Goal: Task Accomplishment & Management: Manage account settings

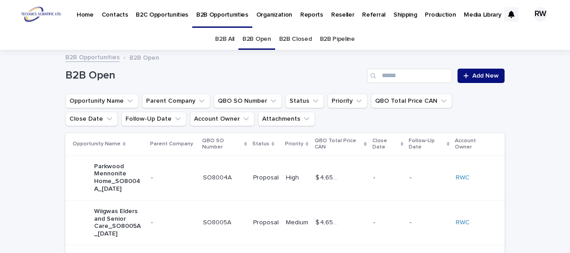
click at [113, 16] on p "Contacts" at bounding box center [115, 9] width 26 height 19
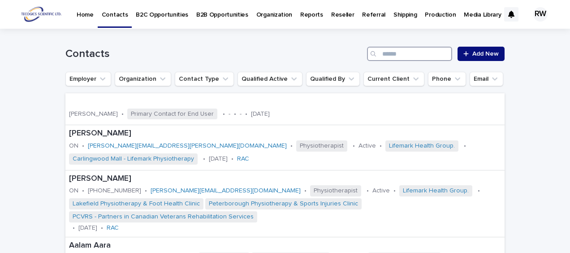
click at [396, 53] on input "Search" at bounding box center [409, 54] width 85 height 14
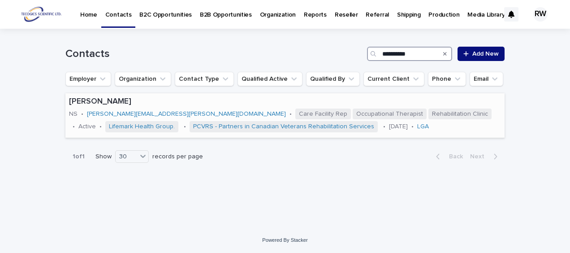
type input "**********"
click at [342, 129] on div "[PERSON_NAME] NS • [PERSON_NAME][EMAIL_ADDRESS][PERSON_NAME][DOMAIN_NAME] • Car…" at bounding box center [284, 115] width 439 height 44
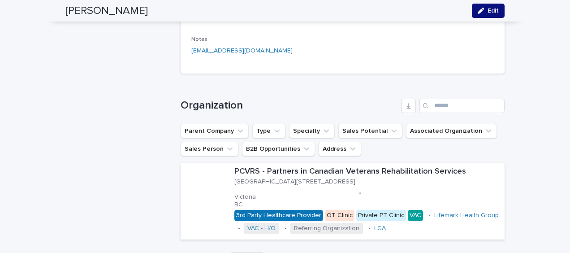
scroll to position [1210, 0]
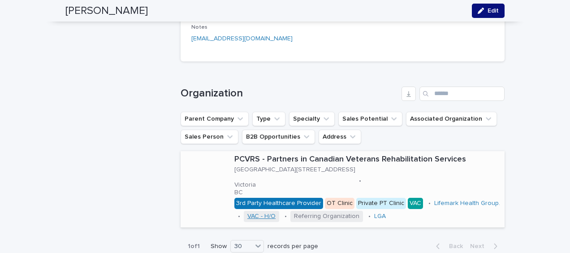
click at [276, 212] on link "VAC - H/O" at bounding box center [261, 216] width 28 height 8
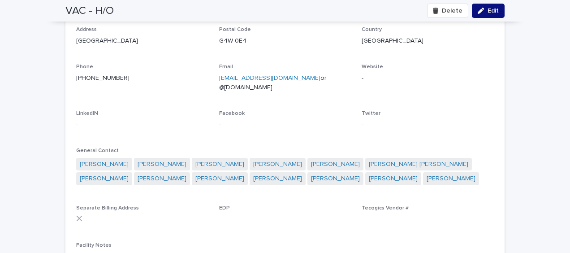
scroll to position [807, 0]
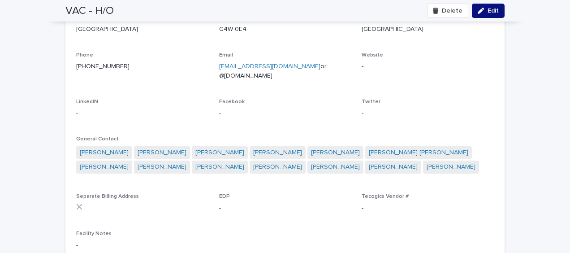
click at [98, 148] on link "[PERSON_NAME]" at bounding box center [104, 152] width 49 height 9
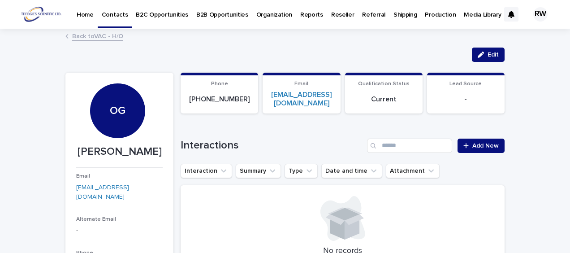
drag, startPoint x: 75, startPoint y: 149, endPoint x: 154, endPoint y: 152, distance: 79.0
click at [154, 152] on p "[PERSON_NAME]" at bounding box center [119, 151] width 87 height 13
drag, startPoint x: 154, startPoint y: 152, endPoint x: 136, endPoint y: 152, distance: 17.5
copy p "[PERSON_NAME]"
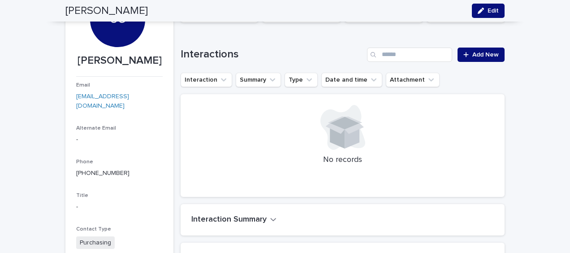
scroll to position [90, 0]
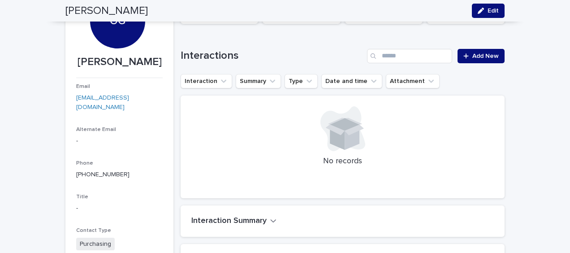
drag, startPoint x: 78, startPoint y: 59, endPoint x: 167, endPoint y: 65, distance: 89.4
click at [167, 65] on section "OG [PERSON_NAME] Email [EMAIL_ADDRESS][DOMAIN_NAME] Alternate Email - Phone [PH…" at bounding box center [119, 194] width 108 height 422
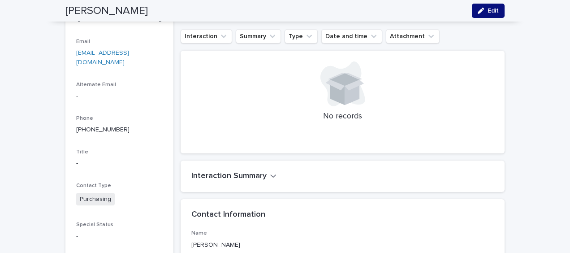
scroll to position [224, 0]
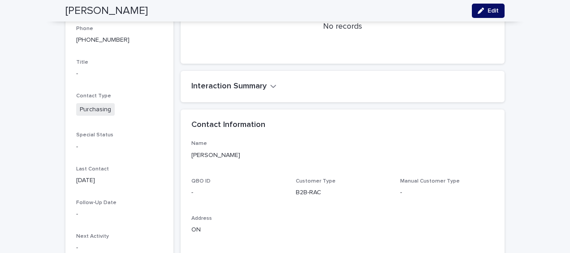
click at [494, 8] on span "Edit" at bounding box center [493, 11] width 11 height 6
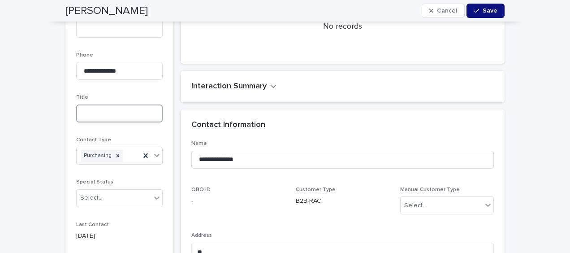
paste input "**********"
type input "**********"
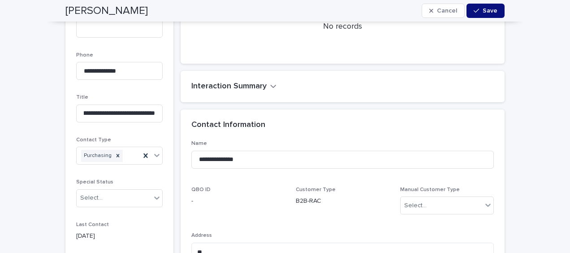
scroll to position [0, 0]
click at [483, 8] on span "Save" at bounding box center [490, 11] width 15 height 6
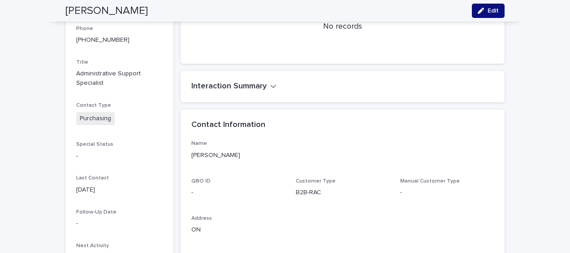
scroll to position [359, 0]
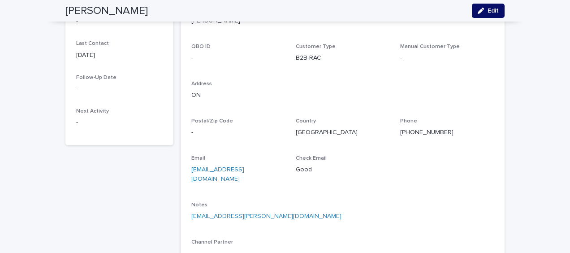
click at [478, 11] on icon "button" at bounding box center [481, 11] width 6 height 6
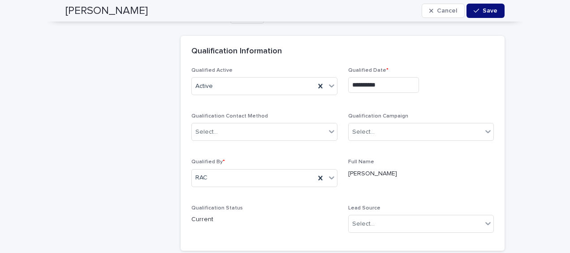
scroll to position [1434, 0]
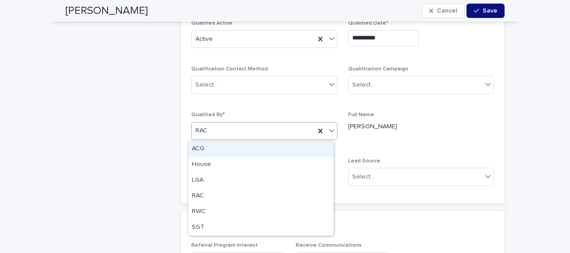
click at [328, 128] on icon at bounding box center [331, 130] width 9 height 9
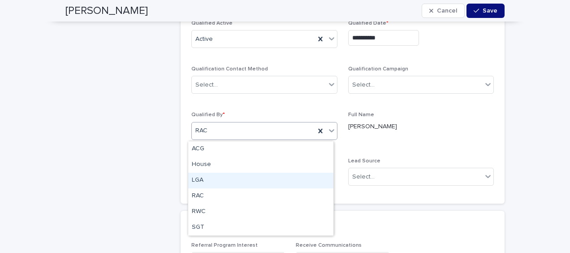
click at [272, 178] on div "LGA" at bounding box center [260, 181] width 145 height 16
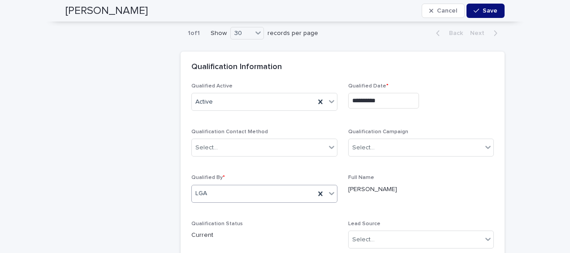
scroll to position [1345, 0]
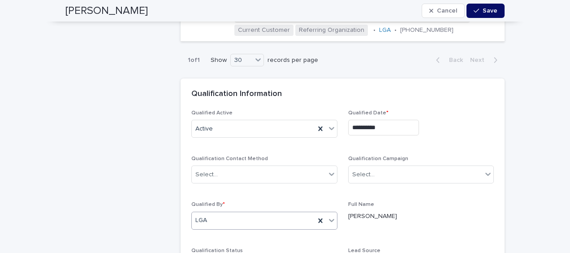
click at [485, 13] on span "Save" at bounding box center [490, 11] width 15 height 6
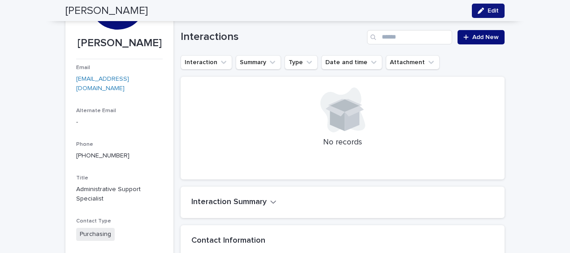
scroll to position [0, 0]
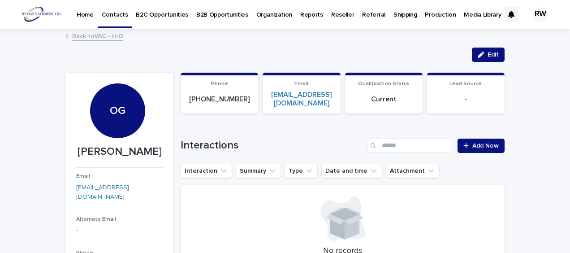
click at [265, 15] on p "Organization" at bounding box center [274, 9] width 36 height 19
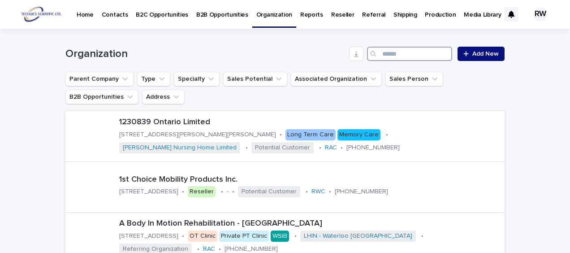
click at [382, 54] on input "Search" at bounding box center [409, 54] width 85 height 14
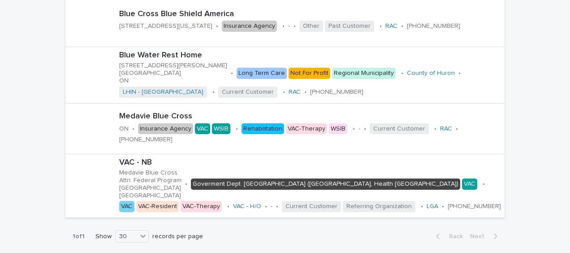
scroll to position [179, 0]
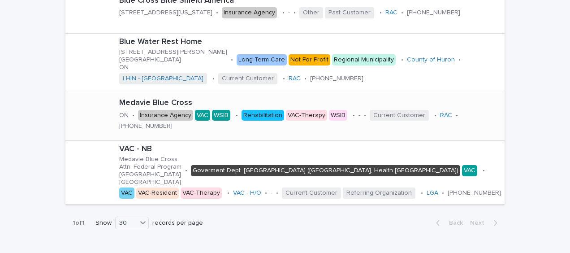
type input "****"
click at [95, 118] on div at bounding box center [91, 115] width 36 height 36
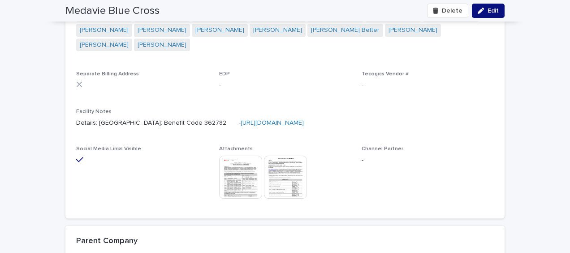
scroll to position [914, 0]
click at [494, 11] on span "Edit" at bounding box center [493, 11] width 11 height 6
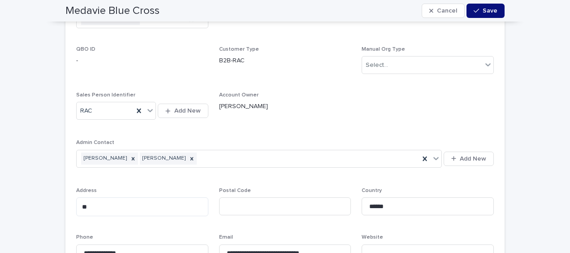
scroll to position [645, 0]
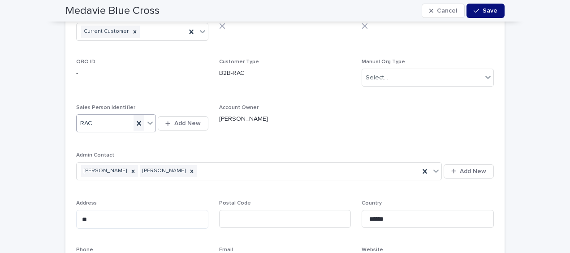
click at [136, 121] on icon at bounding box center [138, 123] width 9 height 9
click at [121, 124] on div "Select..." at bounding box center [111, 123] width 68 height 15
click at [103, 171] on div "LGA" at bounding box center [113, 172] width 80 height 16
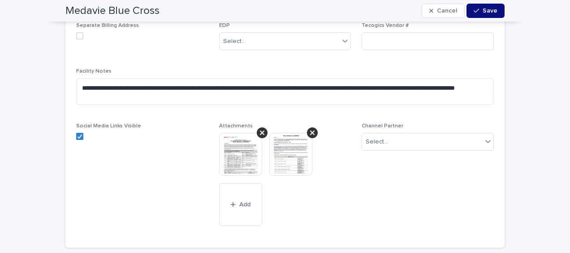
scroll to position [1048, 0]
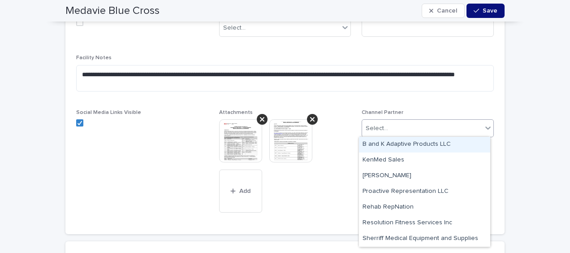
click at [441, 131] on div "Select..." at bounding box center [422, 128] width 120 height 15
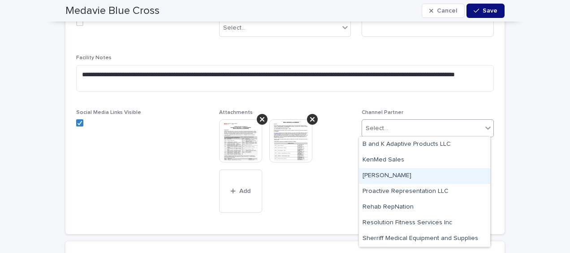
click at [430, 174] on div "[PERSON_NAME]" at bounding box center [424, 176] width 131 height 16
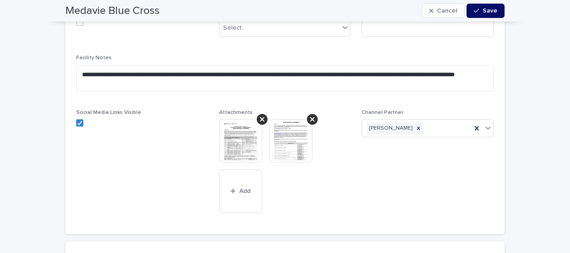
click at [478, 10] on div "button" at bounding box center [478, 11] width 9 height 6
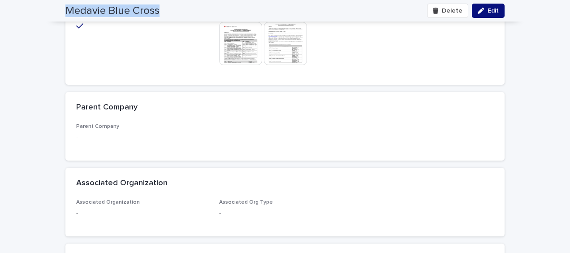
drag, startPoint x: 61, startPoint y: 11, endPoint x: 154, endPoint y: 7, distance: 93.8
click at [154, 7] on div "Medavie Blue Cross Delete Edit" at bounding box center [285, 11] width 482 height 22
drag, startPoint x: 154, startPoint y: 7, endPoint x: 145, endPoint y: 8, distance: 9.5
copy h2 "Medavie Blue Cross"
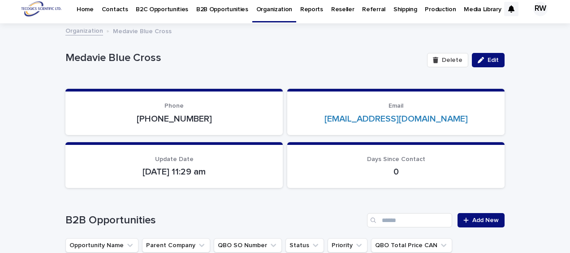
scroll to position [0, 0]
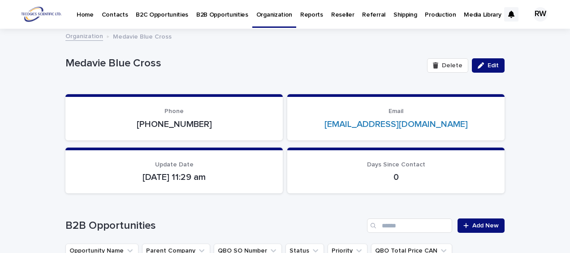
click at [83, 38] on link "Organization" at bounding box center [84, 35] width 38 height 10
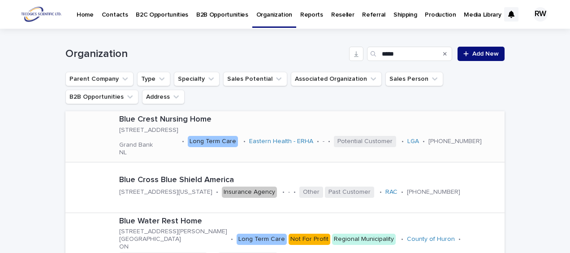
click at [92, 143] on div at bounding box center [91, 136] width 36 height 36
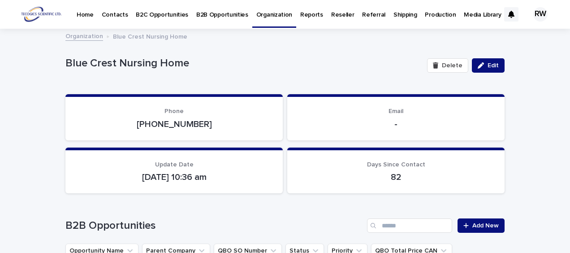
click at [118, 15] on p "Contacts" at bounding box center [115, 9] width 26 height 19
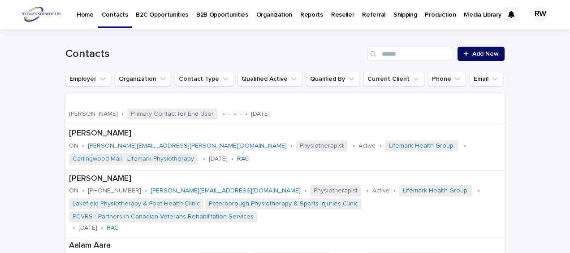
click at [486, 54] on span "Add New" at bounding box center [485, 54] width 26 height 6
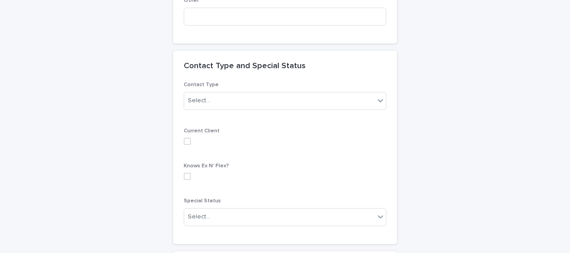
scroll to position [852, 0]
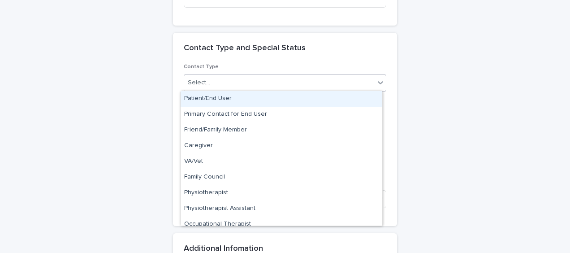
click at [189, 87] on div "Select..." at bounding box center [279, 82] width 191 height 15
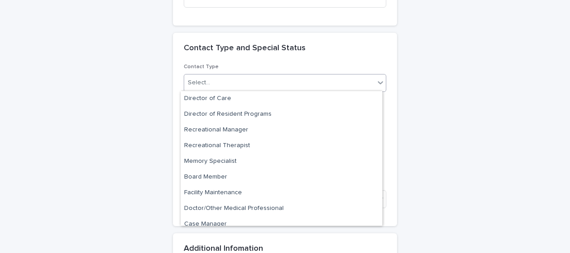
scroll to position [179, 0]
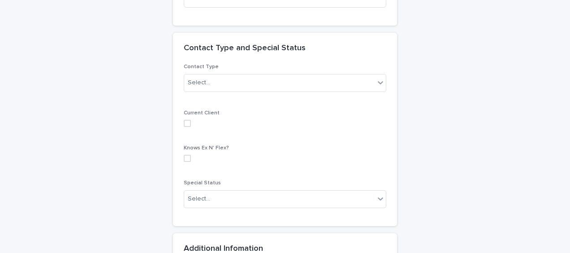
click at [114, 112] on div "Contacts: add new Loading... Saving… Loading... Saving… Loading... Saving… Load…" at bounding box center [284, 89] width 439 height 1822
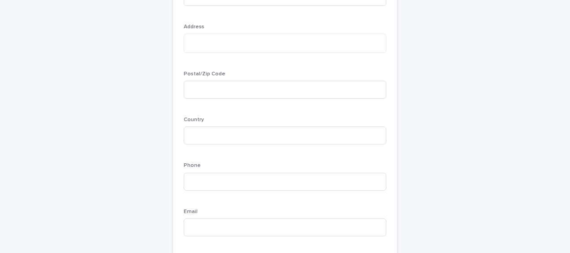
scroll to position [0, 0]
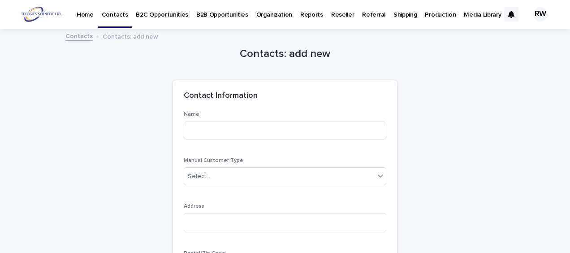
click at [115, 13] on p "Contacts" at bounding box center [115, 9] width 26 height 19
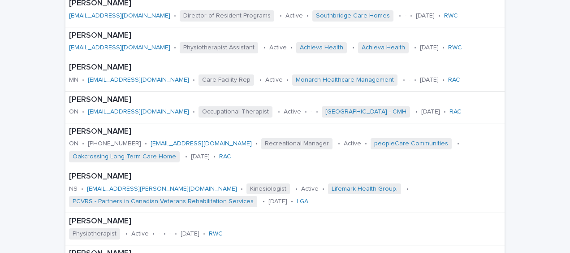
scroll to position [1076, 0]
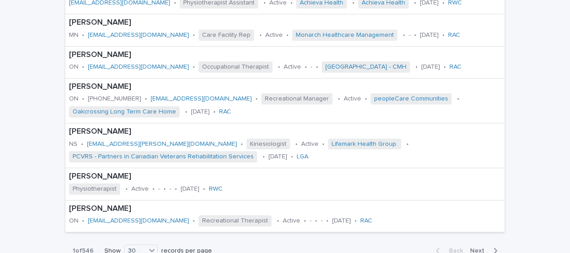
click at [480, 247] on span "Next" at bounding box center [480, 250] width 20 height 6
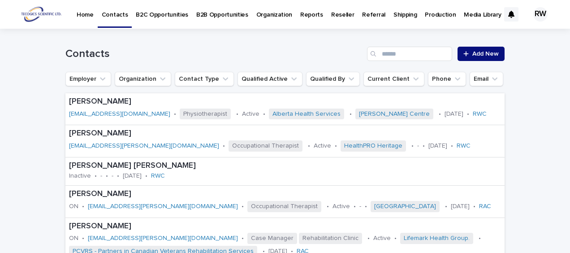
click at [122, 13] on p "Contacts" at bounding box center [115, 9] width 26 height 19
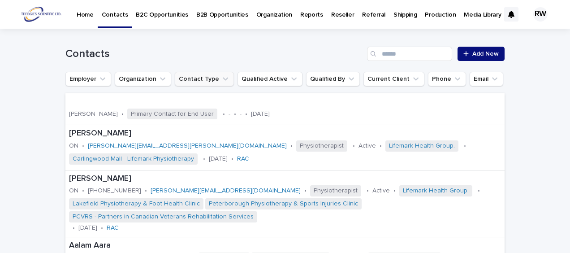
click at [186, 78] on button "Contact Type" at bounding box center [204, 79] width 59 height 14
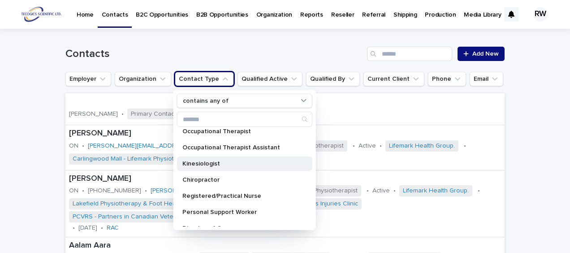
scroll to position [179, 0]
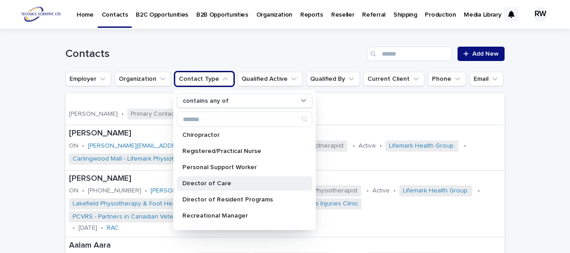
click at [252, 180] on p "Director of Care" at bounding box center [240, 183] width 116 height 6
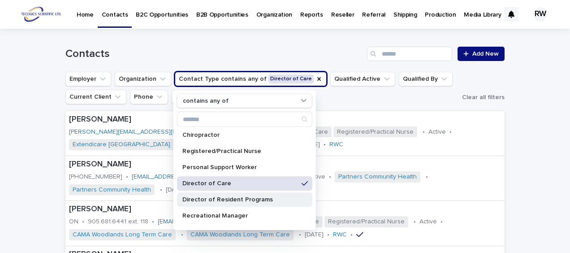
click at [256, 197] on p "Director of Resident Programs" at bounding box center [240, 199] width 116 height 6
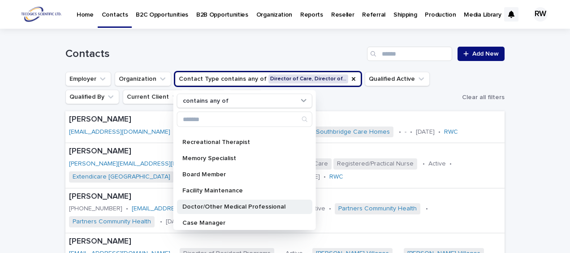
scroll to position [224, 0]
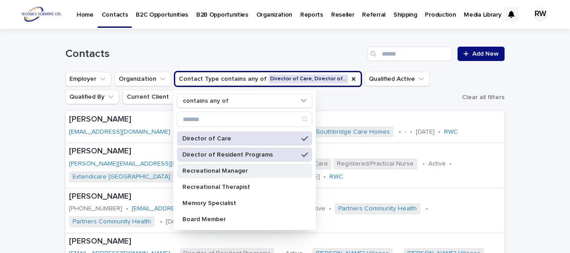
click at [259, 166] on div "Recreational Manager" at bounding box center [244, 171] width 135 height 14
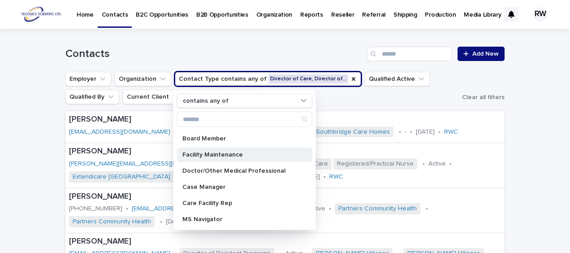
scroll to position [314, 0]
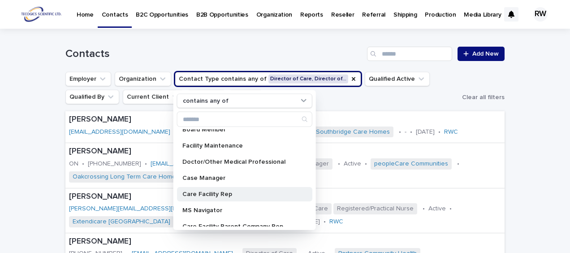
click at [235, 191] on p "Care Facility Rep" at bounding box center [240, 194] width 116 height 6
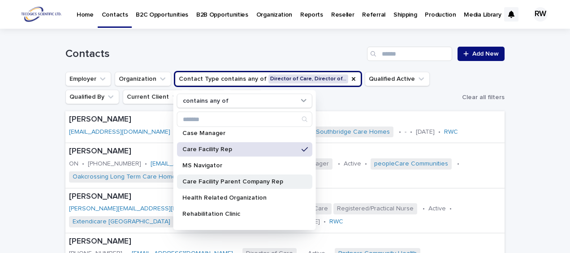
click at [247, 181] on p "Care Facility Parent Company Rep" at bounding box center [240, 181] width 116 height 6
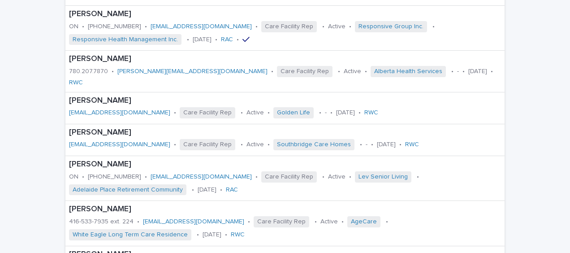
scroll to position [1087, 0]
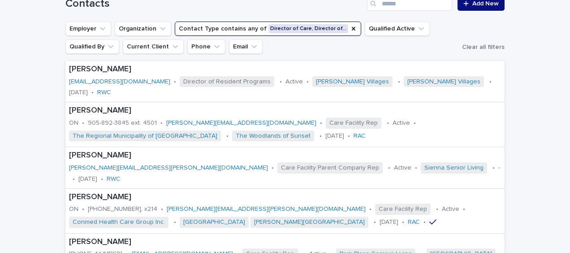
scroll to position [36, 0]
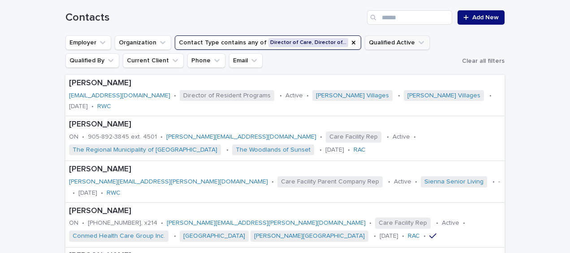
click at [384, 45] on button "Qualified Active" at bounding box center [397, 42] width 65 height 14
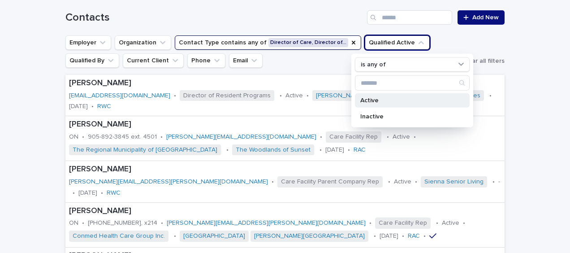
click at [373, 97] on p "Active" at bounding box center [407, 100] width 95 height 6
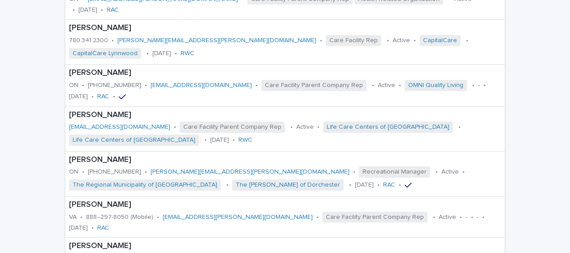
scroll to position [395, 0]
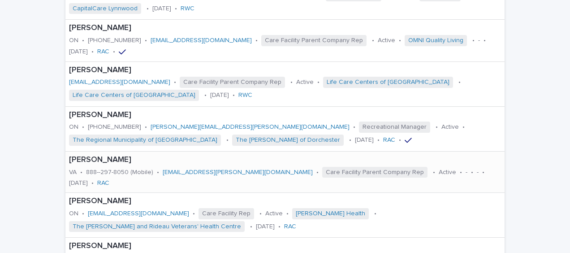
click at [201, 155] on p "[PERSON_NAME]" at bounding box center [285, 160] width 432 height 10
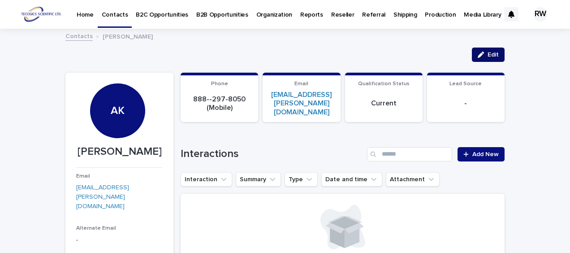
click at [488, 52] on span "Edit" at bounding box center [493, 55] width 11 height 6
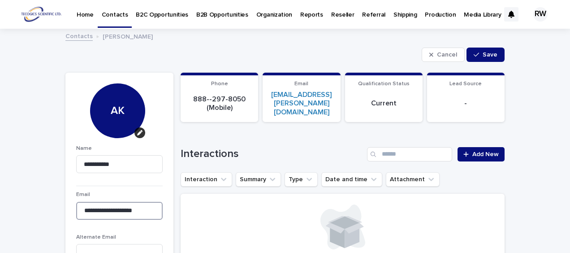
click at [120, 212] on input "**********" at bounding box center [119, 211] width 87 height 18
type input "**********"
click at [0, 237] on html "**********" at bounding box center [285, 126] width 570 height 253
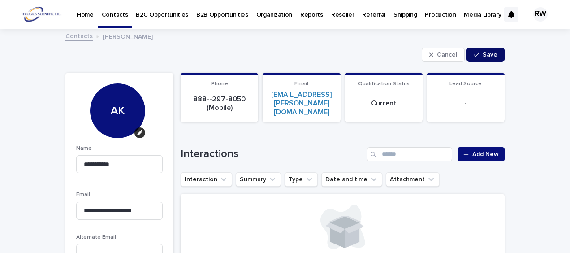
click at [472, 57] on button "Save" at bounding box center [486, 55] width 38 height 14
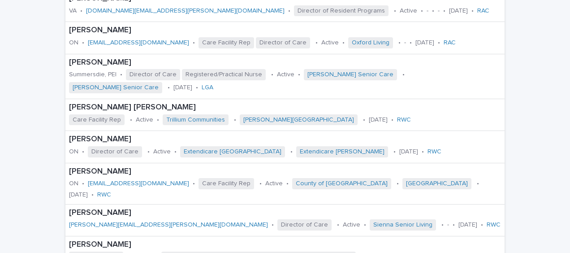
scroll to position [1067, 0]
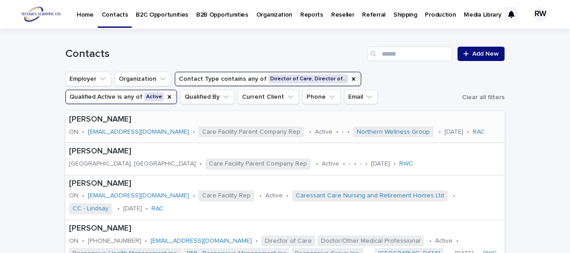
click at [487, 135] on div "[PERSON_NAME] ON • [EMAIL_ADDRESS][DOMAIN_NAME] • Care Facility Parent Company …" at bounding box center [284, 126] width 439 height 31
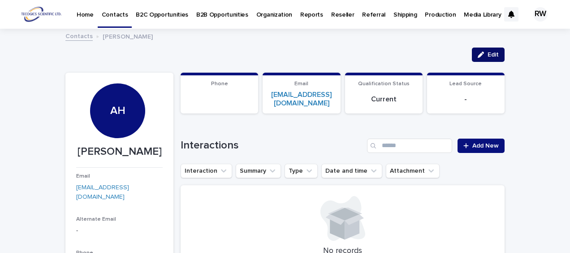
click at [484, 54] on div "button" at bounding box center [483, 55] width 10 height 6
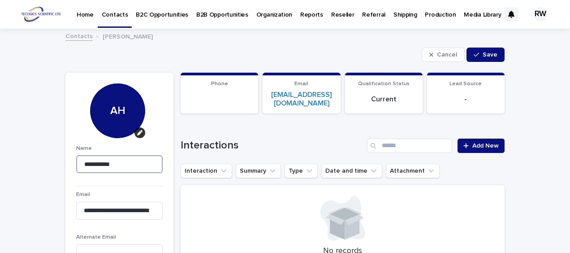
click at [95, 165] on input "**********" at bounding box center [119, 164] width 87 height 18
type input "**********"
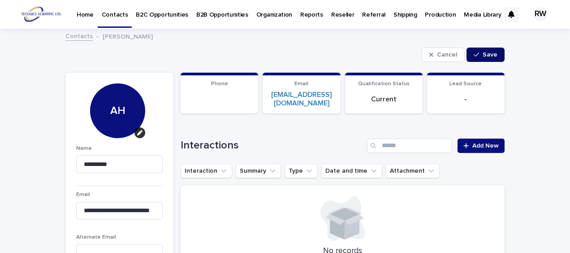
click at [477, 54] on div "button" at bounding box center [478, 55] width 9 height 6
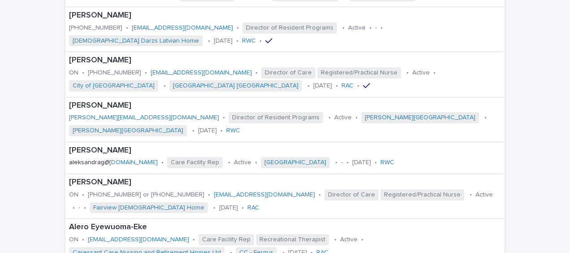
scroll to position [269, 0]
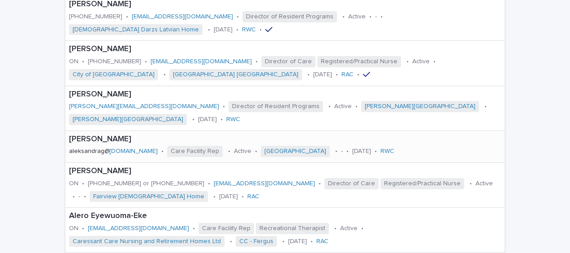
click at [451, 132] on div "[PERSON_NAME] [PERSON_NAME]@ [DOMAIN_NAME] • Care Facility Rep • Active • [GEOG…" at bounding box center [262, 146] width 395 height 31
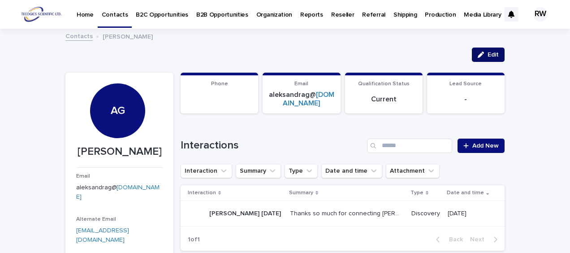
click at [480, 52] on icon "button" at bounding box center [481, 55] width 6 height 6
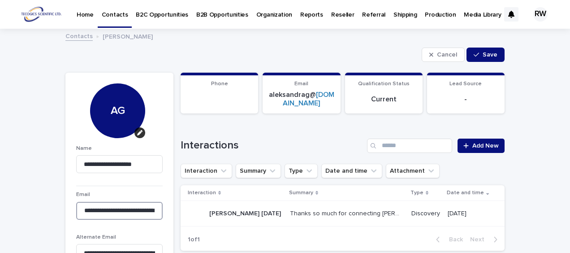
click at [120, 210] on input "**********" at bounding box center [119, 211] width 87 height 18
type input "**********"
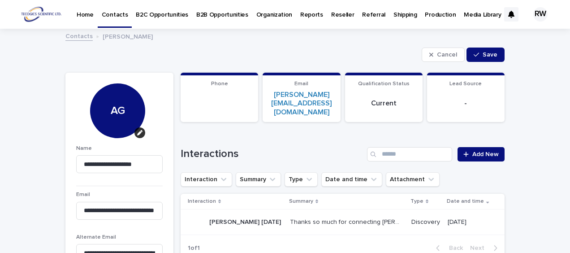
type input "**********"
click at [477, 54] on icon "button" at bounding box center [476, 55] width 5 height 6
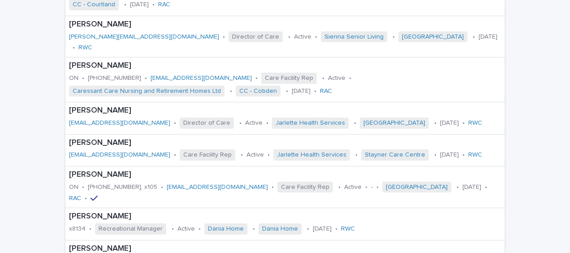
scroll to position [1076, 0]
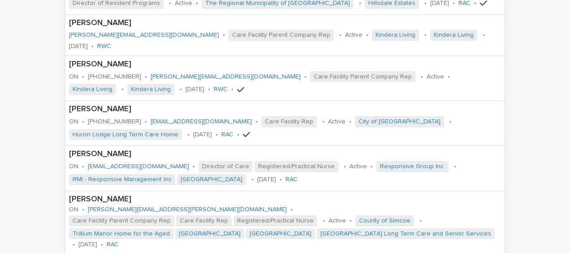
scroll to position [224, 0]
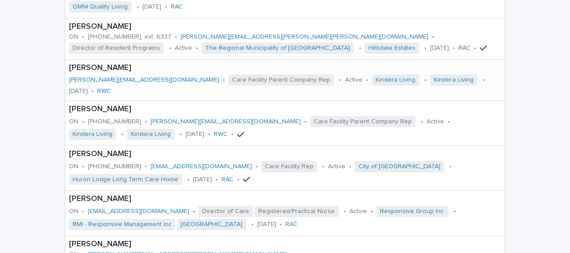
click at [156, 82] on div "[PERSON_NAME] [PERSON_NAME][EMAIL_ADDRESS][DOMAIN_NAME] • Care Facility Parent …" at bounding box center [284, 80] width 439 height 41
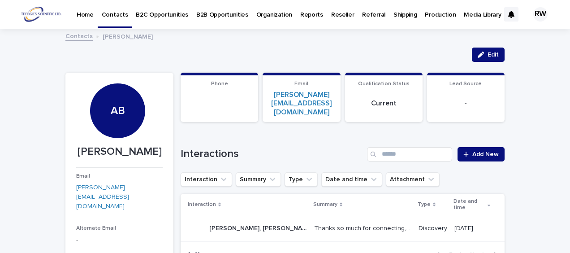
drag, startPoint x: 78, startPoint y: 147, endPoint x: 153, endPoint y: 153, distance: 75.1
click at [153, 153] on p "[PERSON_NAME]" at bounding box center [119, 151] width 87 height 13
drag, startPoint x: 153, startPoint y: 153, endPoint x: 145, endPoint y: 150, distance: 9.1
copy p "[PERSON_NAME]"
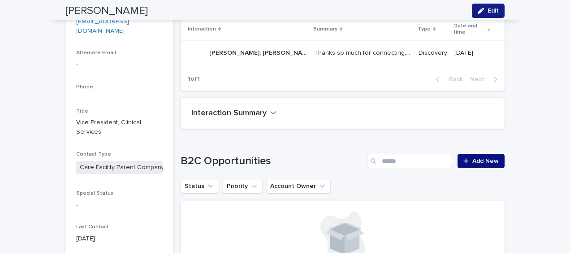
scroll to position [224, 0]
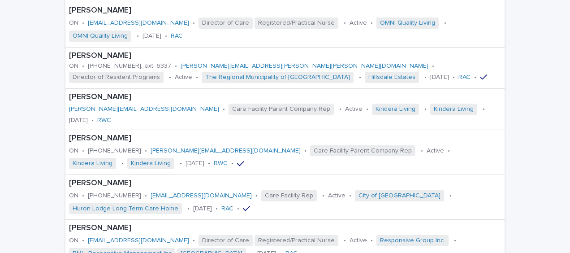
scroll to position [224, 0]
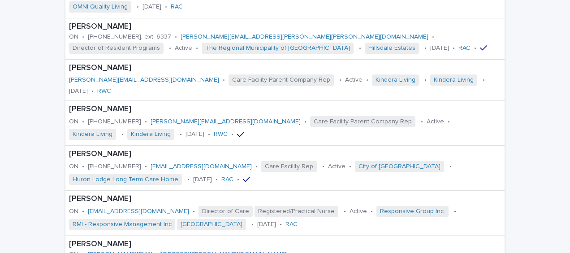
click at [490, 69] on div "[PERSON_NAME] [PERSON_NAME][EMAIL_ADDRESS][DOMAIN_NAME] • Care Facility Parent …" at bounding box center [284, 80] width 439 height 41
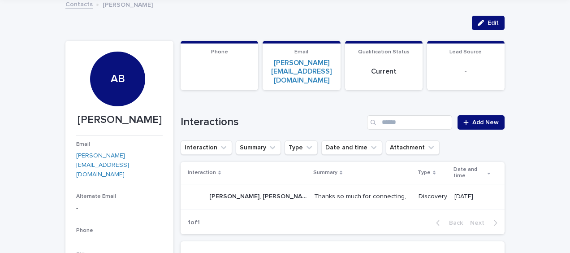
scroll to position [45, 0]
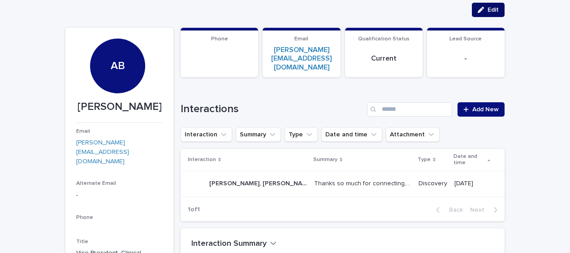
click at [488, 9] on span "Edit" at bounding box center [493, 10] width 11 height 6
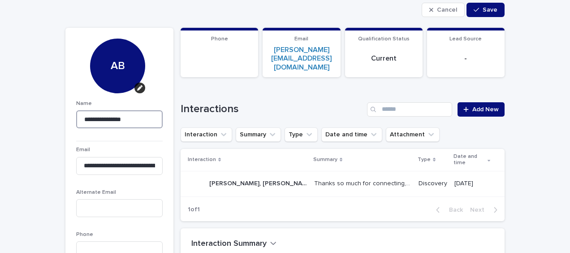
click at [107, 118] on input "**********" at bounding box center [119, 119] width 87 height 18
type input "**********"
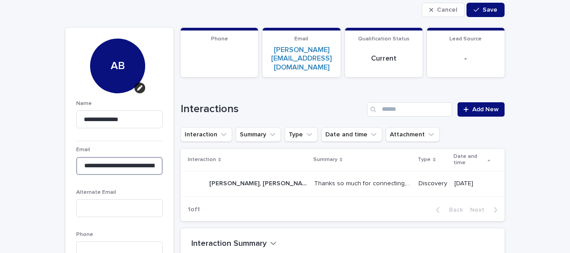
click at [106, 165] on input "**********" at bounding box center [119, 166] width 87 height 18
type input "**********"
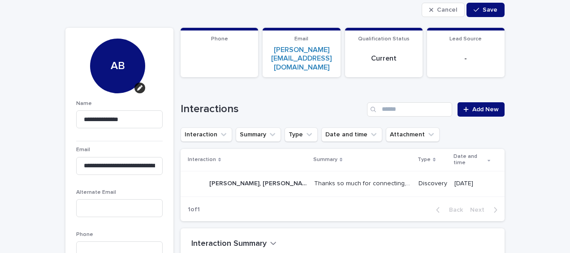
drag, startPoint x: 479, startPoint y: 10, endPoint x: 334, endPoint y: 135, distance: 191.3
click at [479, 10] on div "button" at bounding box center [478, 10] width 9 height 6
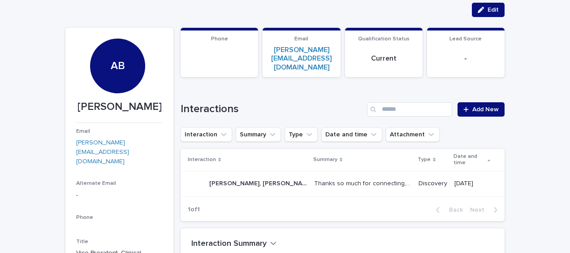
drag, startPoint x: 481, startPoint y: 9, endPoint x: 225, endPoint y: 97, distance: 270.8
click at [481, 9] on div "button" at bounding box center [483, 10] width 10 height 6
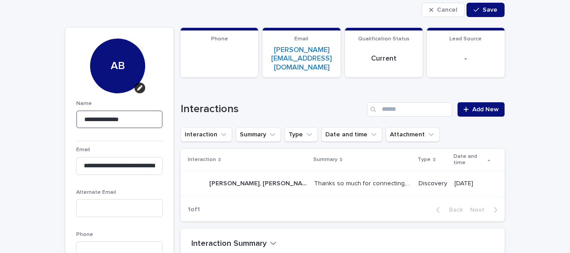
click at [108, 119] on input "**********" at bounding box center [119, 119] width 87 height 18
type input "**********"
click at [0, 171] on html "**********" at bounding box center [285, 126] width 570 height 253
click at [104, 168] on input "**********" at bounding box center [119, 166] width 87 height 18
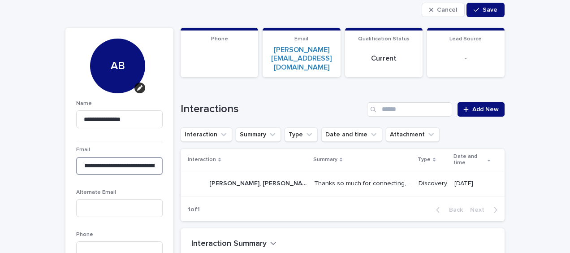
type input "**********"
click at [106, 166] on input "**********" at bounding box center [119, 166] width 87 height 18
type input "**********"
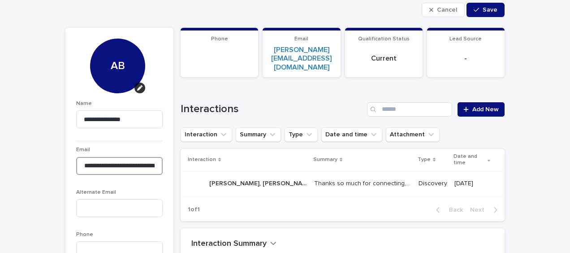
type input "**********"
click at [108, 167] on input "**********" at bounding box center [119, 166] width 87 height 18
type input "**********"
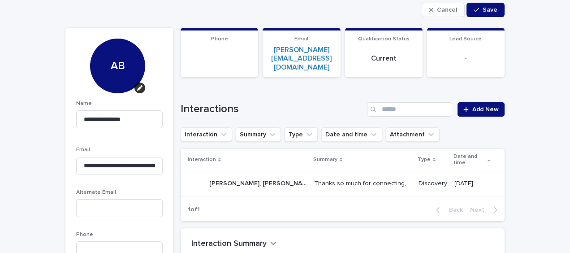
click at [490, 10] on span "Save" at bounding box center [490, 10] width 15 height 6
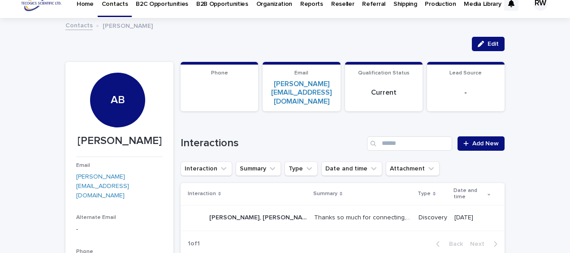
scroll to position [0, 0]
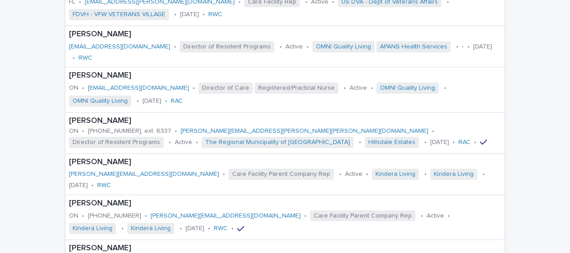
scroll to position [134, 0]
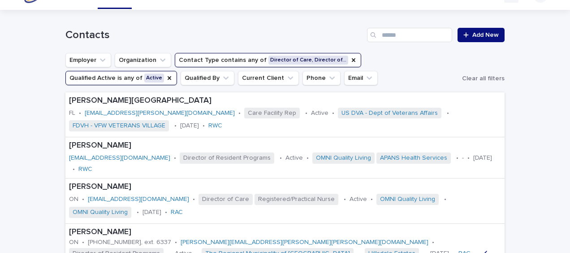
scroll to position [0, 0]
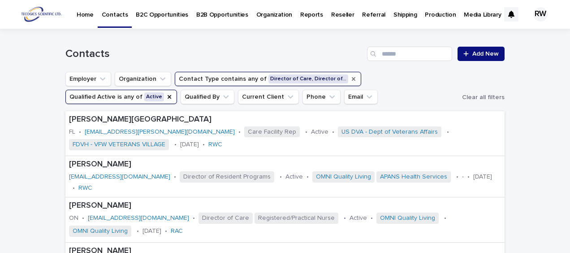
click at [350, 79] on icon "Contact Type" at bounding box center [353, 78] width 7 height 7
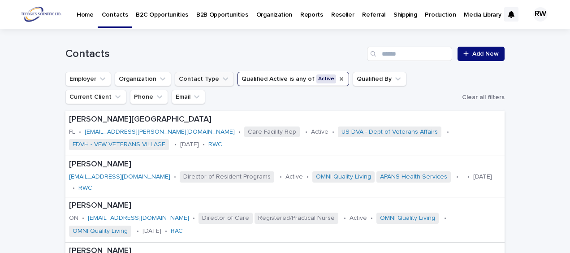
click at [338, 77] on icon "Qualified Active" at bounding box center [341, 78] width 7 height 7
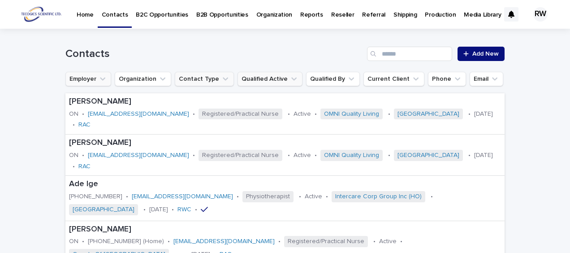
click at [100, 79] on icon "Employer" at bounding box center [102, 79] width 5 height 3
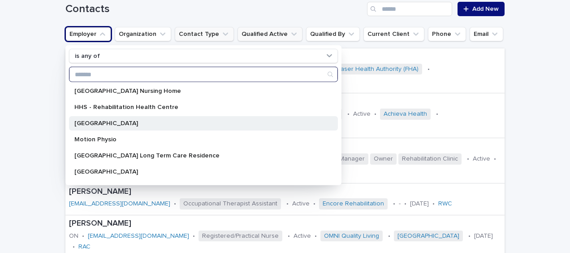
scroll to position [672, 0]
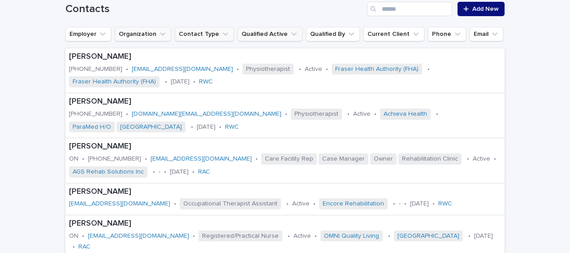
click at [144, 33] on button "Organization" at bounding box center [143, 34] width 56 height 14
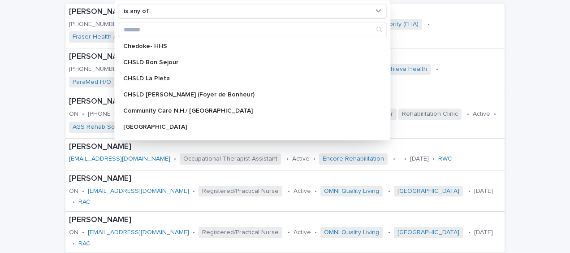
scroll to position [439, 0]
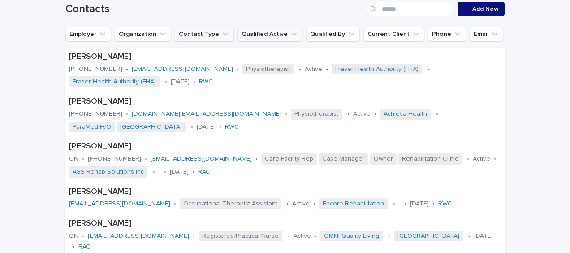
scroll to position [0, 0]
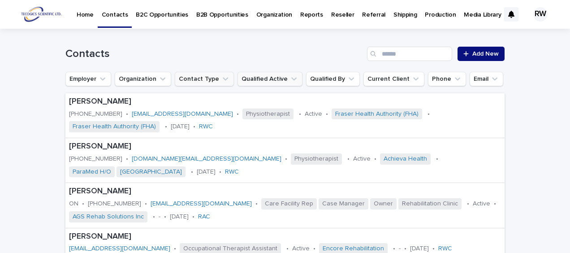
click at [269, 13] on p "Organization" at bounding box center [274, 9] width 36 height 19
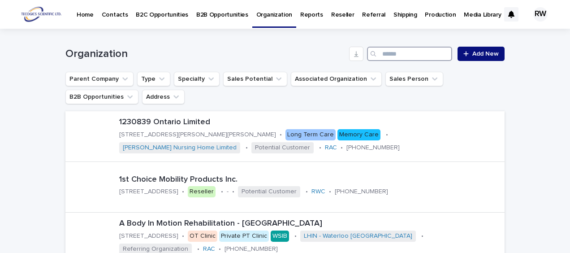
click at [390, 52] on input "Search" at bounding box center [409, 54] width 85 height 14
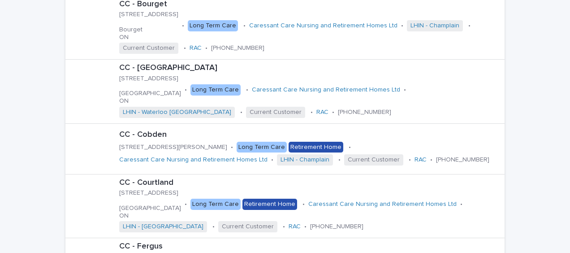
scroll to position [314, 0]
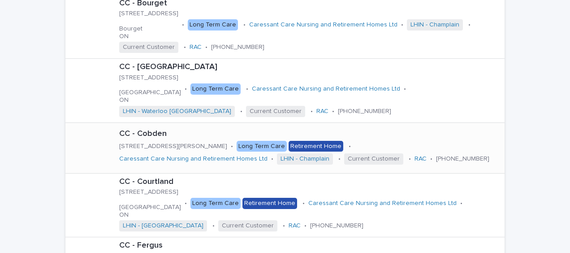
type input "**********"
click at [300, 162] on div "CC - Cobden [STREET_ADDRESS][PERSON_NAME] • Long Term Care Retirement Home • Ca…" at bounding box center [310, 148] width 389 height 44
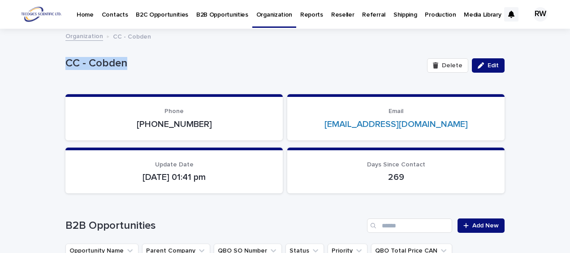
drag, startPoint x: 60, startPoint y: 64, endPoint x: 126, endPoint y: 65, distance: 66.8
drag, startPoint x: 126, startPoint y: 65, endPoint x: 113, endPoint y: 61, distance: 13.5
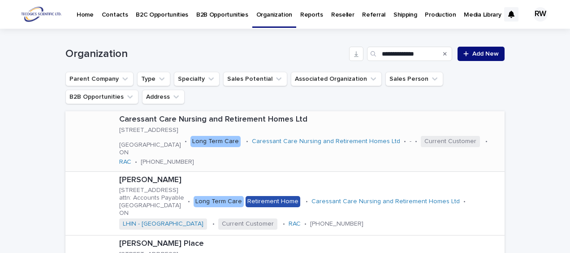
click at [451, 157] on div "Caressant Care Nursing and Retirement Homes Ltd [STREET_ADDRESS] [GEOGRAPHIC_DA…" at bounding box center [310, 141] width 389 height 60
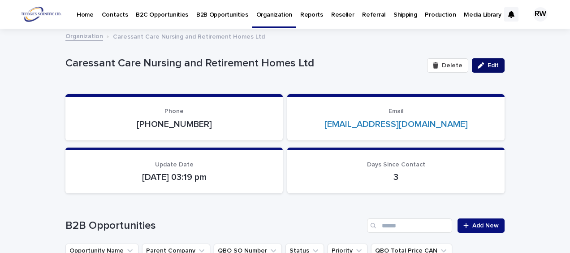
click at [488, 63] on span "Edit" at bounding box center [493, 65] width 11 height 6
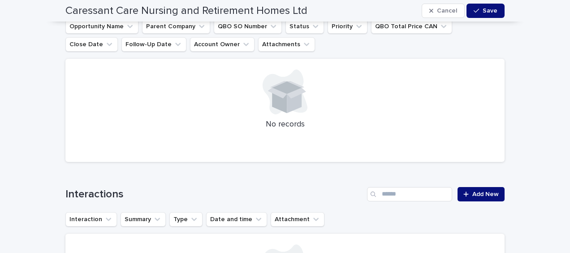
scroll to position [583, 0]
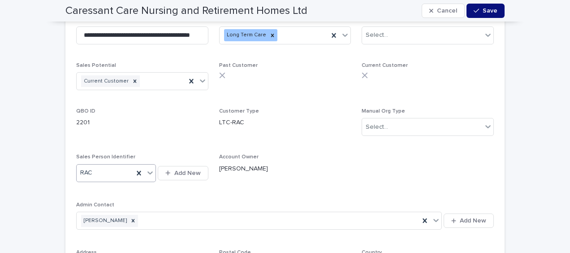
click at [147, 173] on icon at bounding box center [149, 172] width 5 height 3
click at [120, 219] on div "LGA" at bounding box center [113, 221] width 80 height 16
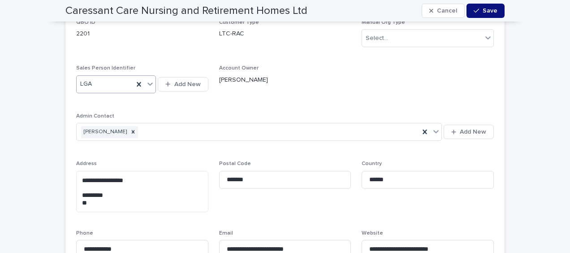
scroll to position [762, 0]
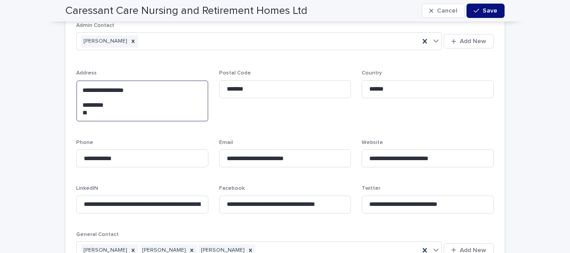
click at [78, 104] on textarea "**********" at bounding box center [142, 100] width 132 height 41
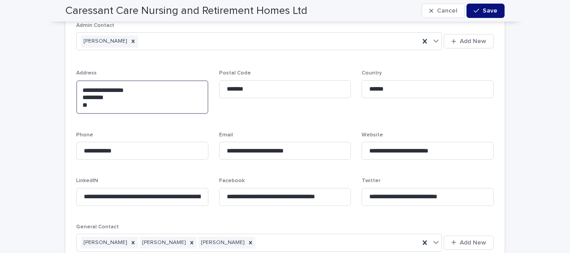
type textarea "**********"
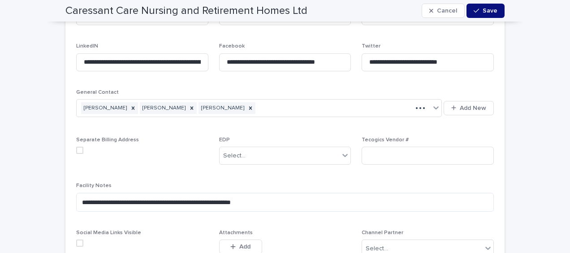
scroll to position [986, 0]
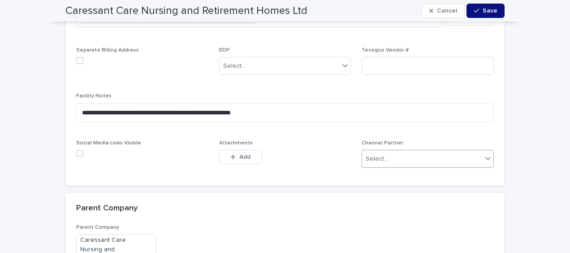
click at [467, 160] on div "Select..." at bounding box center [422, 159] width 120 height 15
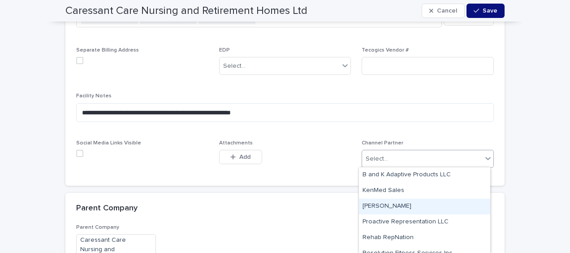
click at [460, 204] on div "[PERSON_NAME]" at bounding box center [424, 207] width 131 height 16
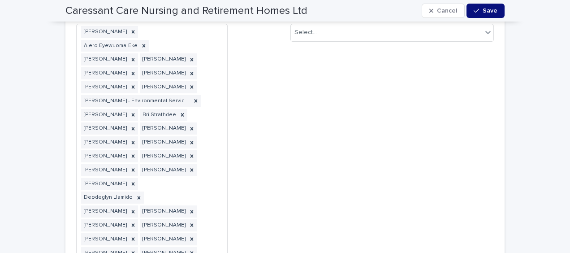
scroll to position [2914, 0]
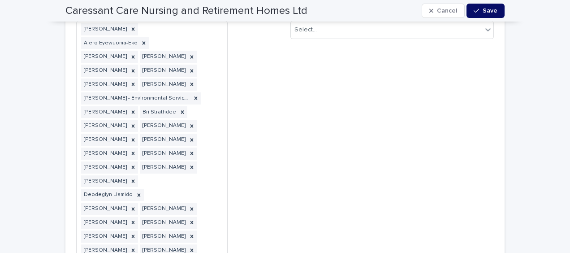
click at [483, 12] on span "Save" at bounding box center [490, 11] width 15 height 6
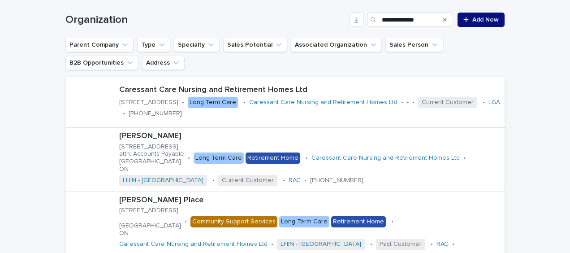
scroll to position [90, 0]
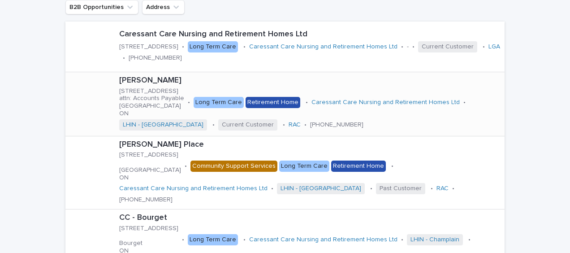
click at [122, 82] on p "[PERSON_NAME]" at bounding box center [310, 81] width 382 height 10
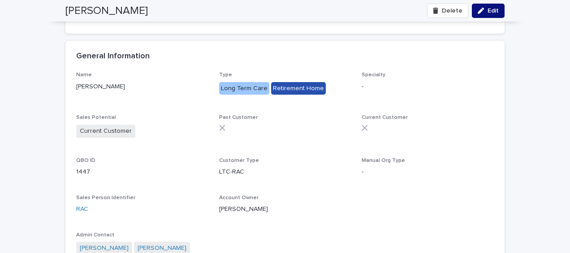
scroll to position [583, 0]
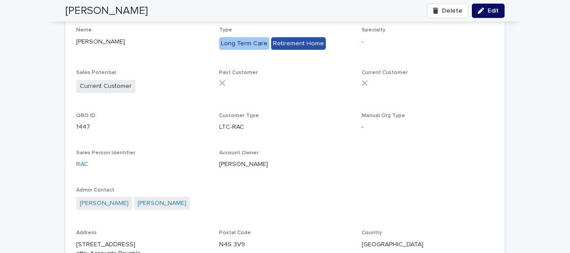
click at [479, 11] on icon "button" at bounding box center [481, 11] width 6 height 6
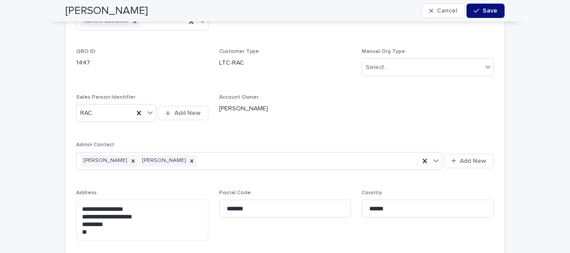
scroll to position [672, 0]
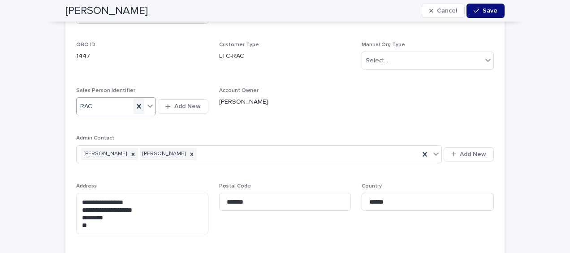
click at [134, 107] on icon at bounding box center [138, 106] width 9 height 9
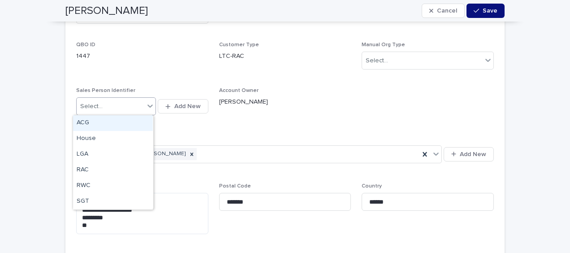
click at [117, 106] on div "Select..." at bounding box center [111, 106] width 68 height 15
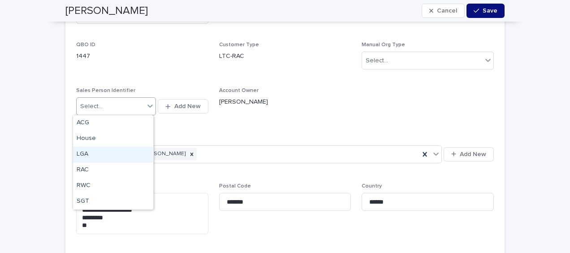
click at [102, 152] on div "LGA" at bounding box center [113, 155] width 80 height 16
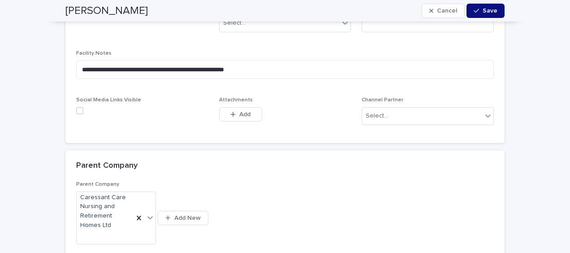
scroll to position [1076, 0]
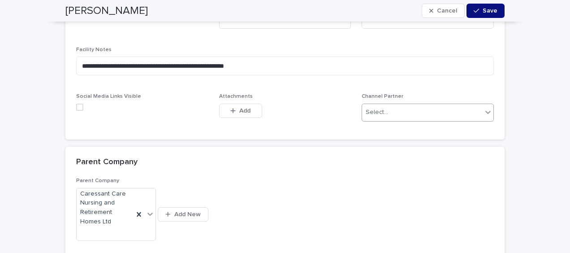
click at [399, 114] on div "Select..." at bounding box center [422, 112] width 120 height 15
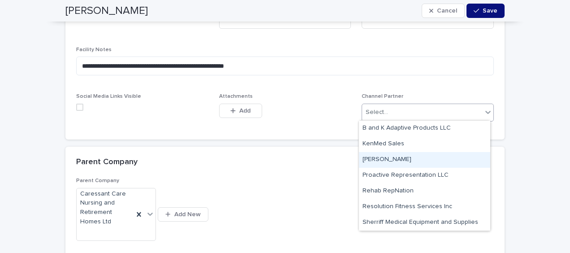
click at [402, 158] on div "[PERSON_NAME]" at bounding box center [424, 160] width 131 height 16
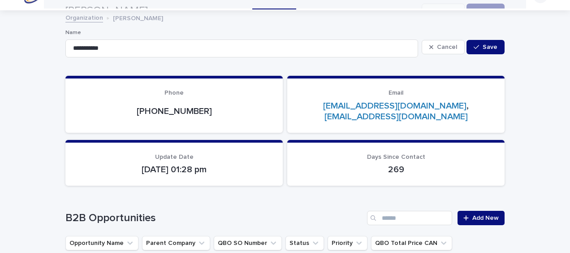
scroll to position [0, 0]
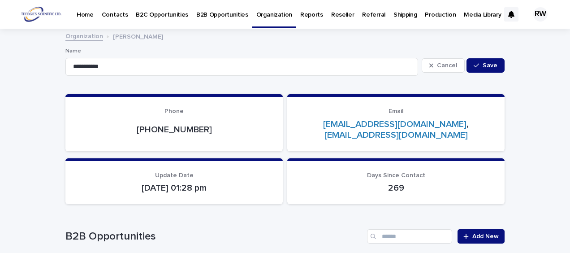
drag, startPoint x: 484, startPoint y: 62, endPoint x: 288, endPoint y: 30, distance: 198.5
click at [484, 62] on span "Save" at bounding box center [490, 65] width 15 height 6
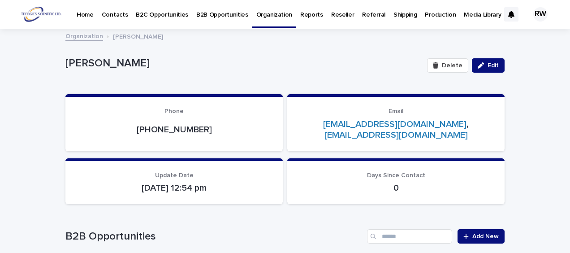
drag, startPoint x: 135, startPoint y: 34, endPoint x: 44, endPoint y: 72, distance: 98.8
drag, startPoint x: 59, startPoint y: 61, endPoint x: 117, endPoint y: 64, distance: 57.9
drag, startPoint x: 117, startPoint y: 64, endPoint x: 108, endPoint y: 61, distance: 9.4
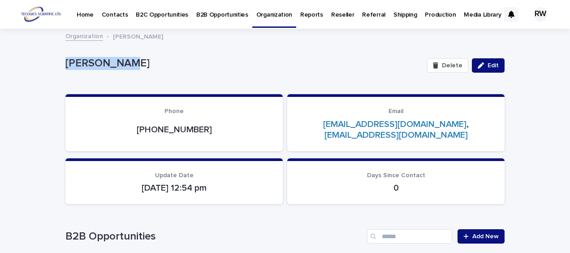
copy p "[PERSON_NAME]"
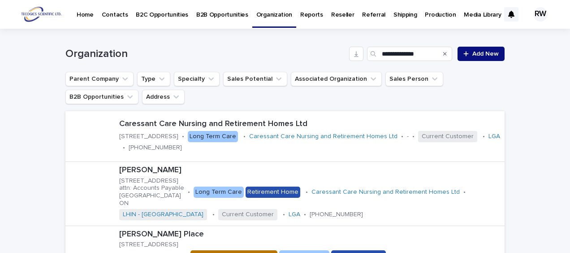
scroll to position [90, 0]
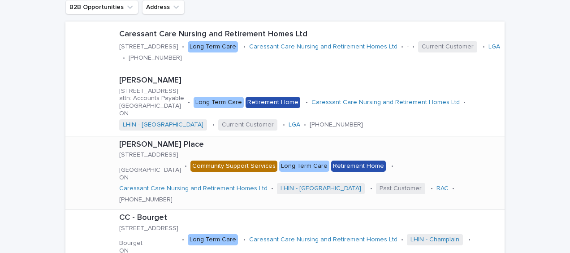
click at [92, 172] on div at bounding box center [91, 173] width 36 height 36
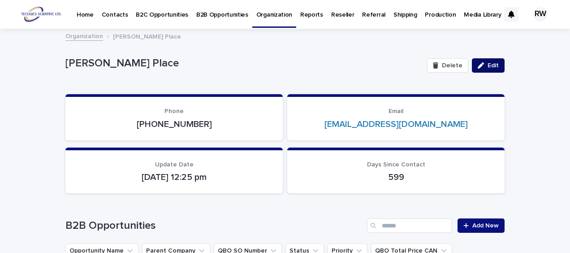
click at [490, 65] on span "Edit" at bounding box center [493, 65] width 11 height 6
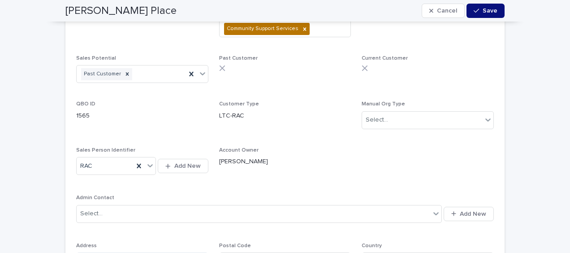
scroll to position [628, 0]
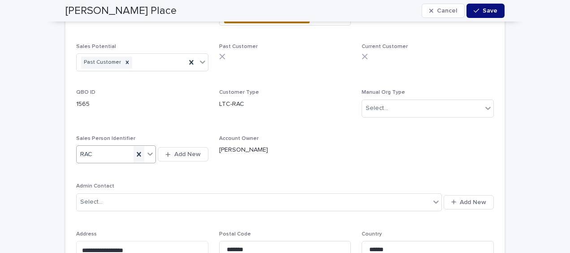
click at [134, 152] on icon at bounding box center [138, 154] width 9 height 9
click at [134, 152] on div "Select..." at bounding box center [111, 154] width 68 height 15
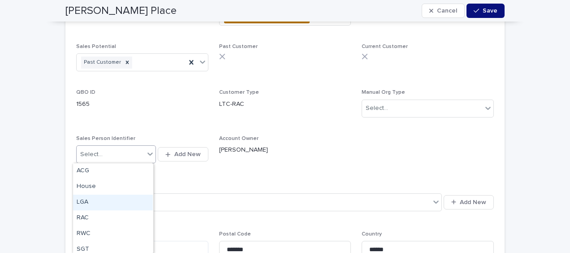
click at [119, 198] on div "LGA" at bounding box center [113, 203] width 80 height 16
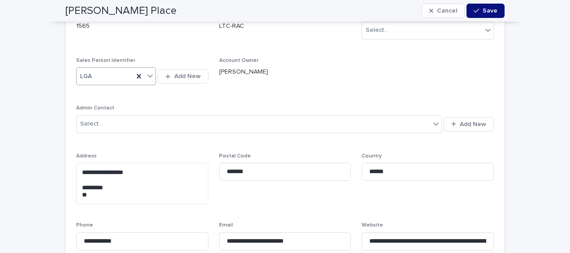
scroll to position [717, 0]
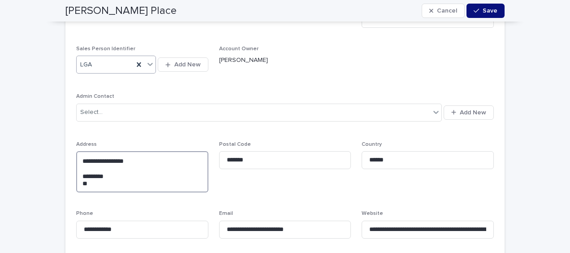
click at [79, 176] on textarea "**********" at bounding box center [142, 171] width 132 height 41
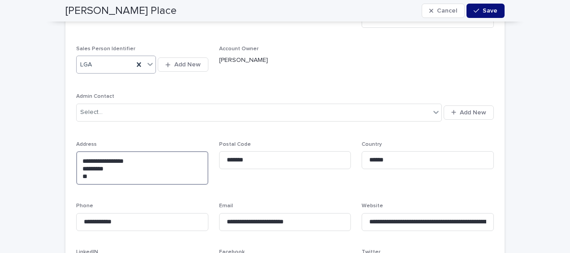
type textarea "**********"
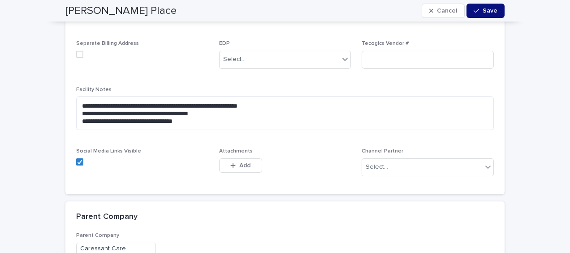
scroll to position [1031, 0]
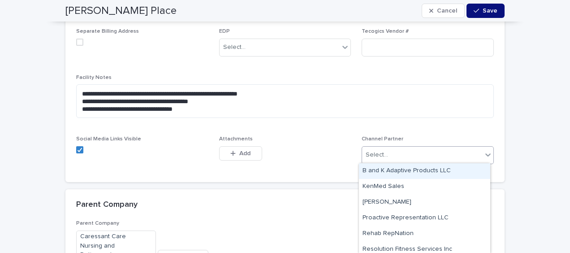
click at [441, 151] on div "Select..." at bounding box center [422, 154] width 120 height 15
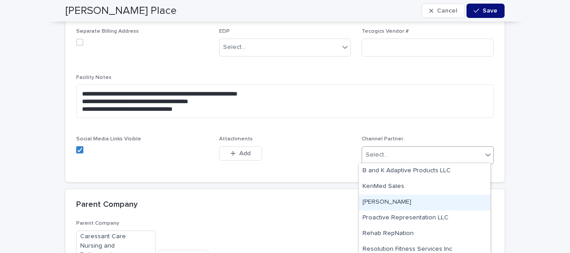
click at [441, 199] on div "[PERSON_NAME]" at bounding box center [424, 203] width 131 height 16
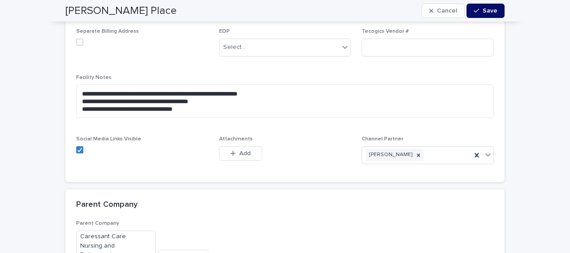
click at [490, 10] on span "Save" at bounding box center [490, 11] width 15 height 6
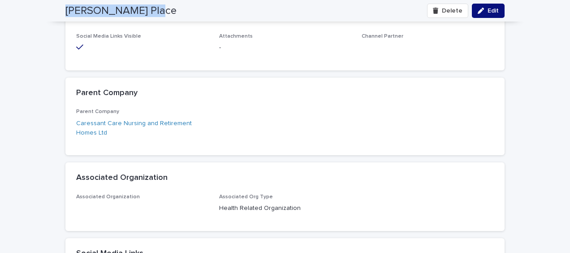
drag, startPoint x: 59, startPoint y: 11, endPoint x: 148, endPoint y: 14, distance: 89.7
click at [148, 14] on div "[PERSON_NAME] Place Delete Edit" at bounding box center [285, 11] width 482 height 22
drag, startPoint x: 148, startPoint y: 14, endPoint x: 140, endPoint y: 10, distance: 9.4
copy h2 "[PERSON_NAME] Place"
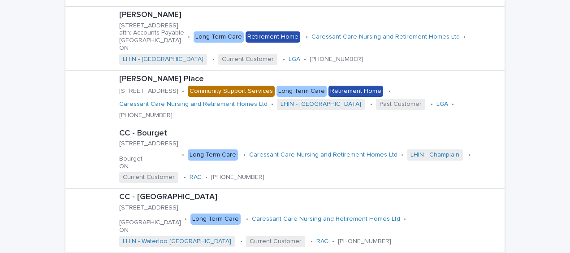
scroll to position [179, 0]
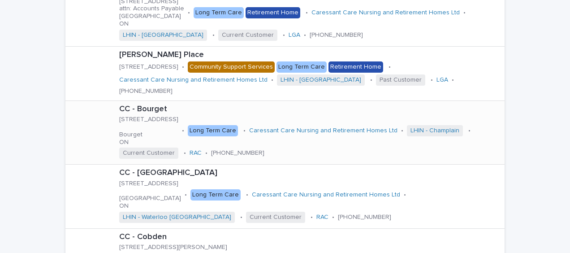
click at [100, 133] on div at bounding box center [91, 132] width 36 height 36
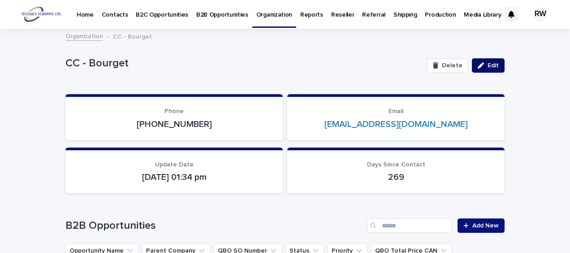
click at [482, 62] on div "button" at bounding box center [483, 65] width 10 height 6
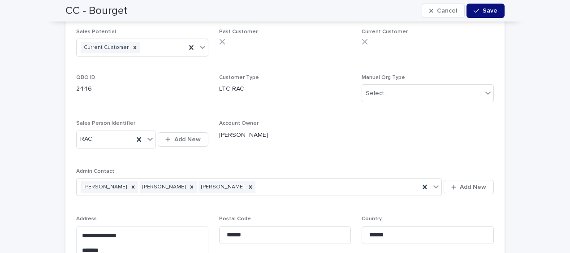
scroll to position [628, 0]
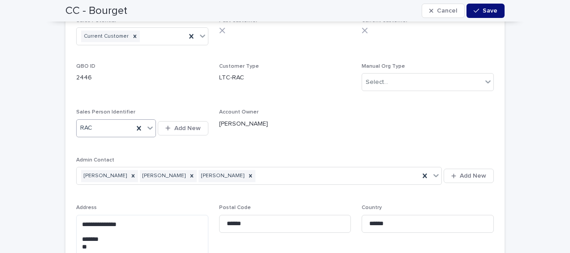
click at [149, 126] on icon at bounding box center [150, 127] width 9 height 9
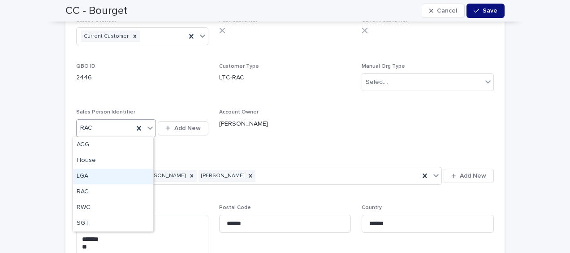
click at [121, 175] on div "LGA" at bounding box center [113, 177] width 80 height 16
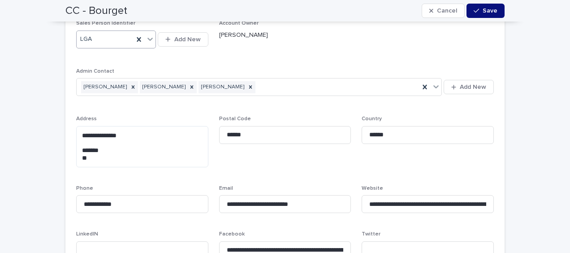
scroll to position [717, 0]
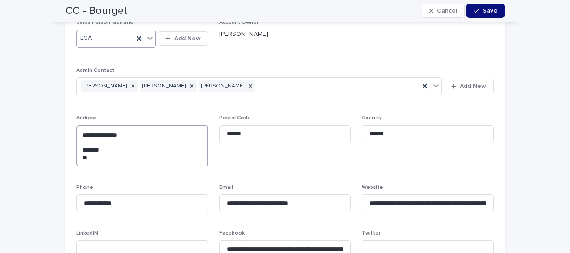
click at [79, 150] on textarea "**********" at bounding box center [142, 145] width 132 height 41
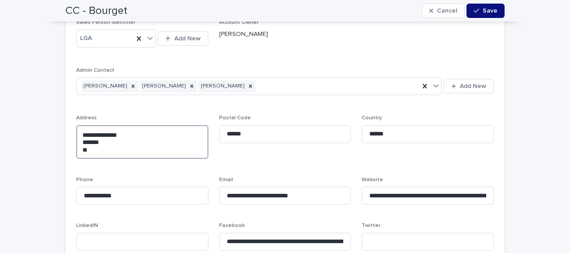
type textarea "**********"
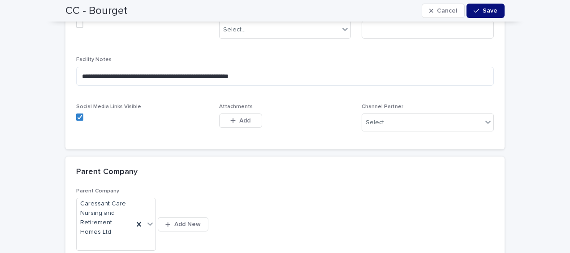
scroll to position [1031, 0]
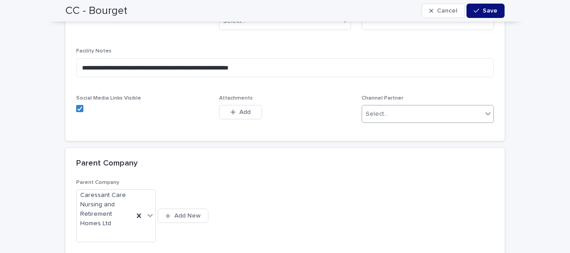
click at [401, 116] on div "Select..." at bounding box center [422, 114] width 120 height 15
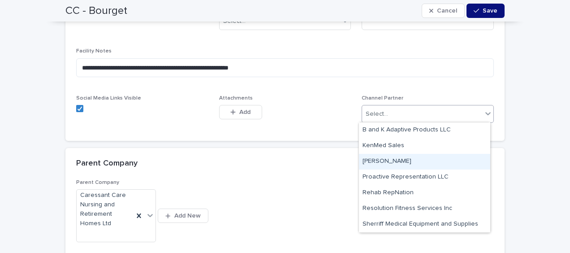
click at [402, 159] on div "[PERSON_NAME]" at bounding box center [424, 162] width 131 height 16
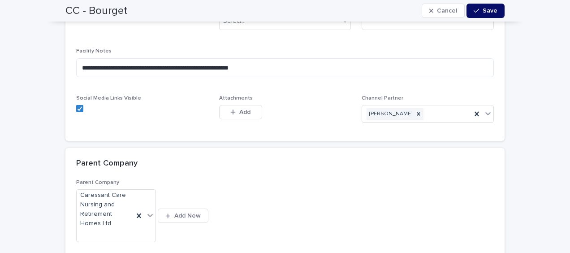
click at [474, 10] on icon "button" at bounding box center [476, 11] width 5 height 6
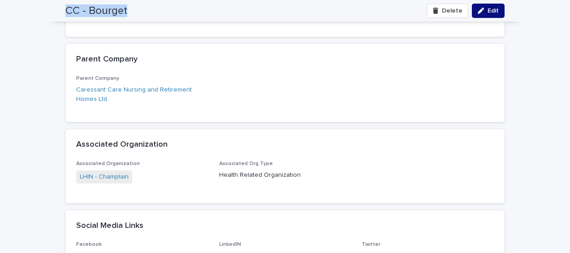
drag, startPoint x: 61, startPoint y: 11, endPoint x: 127, endPoint y: 10, distance: 65.5
click at [127, 10] on div "CC - Bourget Delete Edit" at bounding box center [285, 11] width 482 height 22
drag, startPoint x: 127, startPoint y: 10, endPoint x: 112, endPoint y: 11, distance: 14.8
copy h2 "CC - Bourget"
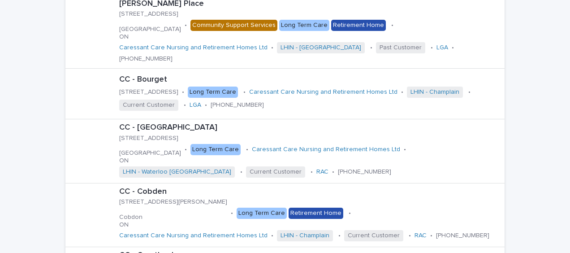
scroll to position [269, 0]
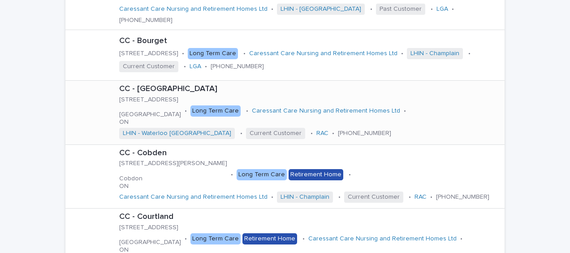
click at [92, 103] on div at bounding box center [91, 113] width 36 height 36
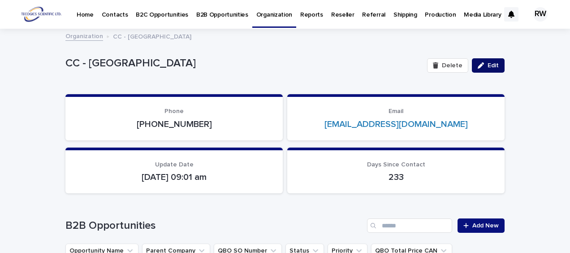
click at [490, 66] on span "Edit" at bounding box center [493, 65] width 11 height 6
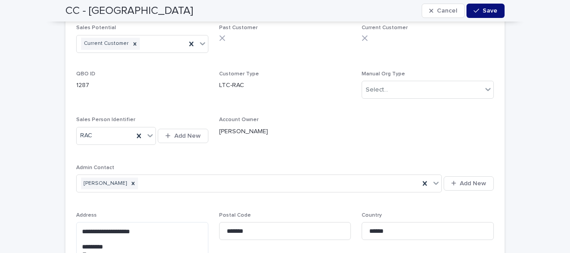
scroll to position [628, 0]
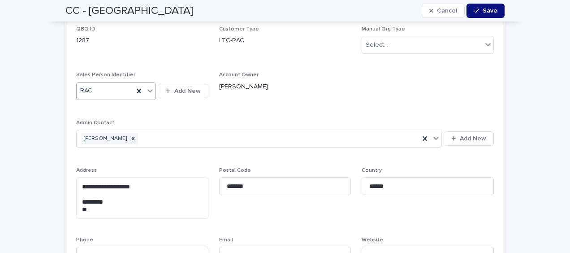
click at [149, 89] on icon at bounding box center [150, 90] width 9 height 9
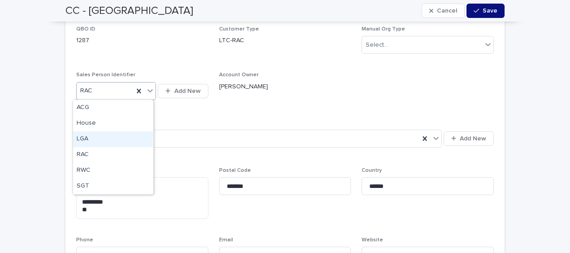
click at [126, 139] on div "LGA" at bounding box center [113, 139] width 80 height 16
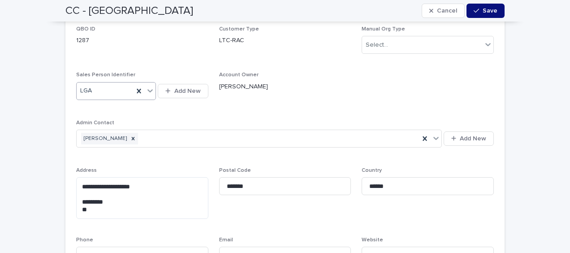
scroll to position [672, 0]
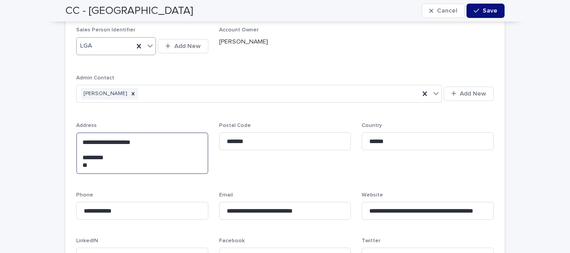
click at [77, 157] on textarea "**********" at bounding box center [142, 152] width 132 height 41
type textarea "**********"
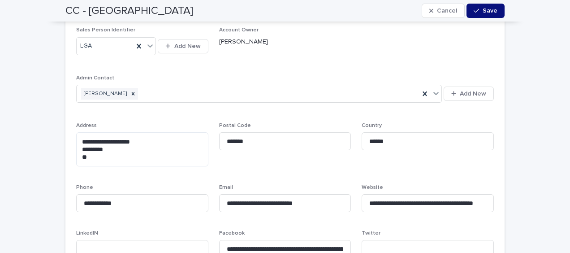
type textarea "**********"
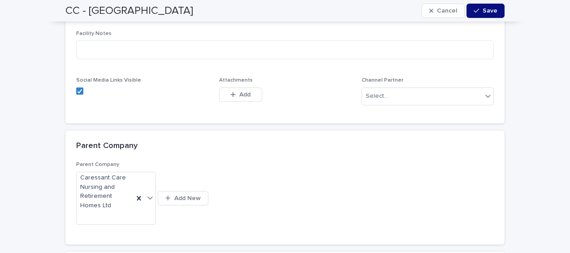
scroll to position [1031, 0]
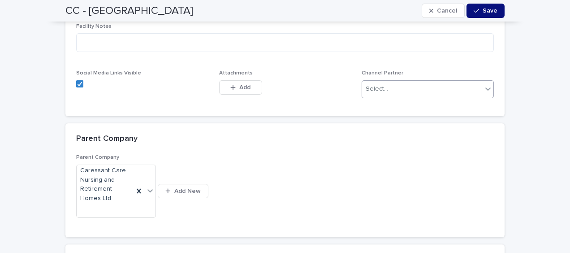
click at [436, 82] on div "Select..." at bounding box center [422, 89] width 120 height 15
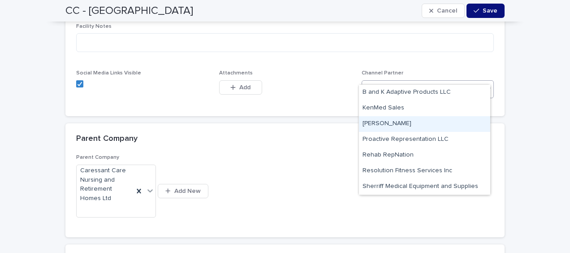
click at [432, 121] on div "[PERSON_NAME]" at bounding box center [424, 124] width 131 height 16
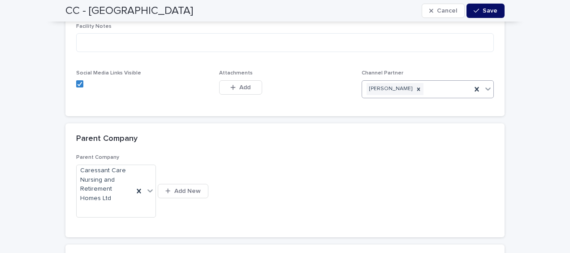
click at [483, 10] on span "Save" at bounding box center [490, 11] width 15 height 6
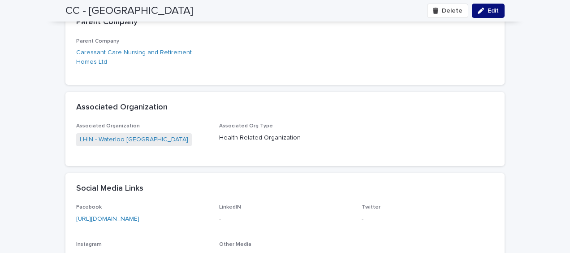
drag, startPoint x: 58, startPoint y: 11, endPoint x: 107, endPoint y: 9, distance: 48.5
click at [107, 9] on div "CC - [GEOGRAPHIC_DATA] Delete Edit" at bounding box center [285, 11] width 482 height 22
drag, startPoint x: 107, startPoint y: 9, endPoint x: 68, endPoint y: 13, distance: 38.8
click at [68, 13] on h2 "CC - [GEOGRAPHIC_DATA]" at bounding box center [129, 10] width 128 height 13
click at [61, 10] on div "CC - [GEOGRAPHIC_DATA] Delete Edit" at bounding box center [285, 11] width 482 height 22
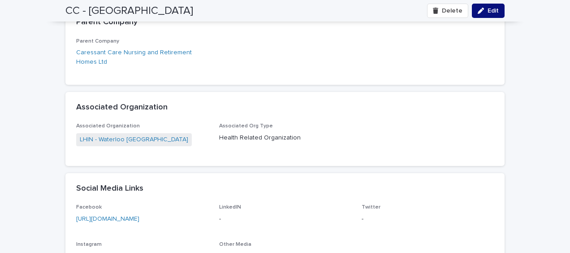
drag, startPoint x: 62, startPoint y: 9, endPoint x: 216, endPoint y: 9, distance: 153.8
click at [216, 9] on div "CC - [GEOGRAPHIC_DATA] Delete Edit" at bounding box center [284, 11] width 439 height 22
drag, startPoint x: 216, startPoint y: 9, endPoint x: 195, endPoint y: 10, distance: 20.6
copy h2 "CC - [GEOGRAPHIC_DATA]"
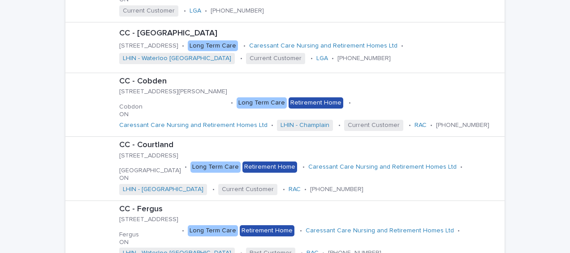
scroll to position [359, 0]
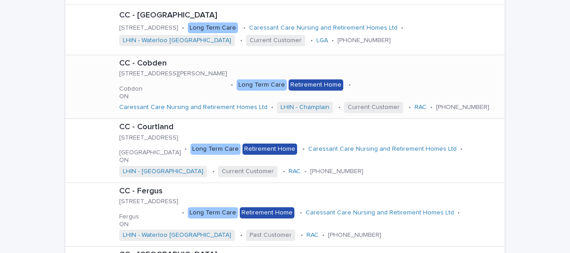
click at [93, 84] on div at bounding box center [91, 87] width 36 height 36
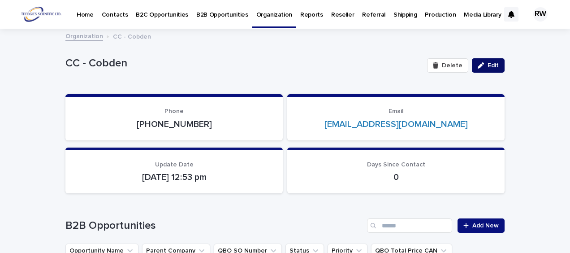
click at [478, 63] on icon "button" at bounding box center [481, 65] width 6 height 6
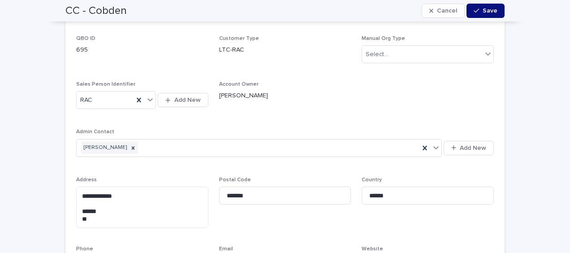
scroll to position [672, 0]
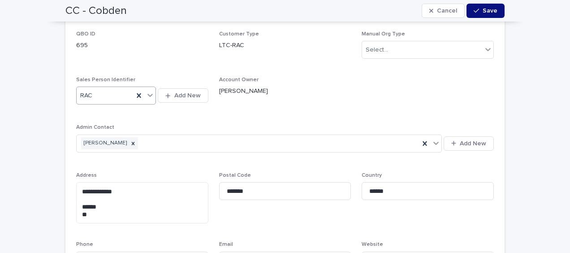
click at [148, 96] on icon at bounding box center [149, 95] width 5 height 3
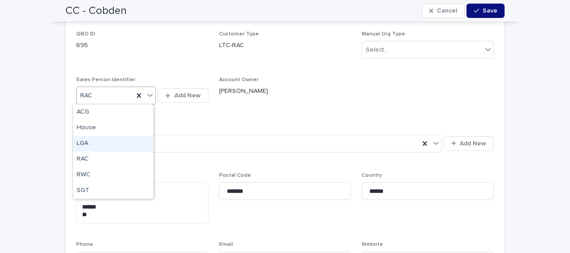
drag, startPoint x: 122, startPoint y: 135, endPoint x: 120, endPoint y: 140, distance: 4.8
click at [120, 140] on div "LGA" at bounding box center [113, 144] width 80 height 16
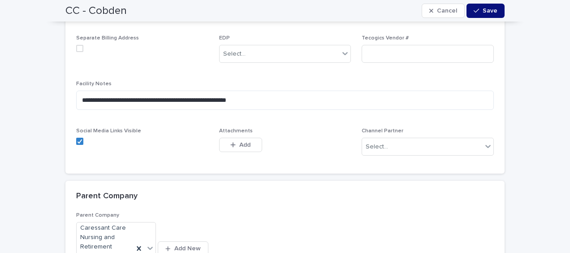
scroll to position [1031, 0]
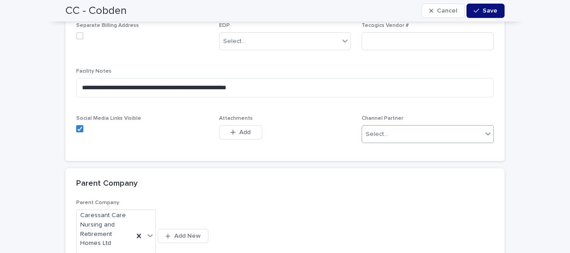
click at [415, 132] on div "Select..." at bounding box center [422, 134] width 120 height 15
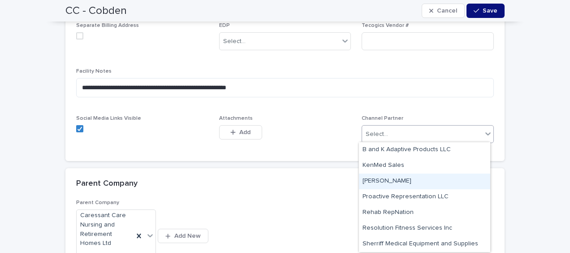
click at [412, 178] on div "[PERSON_NAME]" at bounding box center [424, 181] width 131 height 16
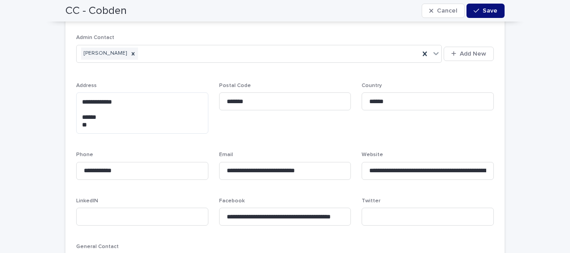
scroll to position [762, 0]
click at [77, 116] on textarea "**********" at bounding box center [142, 112] width 132 height 41
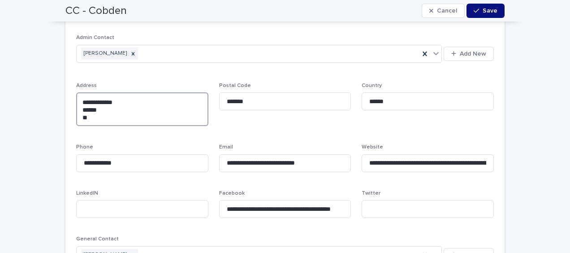
type textarea "**********"
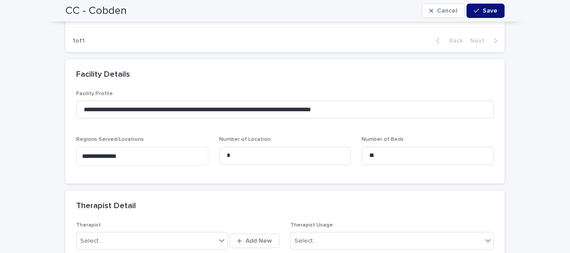
scroll to position [2421, 0]
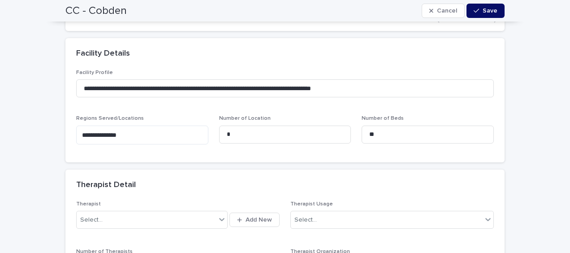
click at [488, 12] on span "Save" at bounding box center [490, 11] width 15 height 6
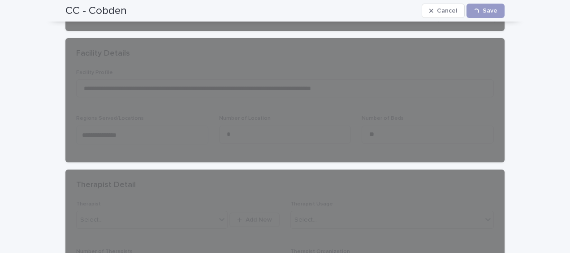
drag, startPoint x: 61, startPoint y: 9, endPoint x: 39, endPoint y: 15, distance: 22.8
click at [87, 6] on div "CC - Cobden Cancel Loading... Save" at bounding box center [285, 11] width 482 height 22
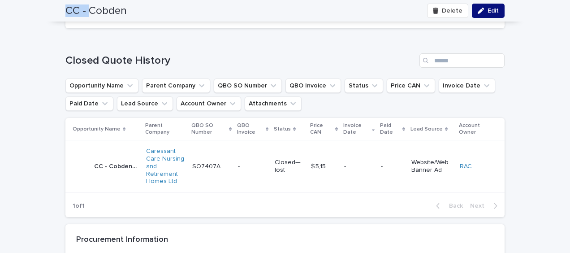
drag, startPoint x: 39, startPoint y: 15, endPoint x: 47, endPoint y: 12, distance: 8.2
click at [47, 12] on div "CC - Cobden Delete Edit" at bounding box center [285, 11] width 482 height 22
click at [65, 9] on h2 "CC - Cobden" at bounding box center [95, 10] width 61 height 13
drag, startPoint x: 63, startPoint y: 9, endPoint x: 136, endPoint y: 9, distance: 73.5
click at [136, 9] on div "CC - Cobden Delete Edit" at bounding box center [284, 11] width 439 height 22
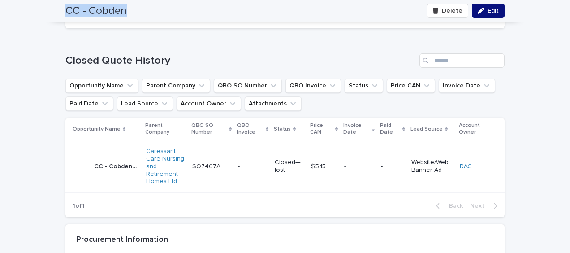
drag, startPoint x: 136, startPoint y: 9, endPoint x: 117, endPoint y: 8, distance: 19.8
copy h2 "CC - Cobden"
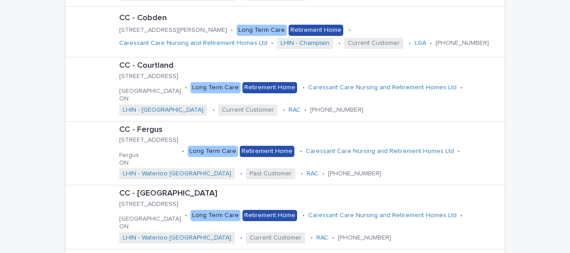
scroll to position [448, 0]
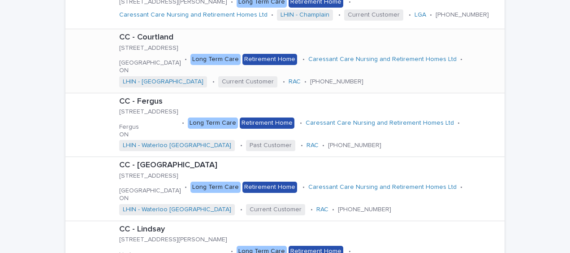
click at [95, 48] on div at bounding box center [91, 61] width 36 height 36
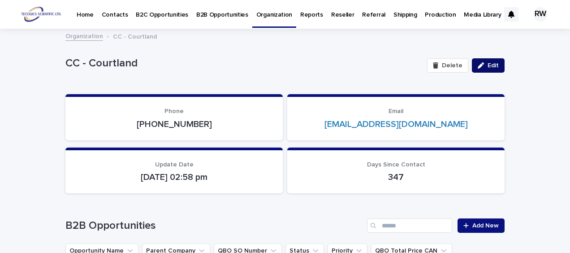
click at [489, 65] on span "Edit" at bounding box center [493, 65] width 11 height 6
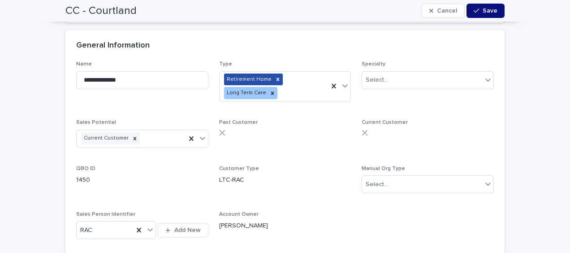
scroll to position [583, 0]
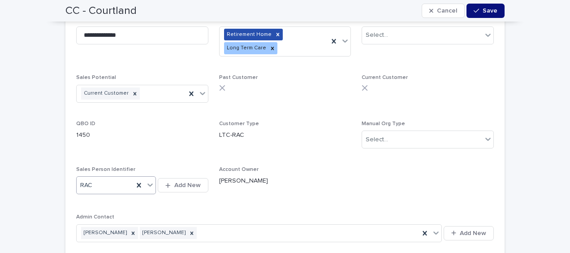
click at [147, 184] on icon at bounding box center [149, 185] width 5 height 3
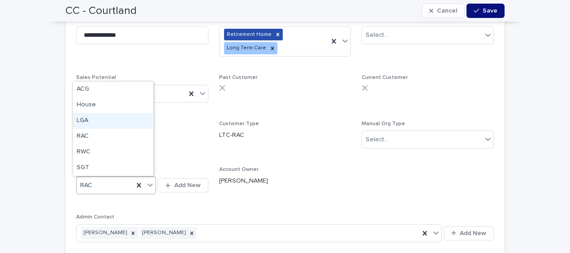
click at [135, 118] on div "LGA" at bounding box center [113, 121] width 80 height 16
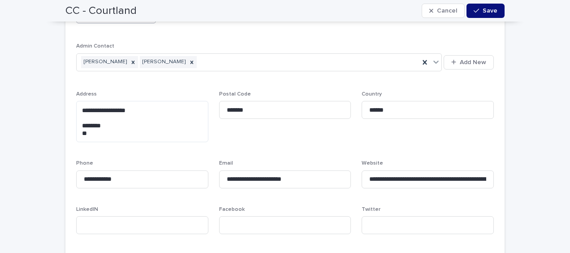
scroll to position [762, 0]
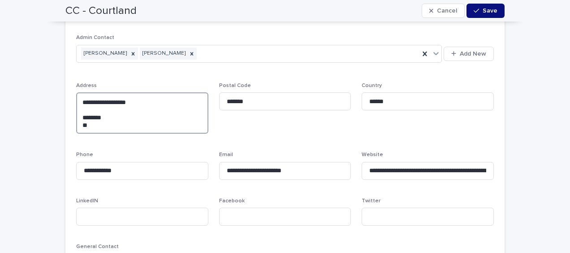
click at [78, 114] on textarea "**********" at bounding box center [142, 112] width 132 height 41
type textarea "**********"
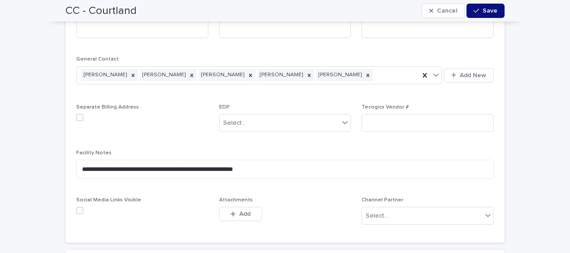
scroll to position [986, 0]
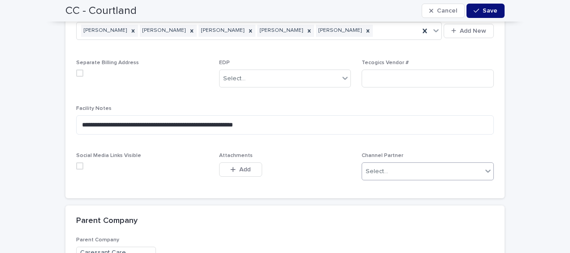
click at [459, 173] on div "Select..." at bounding box center [422, 171] width 120 height 15
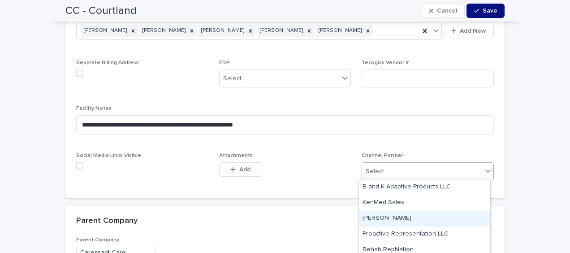
click at [449, 214] on div "[PERSON_NAME]" at bounding box center [424, 219] width 131 height 16
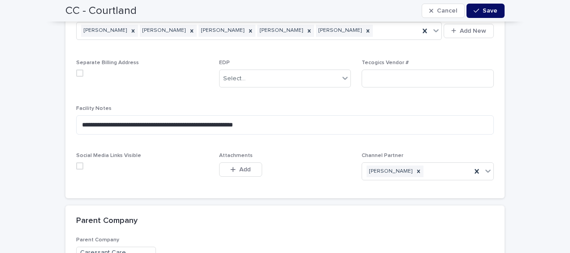
click at [484, 9] on span "Save" at bounding box center [490, 11] width 15 height 6
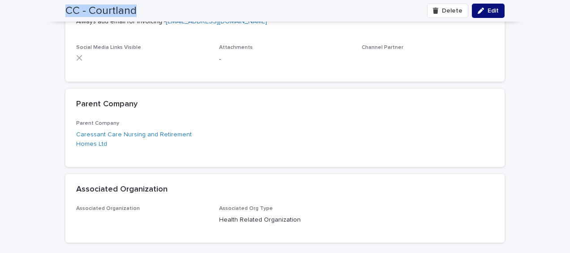
drag, startPoint x: 61, startPoint y: 8, endPoint x: 137, endPoint y: 11, distance: 75.8
click at [137, 11] on div "CC - Courtland Delete Edit" at bounding box center [285, 11] width 482 height 22
drag, startPoint x: 137, startPoint y: 11, endPoint x: 122, endPoint y: 9, distance: 15.5
copy h2 "CC - Courtland"
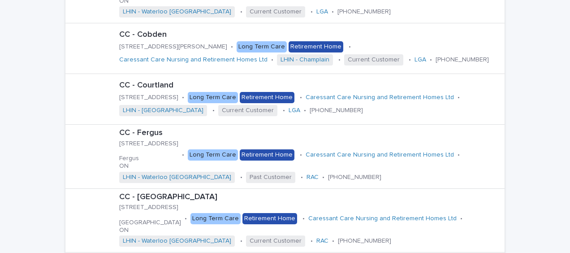
scroll to position [448, 0]
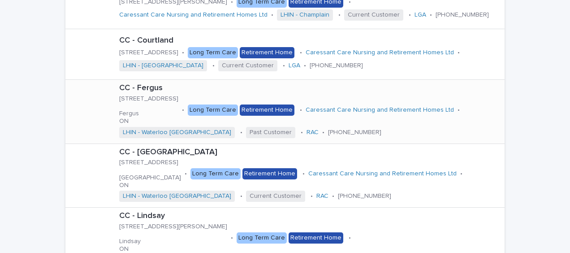
click at [84, 98] on div at bounding box center [91, 112] width 36 height 36
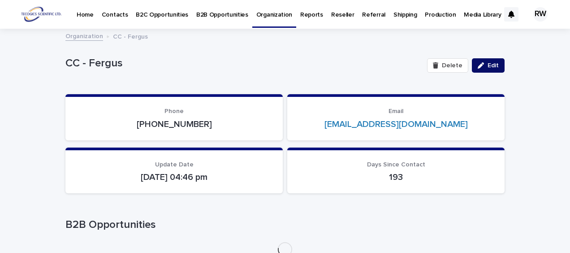
click at [489, 64] on span "Edit" at bounding box center [493, 65] width 11 height 6
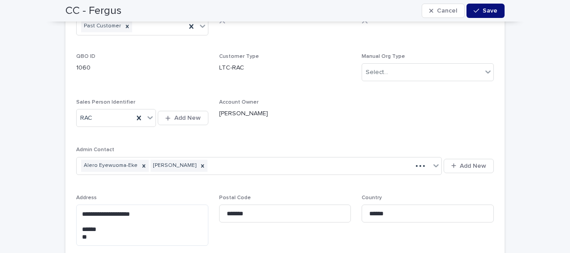
scroll to position [672, 0]
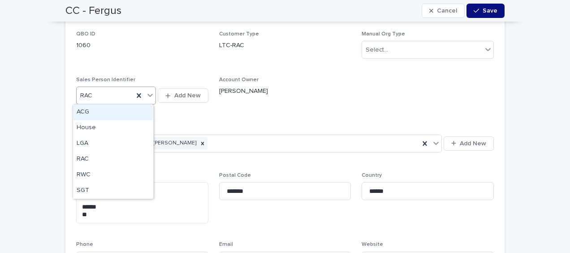
click at [148, 93] on icon at bounding box center [150, 95] width 9 height 9
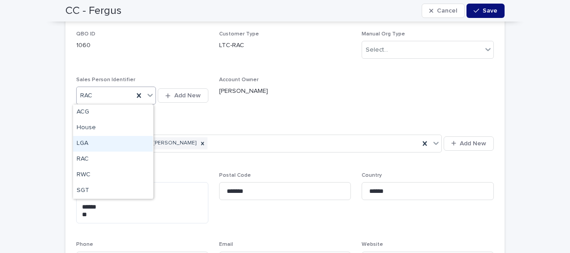
click at [135, 138] on div "LGA" at bounding box center [113, 144] width 80 height 16
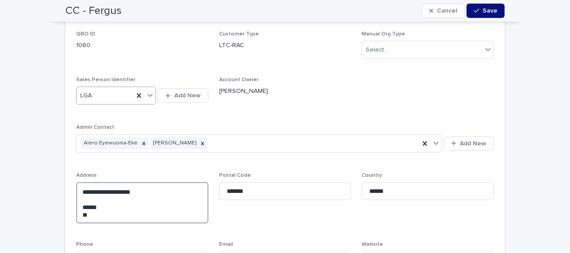
click at [76, 202] on textarea "**********" at bounding box center [142, 202] width 132 height 41
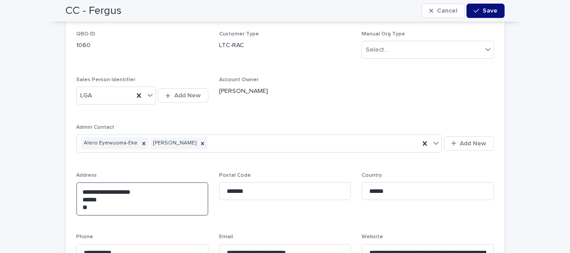
type textarea "**********"
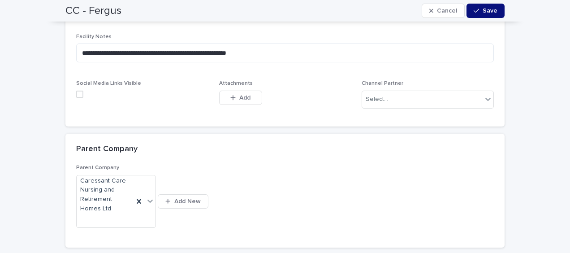
scroll to position [1076, 0]
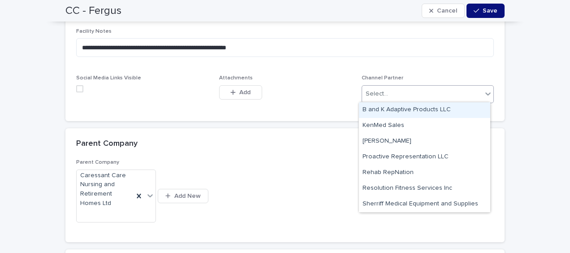
click at [394, 95] on div "Select..." at bounding box center [422, 94] width 120 height 15
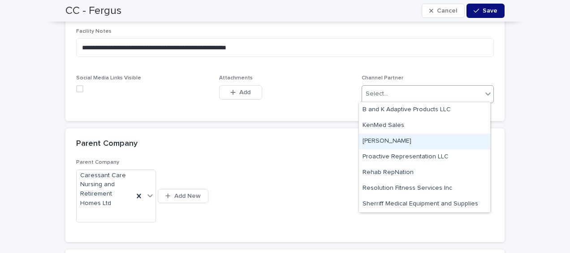
click at [395, 140] on div "[PERSON_NAME]" at bounding box center [424, 142] width 131 height 16
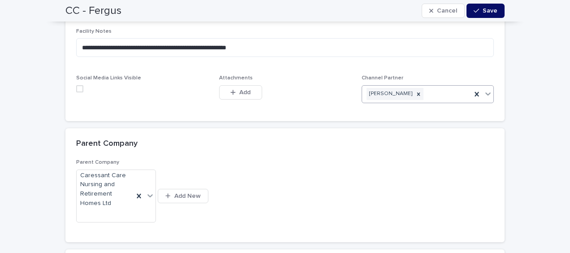
click at [476, 9] on icon "button" at bounding box center [476, 11] width 5 height 6
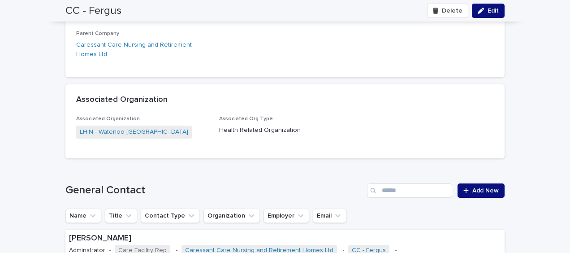
drag, startPoint x: 60, startPoint y: 11, endPoint x: 100, endPoint y: 7, distance: 39.6
click at [100, 7] on div "CC - [PERSON_NAME] Edit" at bounding box center [285, 11] width 482 height 22
drag, startPoint x: 100, startPoint y: 7, endPoint x: 74, endPoint y: 9, distance: 26.1
click at [74, 9] on h2 "CC - Fergus" at bounding box center [93, 10] width 56 height 13
click at [65, 10] on h2 "CC - Fergus" at bounding box center [93, 10] width 56 height 13
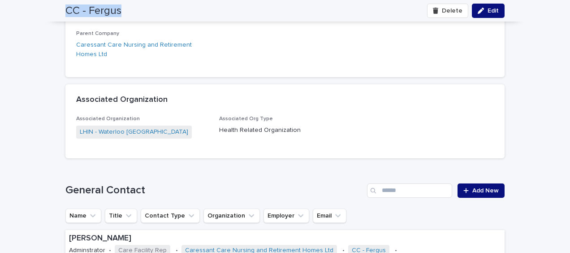
drag, startPoint x: 63, startPoint y: 9, endPoint x: 121, endPoint y: 9, distance: 58.3
click at [121, 9] on div "CC - [PERSON_NAME] Edit" at bounding box center [284, 11] width 439 height 22
drag, startPoint x: 121, startPoint y: 9, endPoint x: 102, endPoint y: 10, distance: 19.3
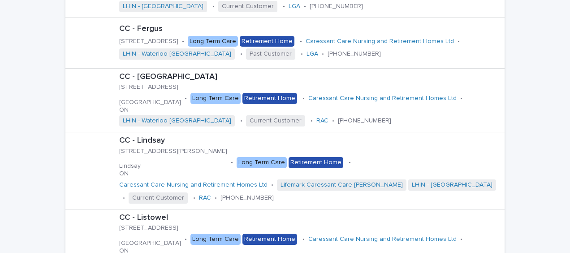
scroll to position [538, 0]
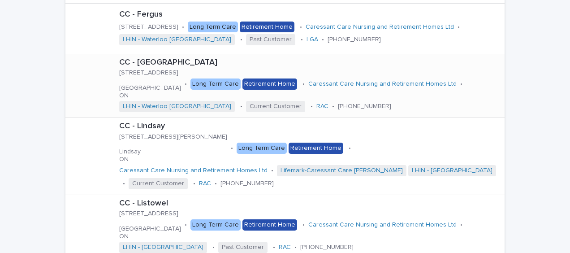
click at [93, 83] on div at bounding box center [91, 86] width 36 height 36
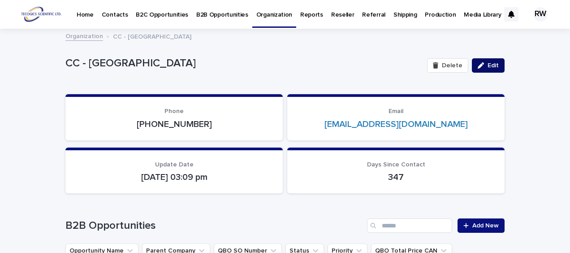
click at [489, 64] on span "Edit" at bounding box center [493, 65] width 11 height 6
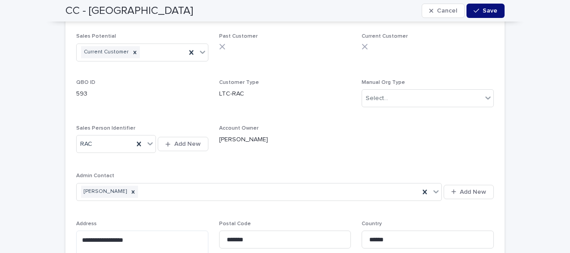
scroll to position [628, 0]
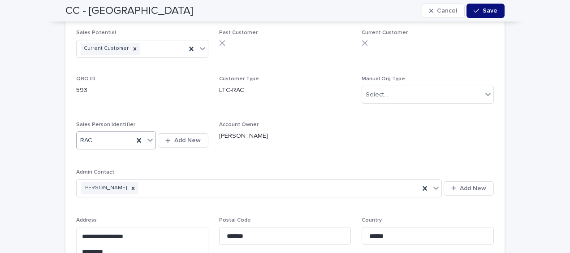
click at [147, 138] on icon at bounding box center [150, 139] width 9 height 9
click at [112, 187] on div "LGA" at bounding box center [113, 189] width 80 height 16
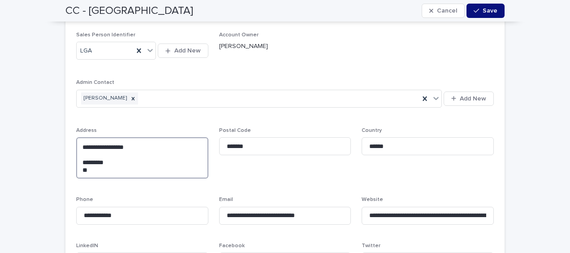
click at [76, 160] on textarea "**********" at bounding box center [142, 157] width 132 height 41
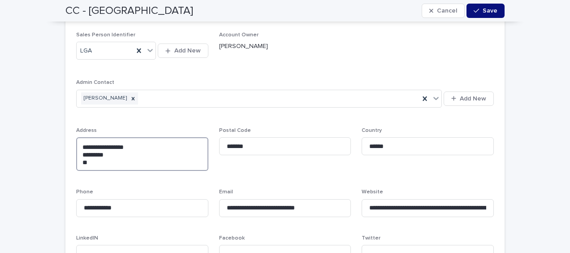
type textarea "**********"
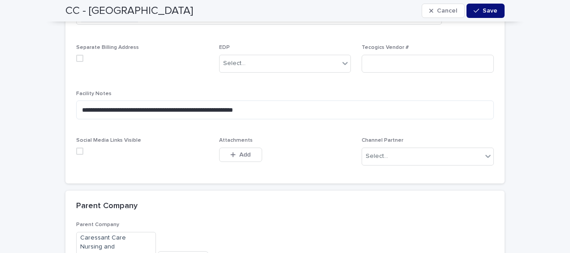
scroll to position [1031, 0]
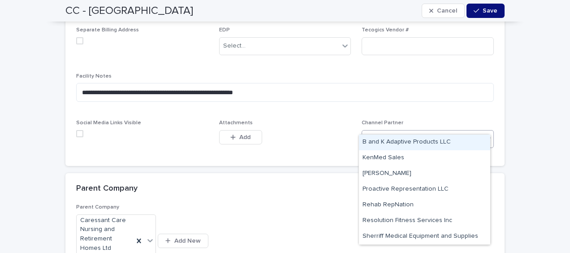
click at [466, 131] on div "Select..." at bounding box center [422, 138] width 120 height 15
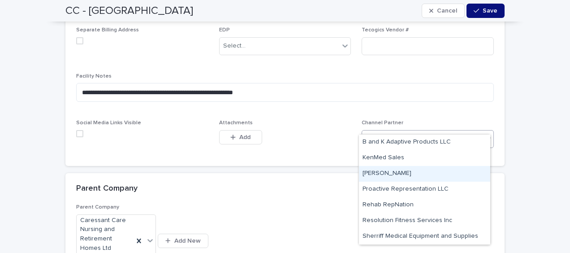
click at [454, 172] on div "[PERSON_NAME]" at bounding box center [424, 174] width 131 height 16
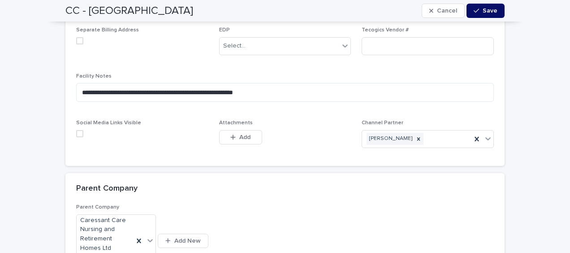
click at [483, 12] on span "Save" at bounding box center [490, 11] width 15 height 6
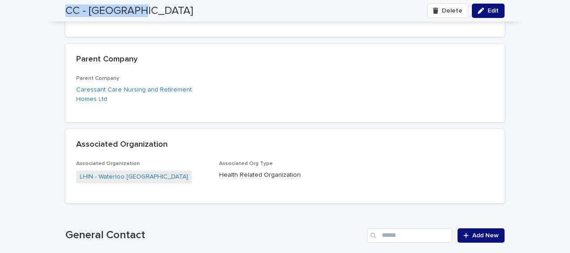
drag, startPoint x: 61, startPoint y: 9, endPoint x: 131, endPoint y: 14, distance: 70.1
click at [131, 14] on div "CC - Harriston Delete Edit" at bounding box center [285, 11] width 482 height 22
drag, startPoint x: 131, startPoint y: 14, endPoint x: 118, endPoint y: 8, distance: 14.2
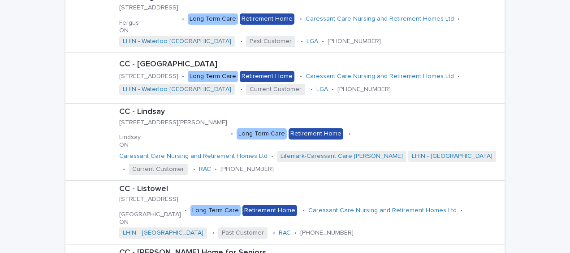
scroll to position [583, 0]
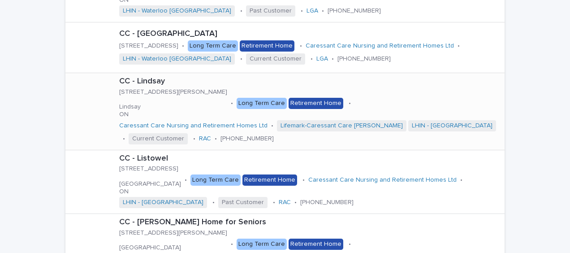
click at [87, 104] on div at bounding box center [91, 111] width 36 height 36
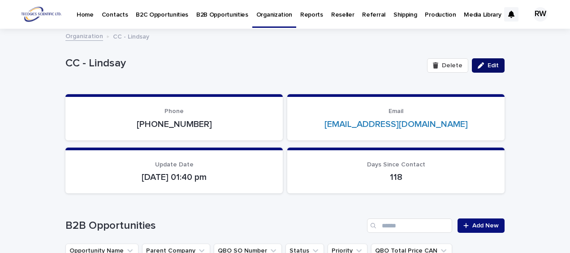
click at [488, 65] on span "Edit" at bounding box center [493, 65] width 11 height 6
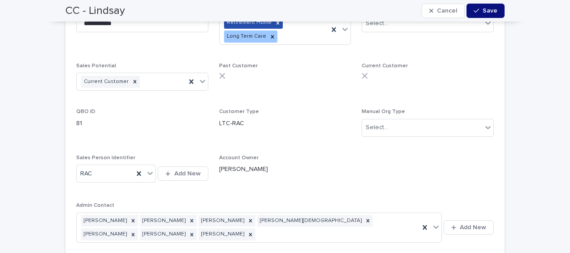
scroll to position [672, 0]
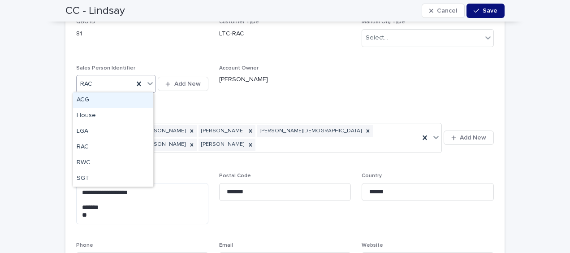
click at [147, 83] on icon at bounding box center [149, 83] width 5 height 3
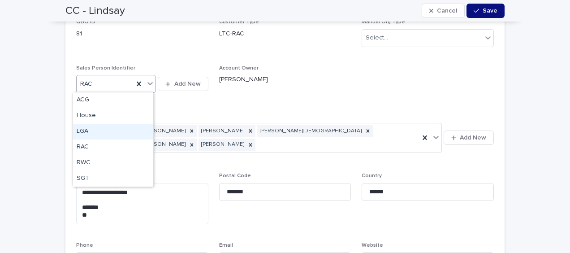
click at [127, 131] on div "LGA" at bounding box center [113, 132] width 80 height 16
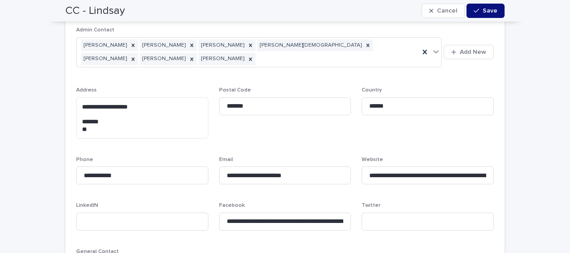
scroll to position [762, 0]
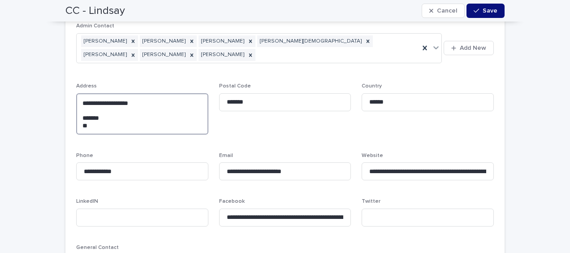
click at [77, 116] on textarea "**********" at bounding box center [142, 113] width 132 height 41
type textarea "**********"
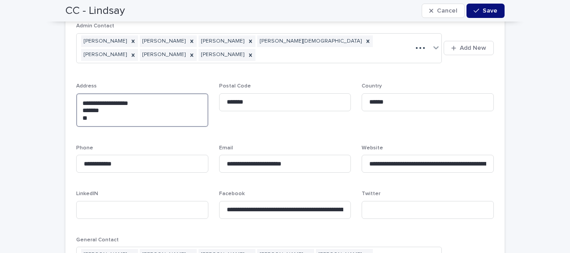
type textarea "**********"
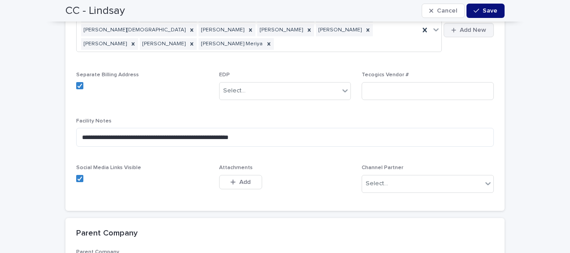
scroll to position [1031, 0]
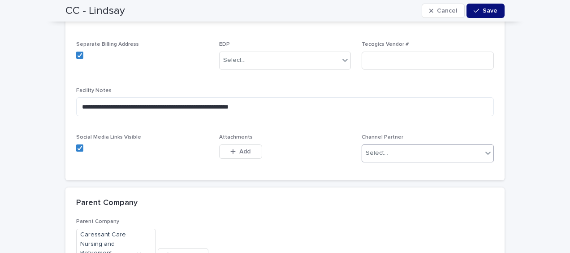
click at [467, 146] on div "Select..." at bounding box center [422, 153] width 120 height 15
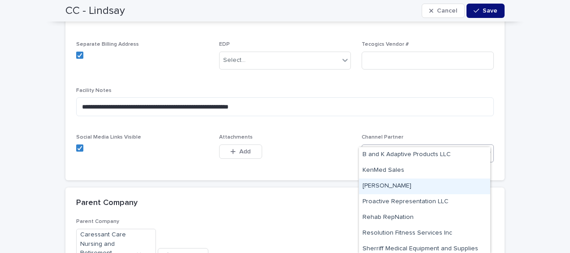
click at [447, 182] on div "[PERSON_NAME]" at bounding box center [424, 186] width 131 height 16
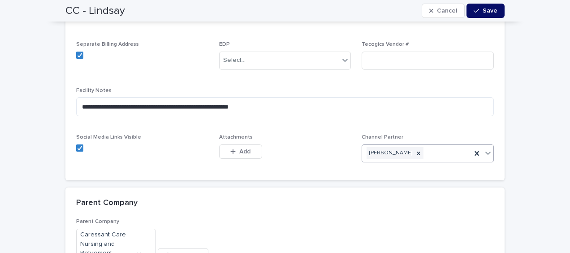
click at [483, 9] on span "Save" at bounding box center [490, 11] width 15 height 6
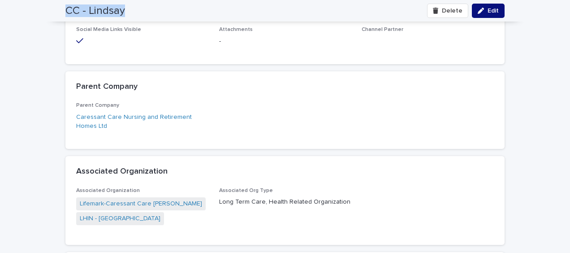
drag, startPoint x: 60, startPoint y: 9, endPoint x: 133, endPoint y: 12, distance: 73.6
click at [133, 12] on div "CC - [PERSON_NAME] Edit" at bounding box center [285, 11] width 482 height 22
drag, startPoint x: 133, startPoint y: 12, endPoint x: 107, endPoint y: 9, distance: 26.6
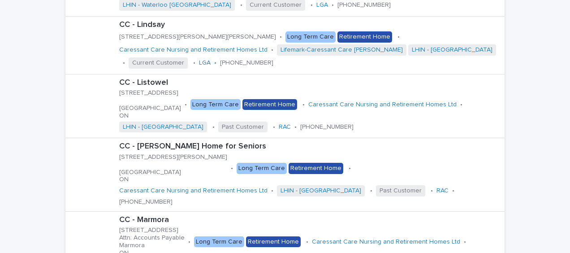
scroll to position [672, 0]
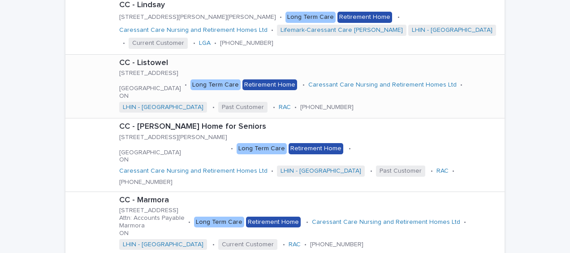
click at [102, 88] on div at bounding box center [91, 87] width 36 height 36
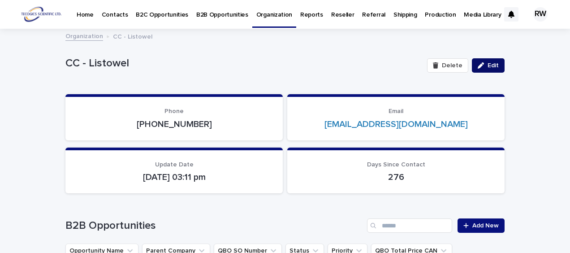
click at [489, 63] on span "Edit" at bounding box center [493, 65] width 11 height 6
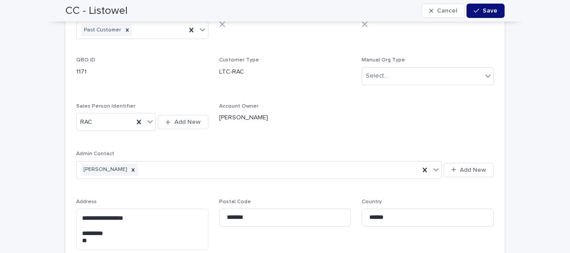
scroll to position [628, 0]
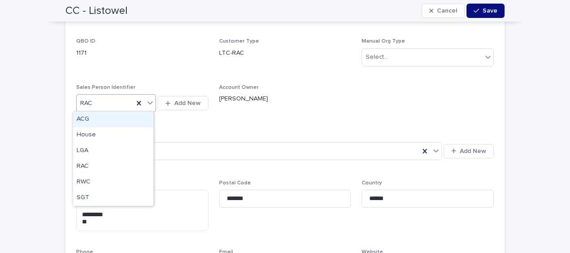
click at [148, 103] on icon at bounding box center [149, 102] width 5 height 3
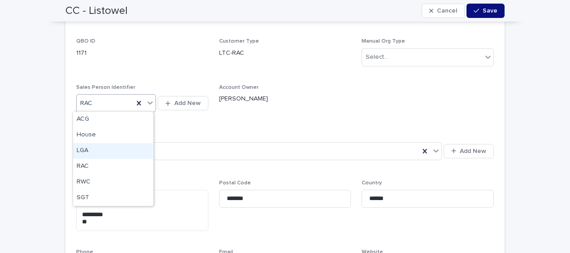
drag, startPoint x: 132, startPoint y: 142, endPoint x: 127, endPoint y: 151, distance: 9.8
click at [127, 151] on div "LGA" at bounding box center [113, 151] width 80 height 16
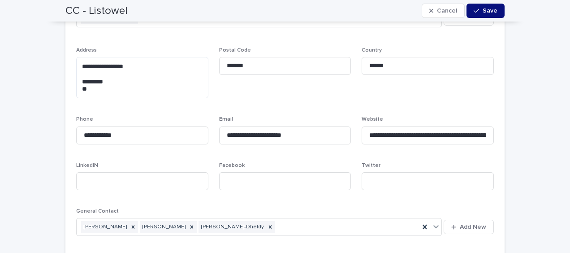
scroll to position [762, 0]
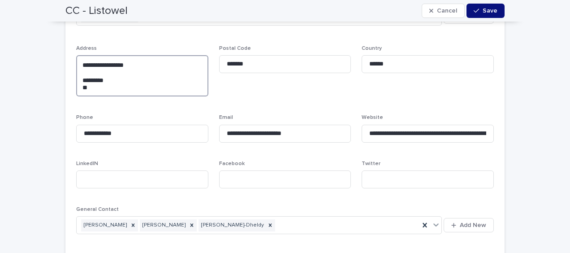
click at [78, 77] on textarea "**********" at bounding box center [142, 75] width 132 height 41
type textarea "**********"
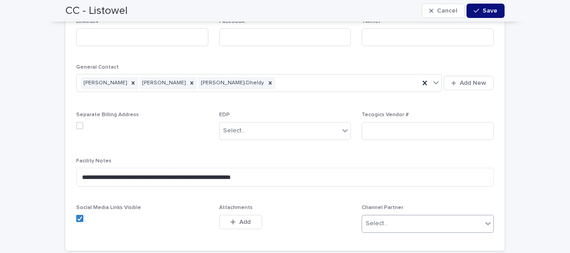
scroll to position [1031, 0]
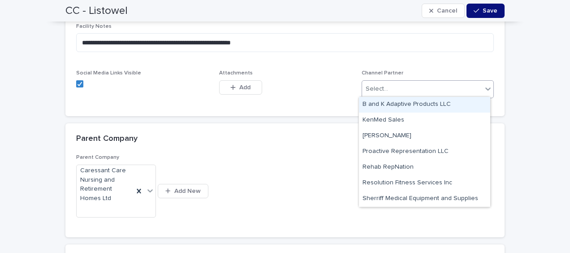
click at [419, 85] on div "Select..." at bounding box center [422, 89] width 120 height 15
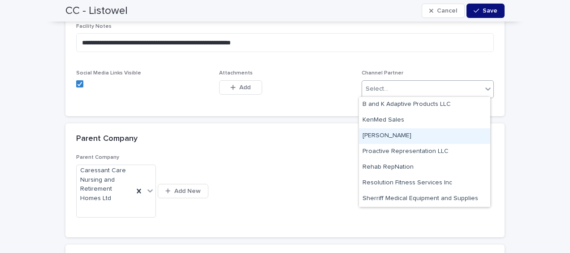
click at [402, 134] on div "[PERSON_NAME]" at bounding box center [424, 136] width 131 height 16
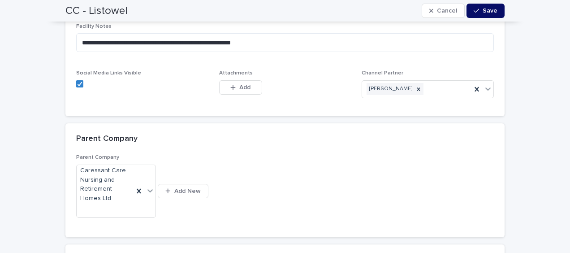
click at [484, 10] on span "Save" at bounding box center [490, 11] width 15 height 6
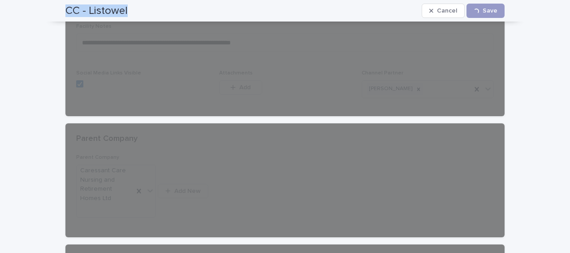
drag, startPoint x: 58, startPoint y: 10, endPoint x: 111, endPoint y: 8, distance: 52.5
click at [139, 10] on div "CC - Listowel Cancel Loading... Save" at bounding box center [285, 11] width 482 height 22
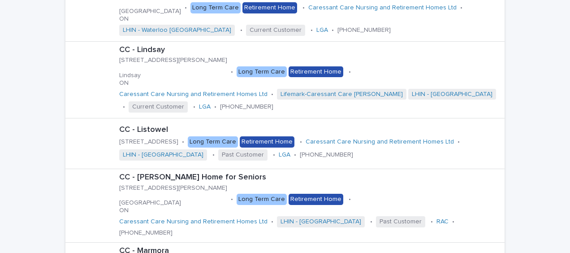
scroll to position [672, 0]
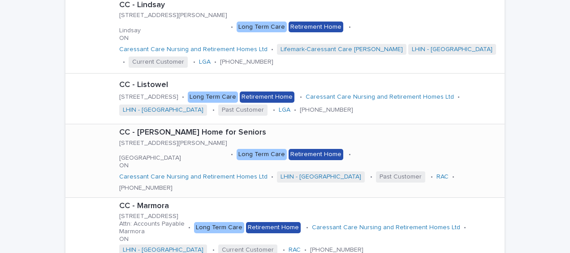
click at [90, 144] on div at bounding box center [91, 161] width 36 height 36
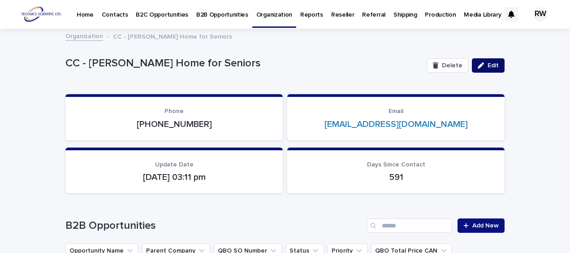
click at [483, 64] on div "button" at bounding box center [483, 65] width 10 height 6
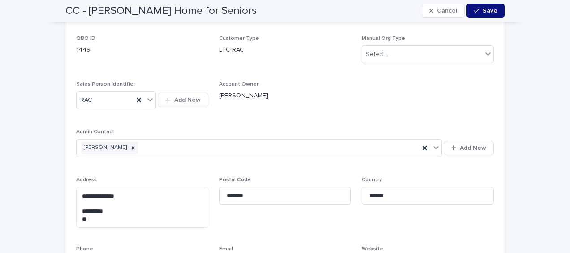
scroll to position [672, 0]
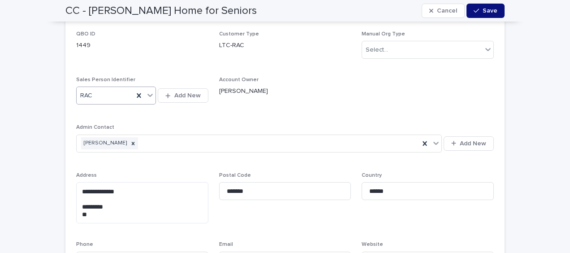
click at [148, 94] on icon at bounding box center [150, 95] width 9 height 9
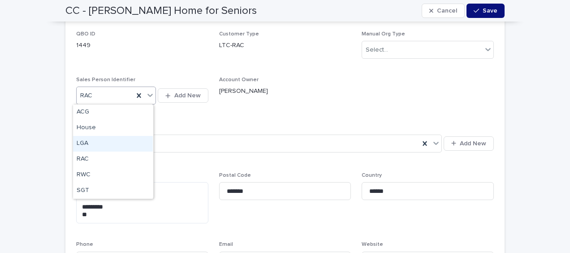
click at [134, 143] on div "LGA" at bounding box center [113, 144] width 80 height 16
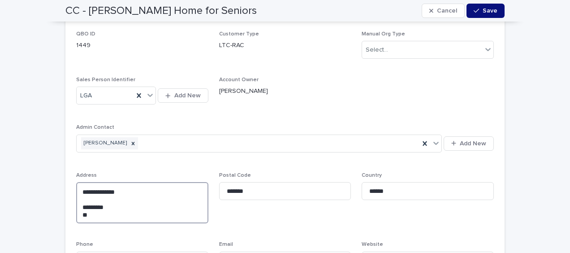
click at [80, 205] on textarea "**********" at bounding box center [142, 202] width 132 height 41
click at [78, 205] on textarea "**********" at bounding box center [142, 202] width 132 height 41
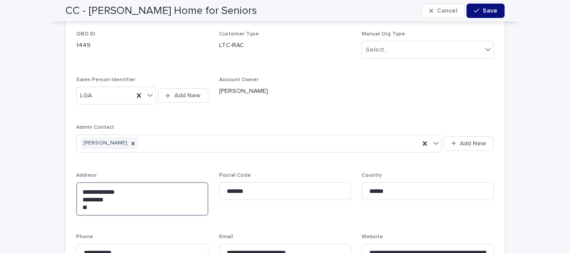
type textarea "**********"
click at [65, 204] on div "**********" at bounding box center [284, 222] width 439 height 593
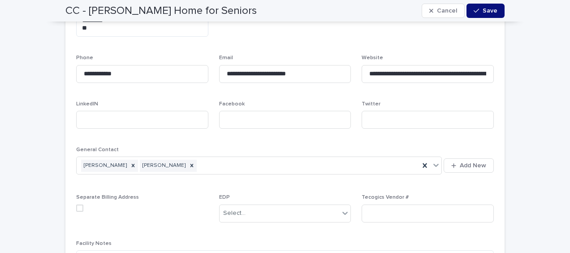
scroll to position [1031, 0]
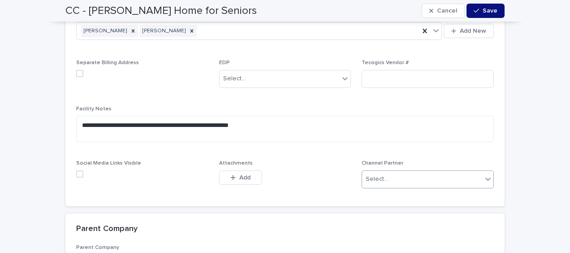
click at [451, 178] on div "Select..." at bounding box center [422, 179] width 120 height 15
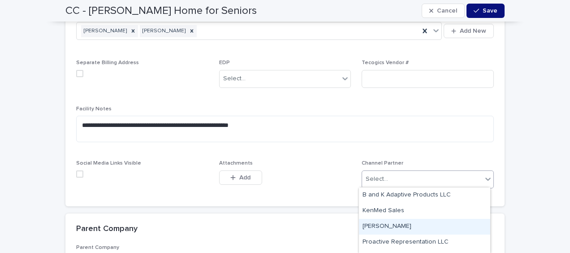
click at [446, 221] on div "[PERSON_NAME]" at bounding box center [424, 227] width 131 height 16
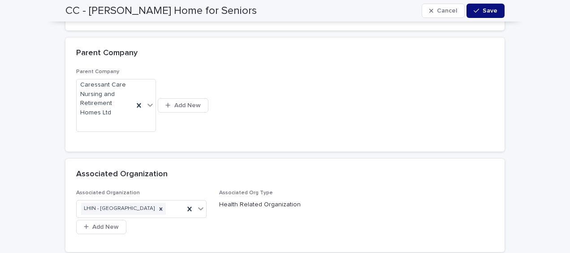
scroll to position [1300, 0]
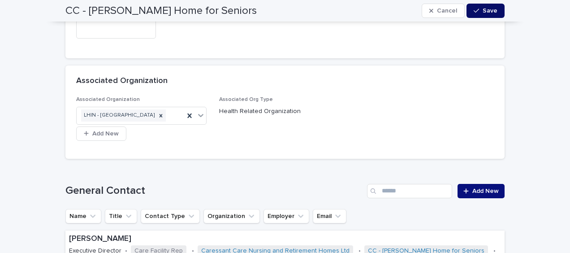
click at [477, 10] on div "button" at bounding box center [478, 11] width 9 height 6
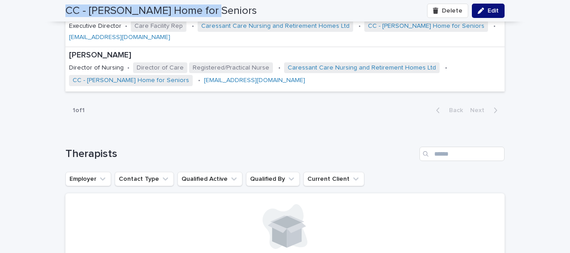
drag, startPoint x: 59, startPoint y: 9, endPoint x: 215, endPoint y: 13, distance: 156.1
click at [215, 13] on div "CC - [PERSON_NAME] Home for Seniors Delete Edit" at bounding box center [285, 11] width 482 height 22
drag, startPoint x: 215, startPoint y: 13, endPoint x: 190, endPoint y: 9, distance: 25.1
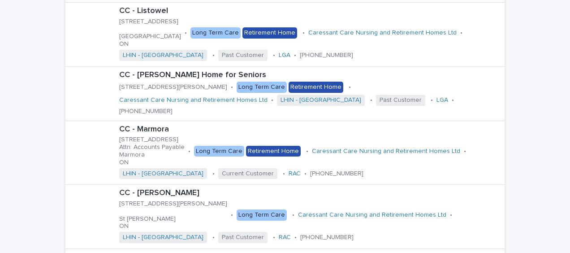
scroll to position [762, 0]
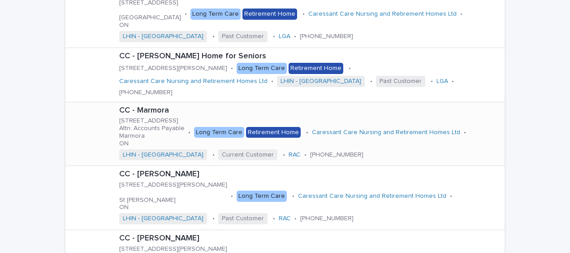
click at [104, 117] on div at bounding box center [91, 134] width 36 height 36
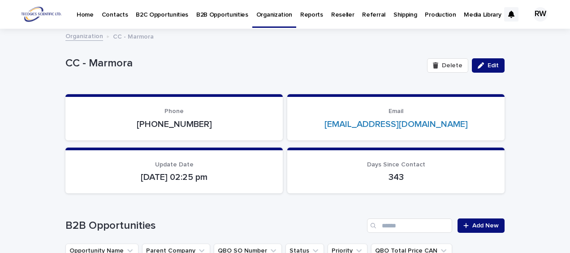
click at [488, 64] on span "Edit" at bounding box center [493, 65] width 11 height 6
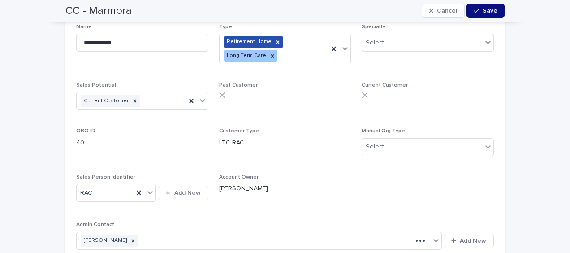
scroll to position [628, 0]
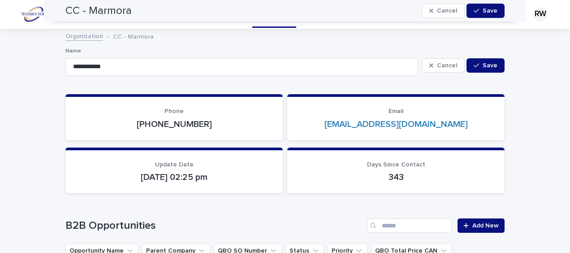
scroll to position [672, 0]
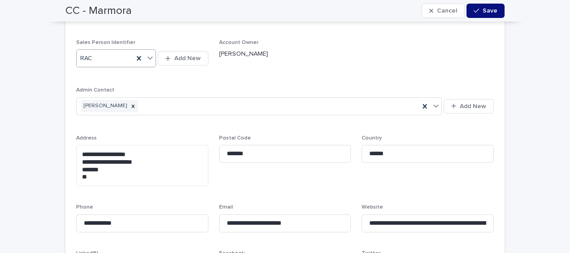
click at [148, 55] on icon at bounding box center [150, 57] width 9 height 9
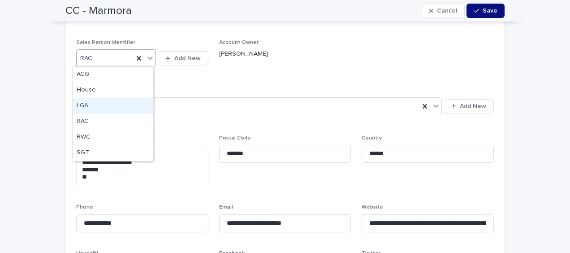
click at [128, 104] on div "LGA" at bounding box center [113, 106] width 80 height 16
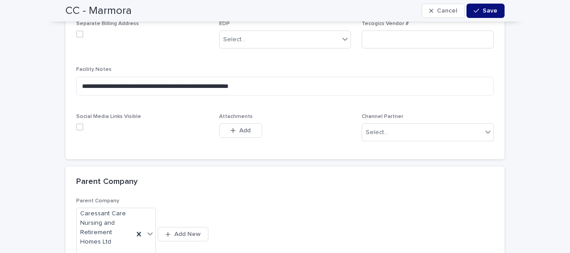
scroll to position [1031, 0]
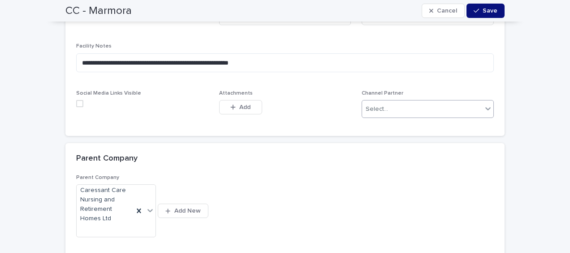
click at [420, 109] on div "Select..." at bounding box center [422, 109] width 120 height 15
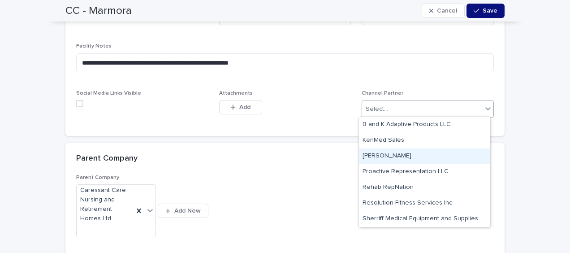
click at [414, 154] on div "[PERSON_NAME]" at bounding box center [424, 156] width 131 height 16
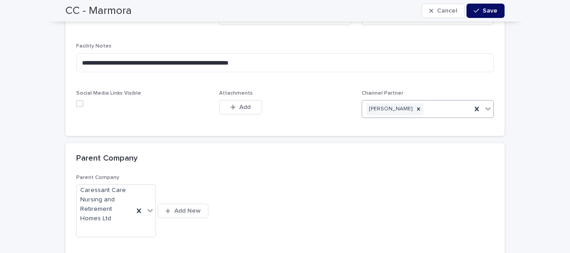
click at [483, 11] on span "Save" at bounding box center [490, 11] width 15 height 6
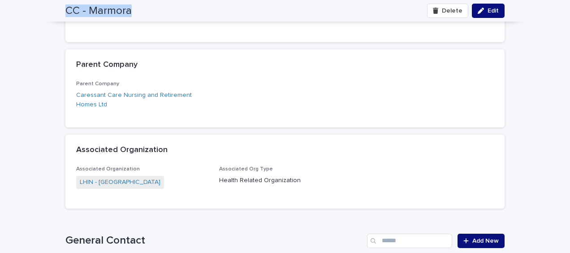
drag, startPoint x: 57, startPoint y: 9, endPoint x: 131, endPoint y: 14, distance: 74.2
click at [131, 14] on div "CC - Marmora Delete Edit" at bounding box center [285, 11] width 482 height 22
drag, startPoint x: 131, startPoint y: 14, endPoint x: 108, endPoint y: 8, distance: 24.1
copy h2 "CC - Marmora"
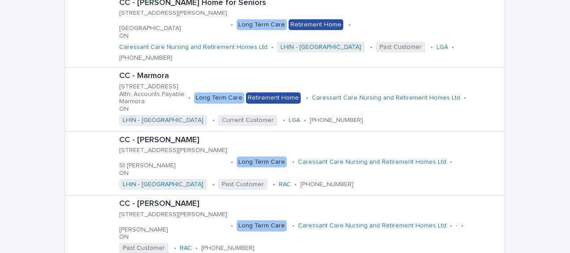
scroll to position [852, 0]
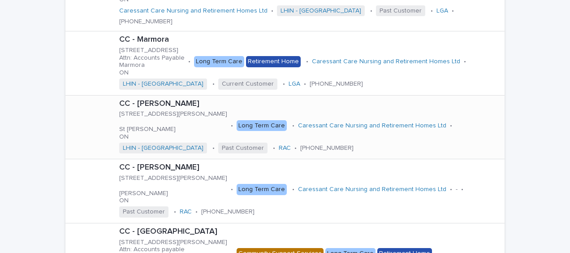
click at [84, 109] on div at bounding box center [91, 127] width 36 height 36
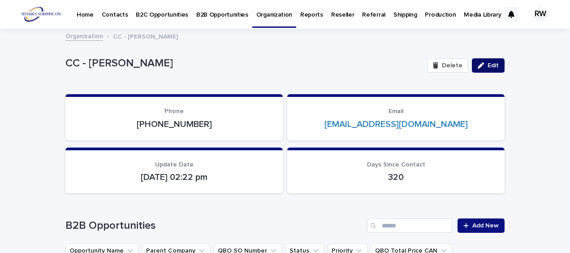
click at [489, 66] on span "Edit" at bounding box center [493, 65] width 11 height 6
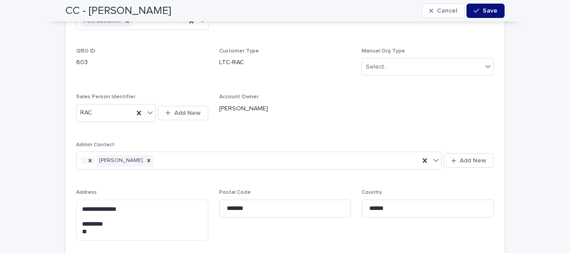
scroll to position [672, 0]
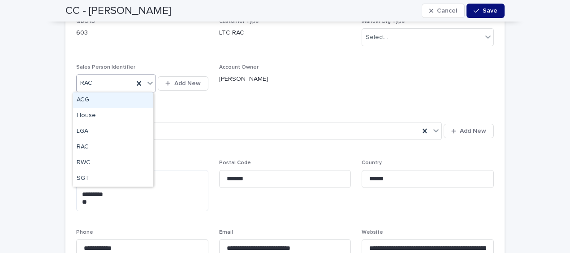
click at [148, 82] on icon at bounding box center [149, 83] width 5 height 3
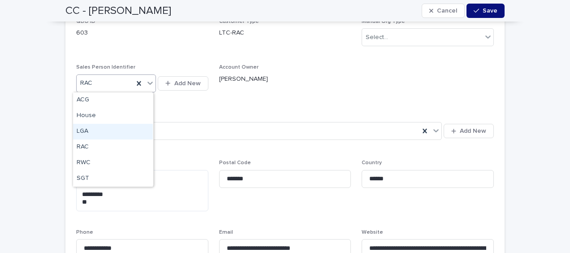
click at [123, 127] on div "LGA" at bounding box center [113, 132] width 80 height 16
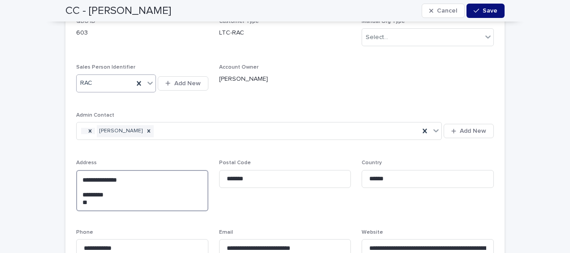
click at [77, 191] on textarea "**********" at bounding box center [142, 190] width 132 height 41
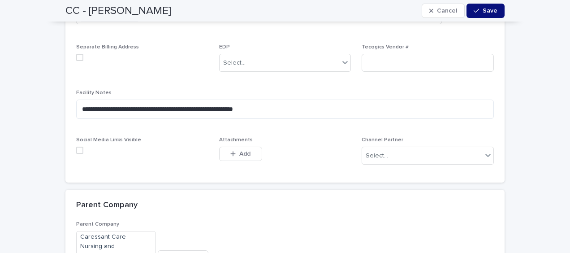
scroll to position [1031, 0]
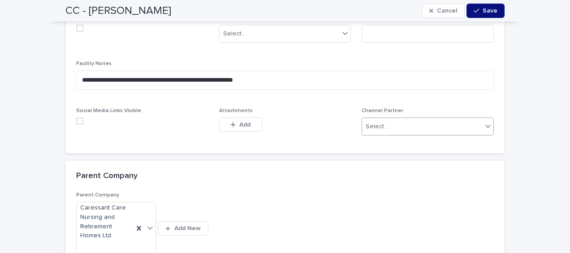
type textarea "**********"
click at [414, 119] on div "Select..." at bounding box center [422, 126] width 120 height 15
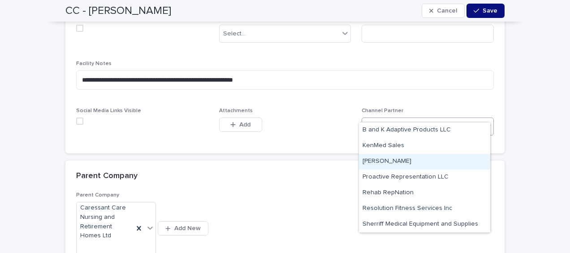
click at [401, 160] on div "[PERSON_NAME]" at bounding box center [424, 162] width 131 height 16
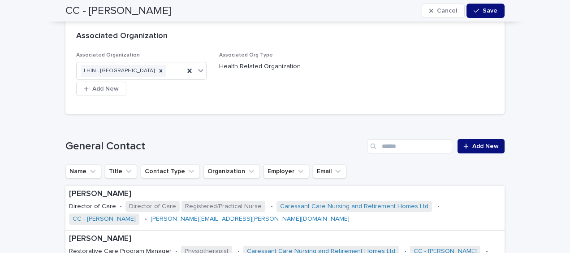
scroll to position [1345, 0]
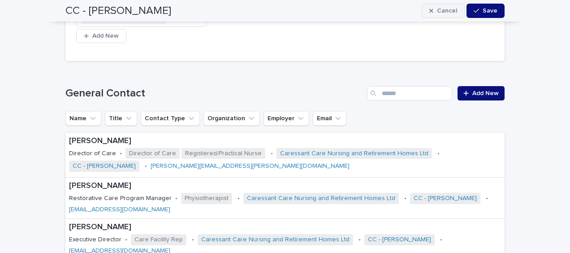
drag, startPoint x: 473, startPoint y: 12, endPoint x: 434, endPoint y: 15, distance: 39.2
click at [474, 12] on icon "button" at bounding box center [476, 11] width 5 height 6
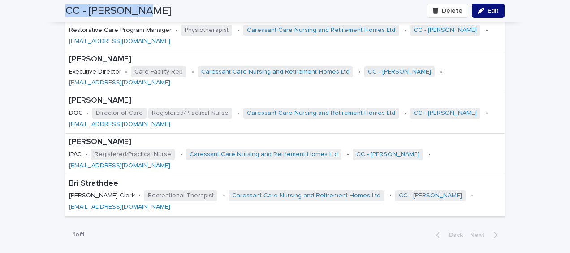
drag, startPoint x: 61, startPoint y: 9, endPoint x: 142, endPoint y: 9, distance: 80.7
click at [142, 9] on div "CC - Mary Bucke Delete Edit" at bounding box center [285, 11] width 482 height 22
drag, startPoint x: 142, startPoint y: 9, endPoint x: 184, endPoint y: 162, distance: 158.9
copy h2 "CC - [PERSON_NAME]"
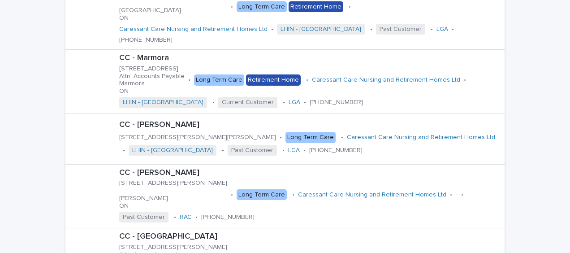
scroll to position [852, 0]
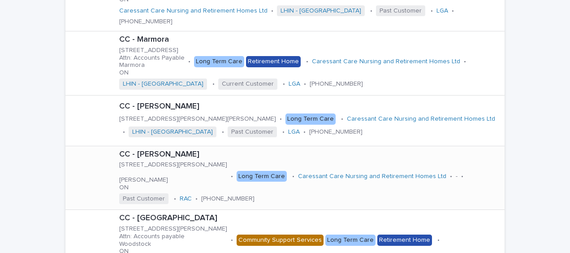
click at [89, 160] on div at bounding box center [91, 178] width 36 height 36
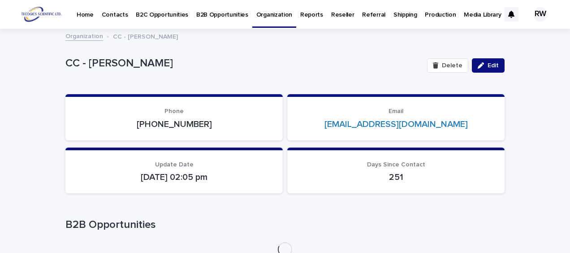
click at [491, 65] on span "Edit" at bounding box center [493, 65] width 11 height 6
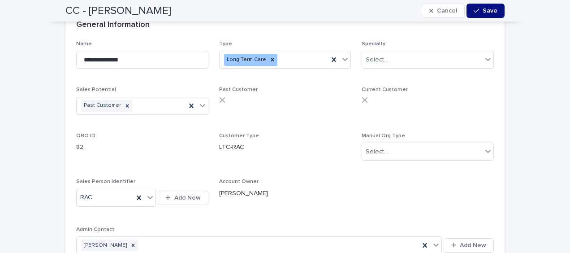
scroll to position [538, 0]
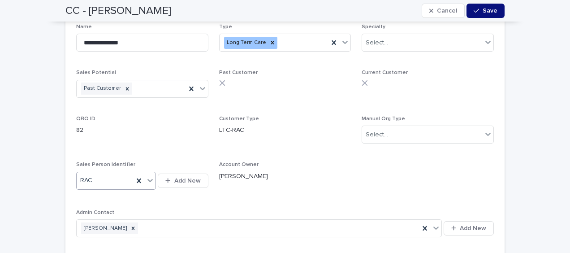
click at [146, 178] on icon at bounding box center [150, 180] width 9 height 9
click at [120, 227] on div "LGA" at bounding box center [113, 229] width 80 height 16
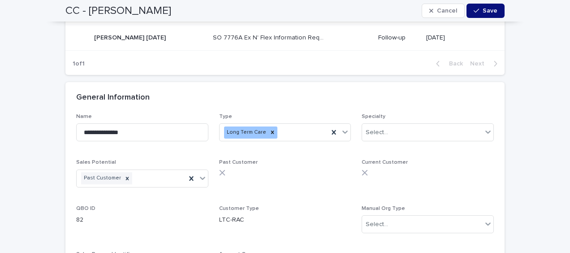
scroll to position [628, 0]
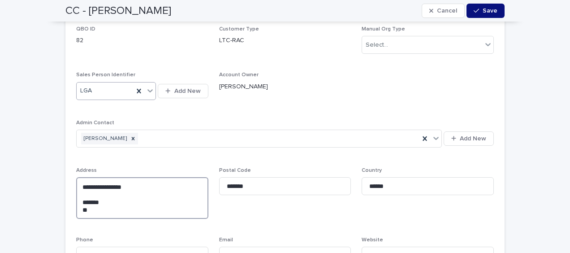
click at [78, 202] on textarea "**********" at bounding box center [142, 197] width 132 height 41
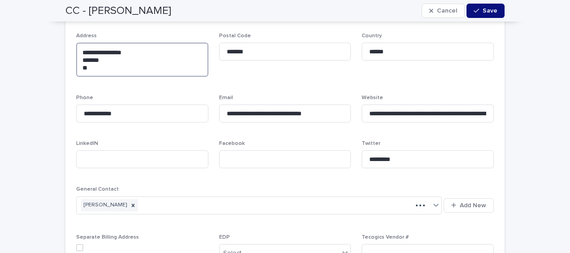
scroll to position [941, 0]
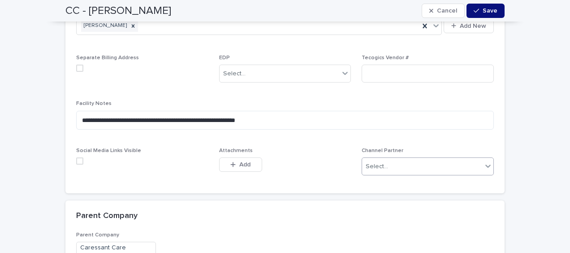
type textarea "**********"
click at [401, 168] on div "Select..." at bounding box center [422, 166] width 120 height 15
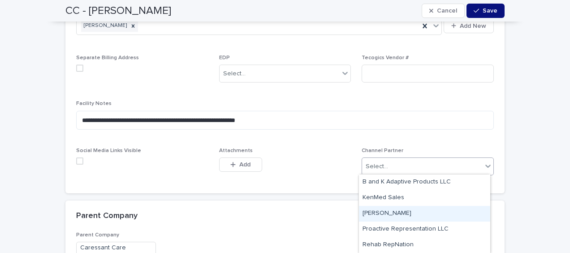
click at [397, 212] on div "[PERSON_NAME]" at bounding box center [424, 214] width 131 height 16
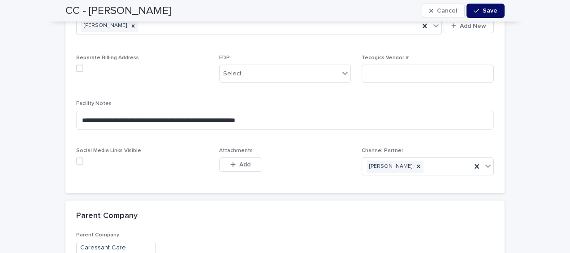
click at [479, 9] on div "button" at bounding box center [478, 11] width 9 height 6
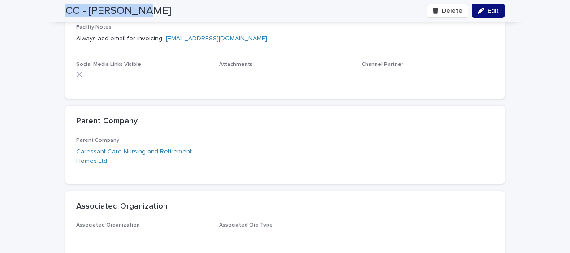
drag, startPoint x: 56, startPoint y: 10, endPoint x: 123, endPoint y: 10, distance: 66.3
click at [142, 12] on div "CC - McLaughlin Delete Edit" at bounding box center [285, 11] width 482 height 22
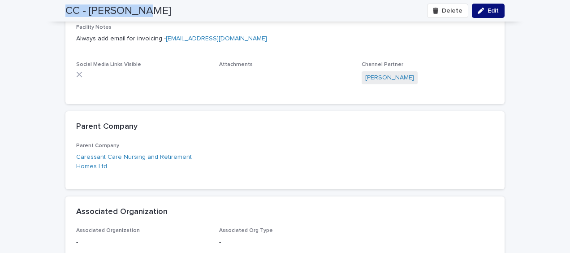
copy h2 "CC - [PERSON_NAME]"
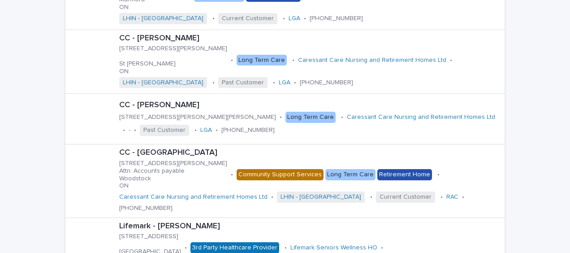
scroll to position [941, 0]
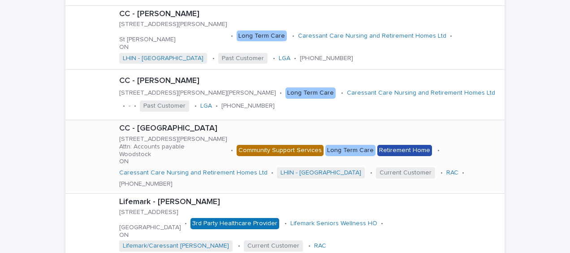
click at [105, 132] on div at bounding box center [90, 157] width 50 height 50
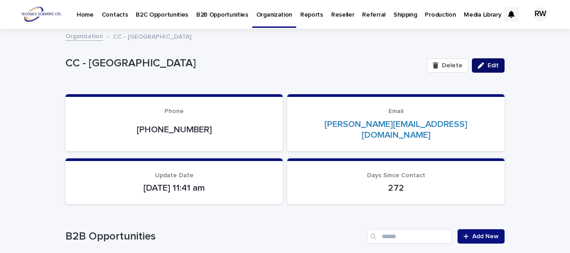
click at [484, 65] on div "button" at bounding box center [483, 65] width 10 height 6
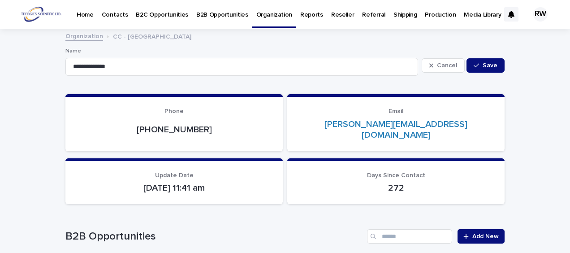
scroll to position [493, 0]
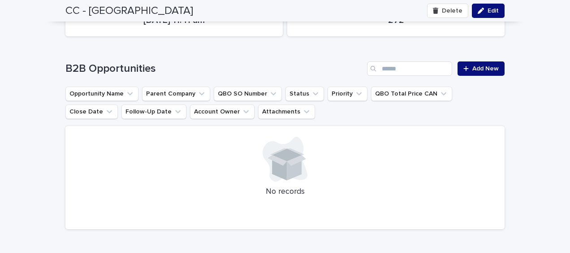
scroll to position [179, 0]
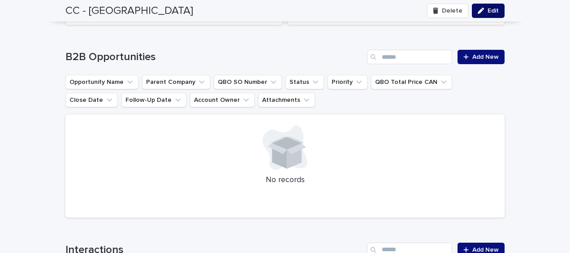
click at [490, 11] on span "Edit" at bounding box center [493, 11] width 11 height 6
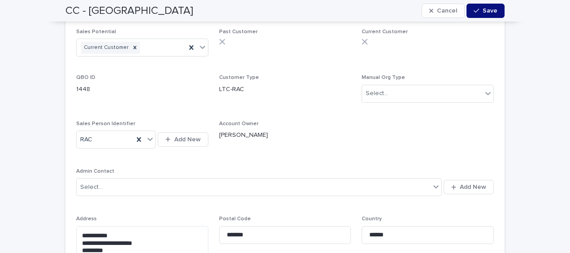
scroll to position [628, 0]
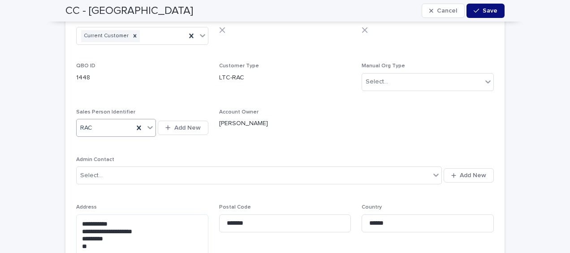
click at [148, 126] on icon at bounding box center [149, 127] width 5 height 3
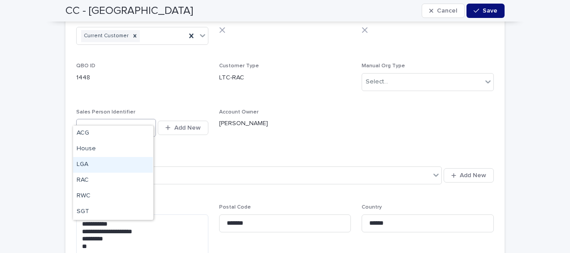
click at [106, 165] on div "LGA" at bounding box center [113, 165] width 80 height 16
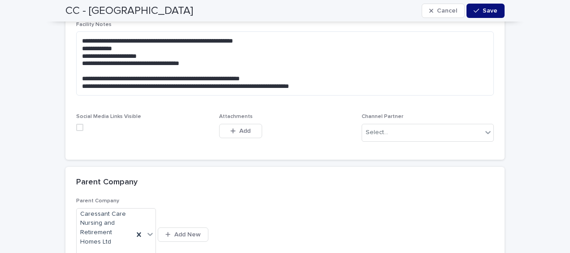
scroll to position [1076, 0]
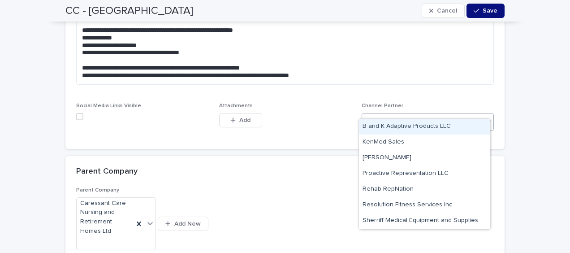
click at [413, 114] on div "Select..." at bounding box center [422, 121] width 120 height 15
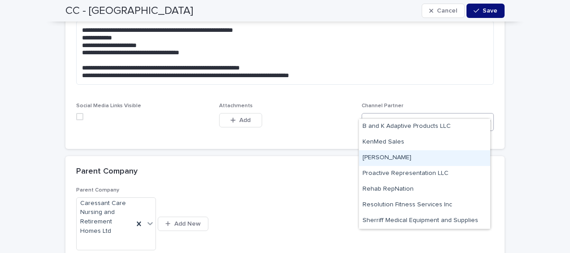
click at [416, 154] on div "[PERSON_NAME]" at bounding box center [424, 158] width 131 height 16
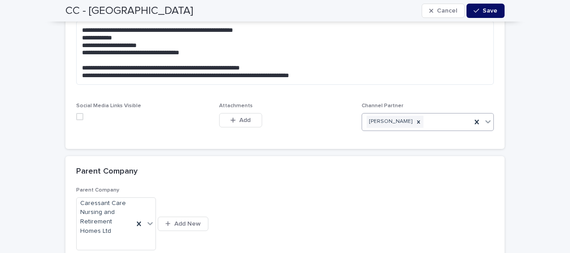
click at [483, 9] on span "Save" at bounding box center [490, 11] width 15 height 6
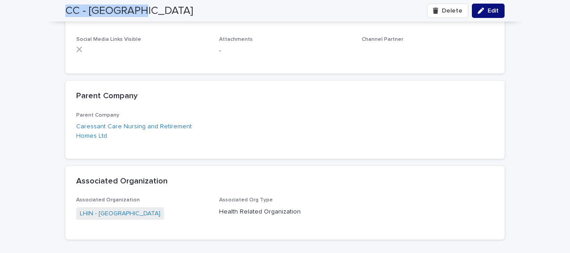
drag, startPoint x: 61, startPoint y: 10, endPoint x: 139, endPoint y: 10, distance: 78.4
click at [139, 10] on div "CC - Woodstock Delete Edit" at bounding box center [285, 11] width 482 height 22
drag, startPoint x: 139, startPoint y: 10, endPoint x: 135, endPoint y: 10, distance: 4.5
copy h2 "CC - [GEOGRAPHIC_DATA]"
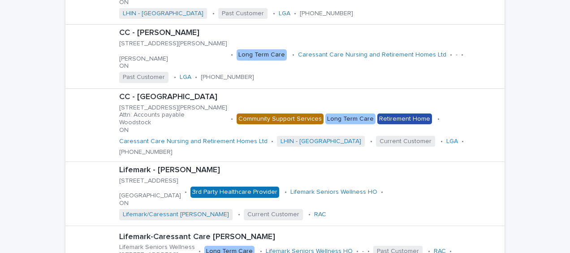
scroll to position [1031, 0]
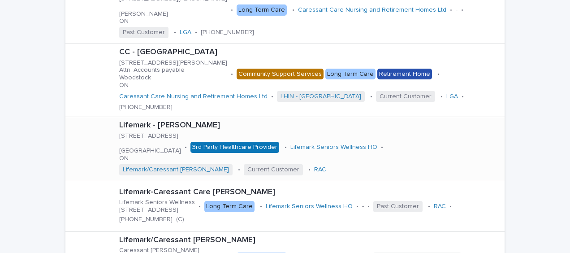
click at [95, 131] on div at bounding box center [91, 149] width 36 height 36
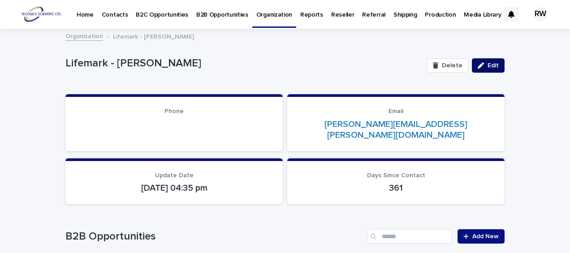
click at [488, 65] on span "Edit" at bounding box center [493, 65] width 11 height 6
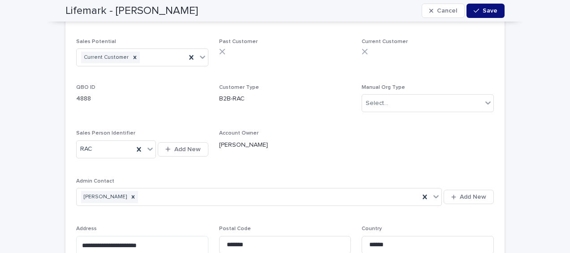
scroll to position [628, 0]
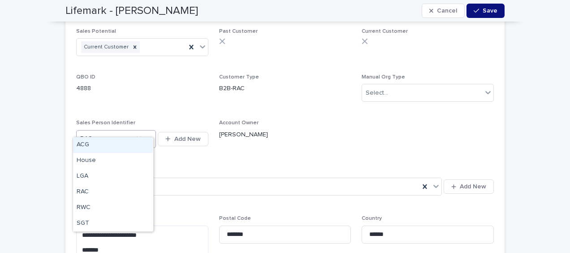
click at [147, 137] on icon at bounding box center [149, 138] width 5 height 3
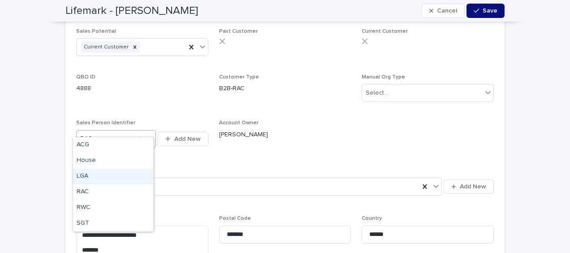
click at [115, 175] on div "LGA" at bounding box center [113, 177] width 80 height 16
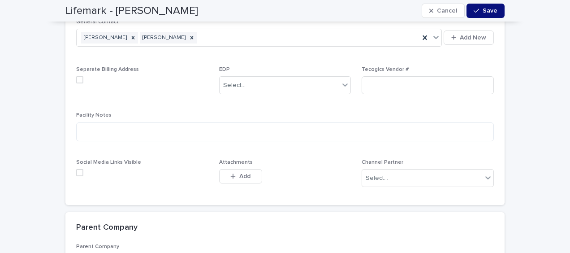
scroll to position [986, 0]
click at [406, 170] on div "Select..." at bounding box center [422, 177] width 120 height 15
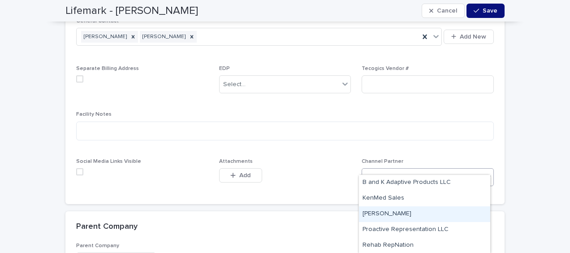
click at [395, 212] on div "[PERSON_NAME]" at bounding box center [424, 214] width 131 height 16
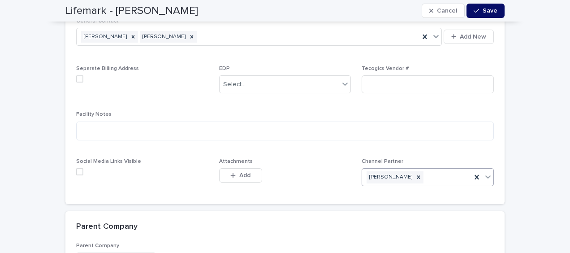
click at [482, 7] on button "Save" at bounding box center [486, 11] width 38 height 14
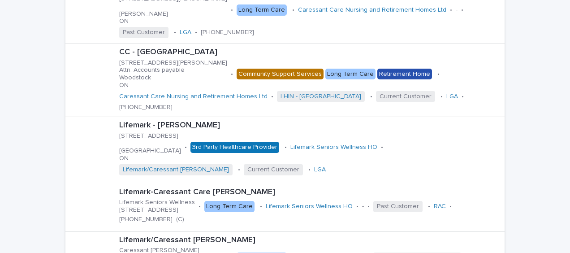
scroll to position [1076, 0]
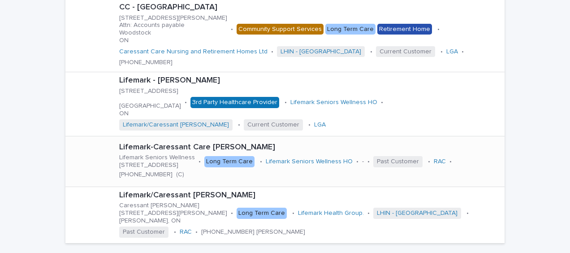
click at [87, 143] on div at bounding box center [91, 161] width 36 height 36
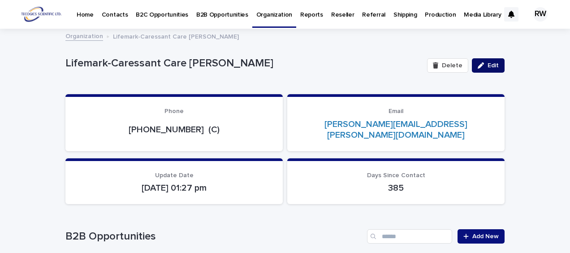
click at [490, 64] on span "Edit" at bounding box center [493, 65] width 11 height 6
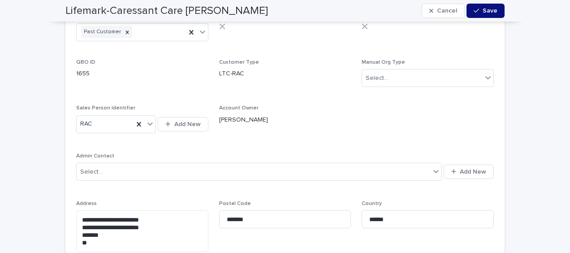
scroll to position [762, 0]
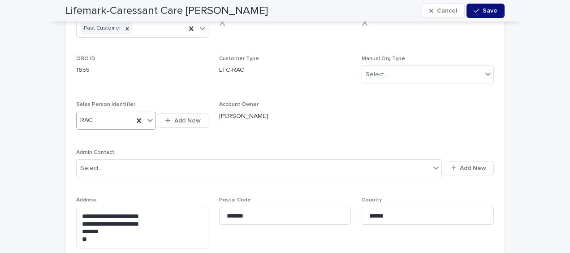
click at [148, 119] on icon at bounding box center [149, 120] width 5 height 3
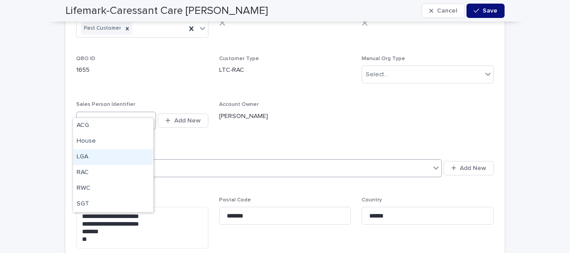
click at [117, 155] on div "LGA" at bounding box center [113, 157] width 80 height 16
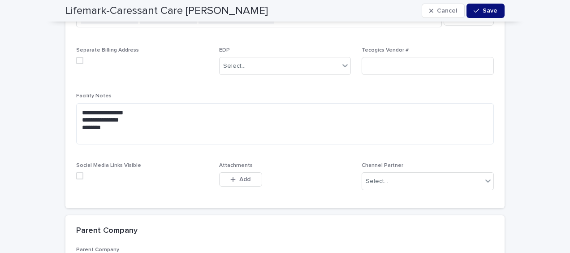
scroll to position [1166, 0]
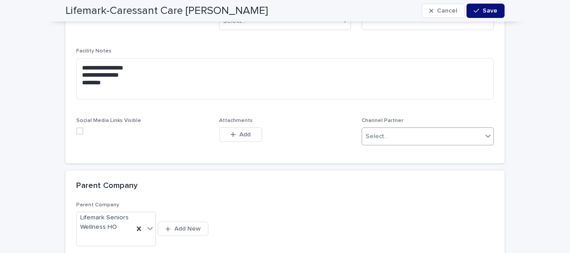
click at [415, 129] on div "Select..." at bounding box center [422, 136] width 120 height 15
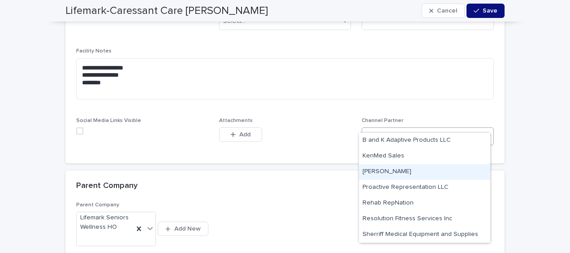
click at [403, 171] on div "[PERSON_NAME]" at bounding box center [424, 172] width 131 height 16
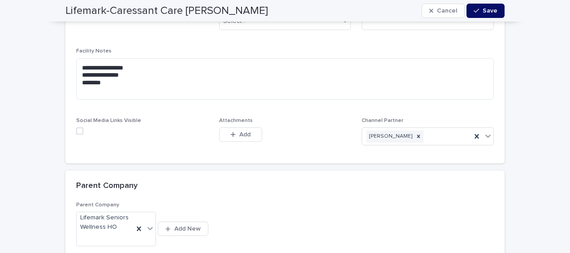
click at [477, 10] on div "button" at bounding box center [478, 11] width 9 height 6
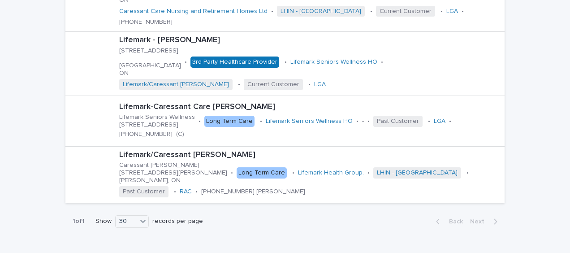
scroll to position [1121, 0]
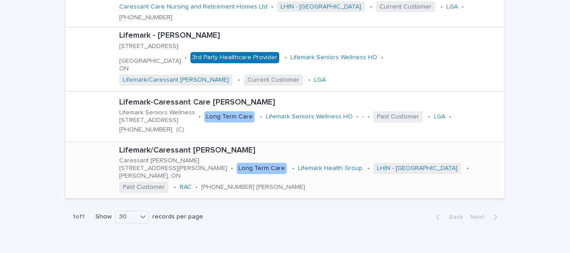
click at [88, 152] on div at bounding box center [91, 170] width 36 height 36
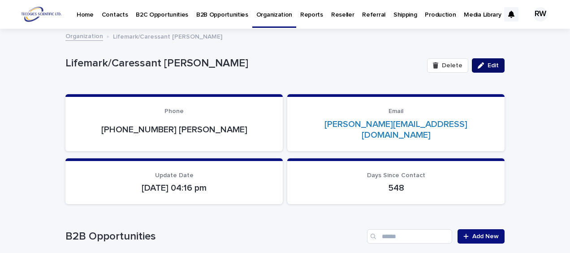
click at [491, 66] on span "Edit" at bounding box center [493, 65] width 11 height 6
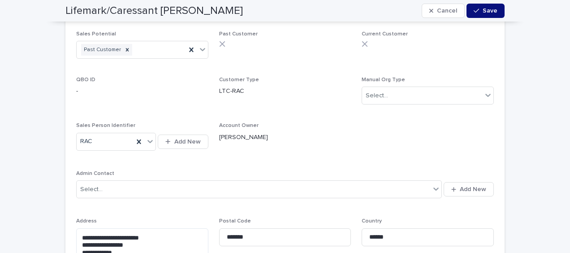
scroll to position [628, 0]
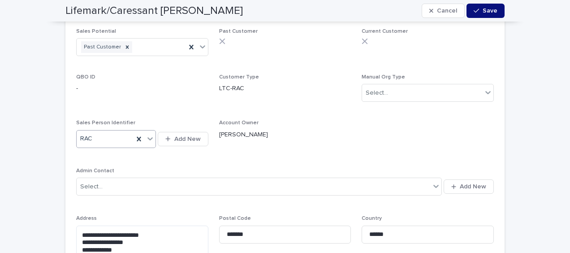
click at [147, 137] on icon at bounding box center [149, 138] width 5 height 3
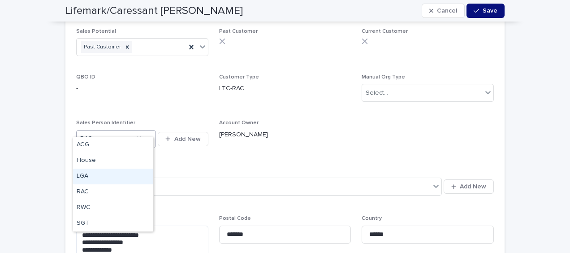
click at [104, 175] on div "LGA" at bounding box center [113, 177] width 80 height 16
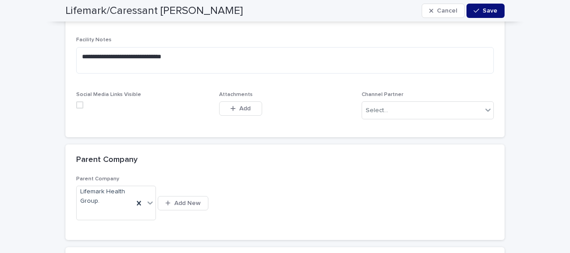
scroll to position [1076, 0]
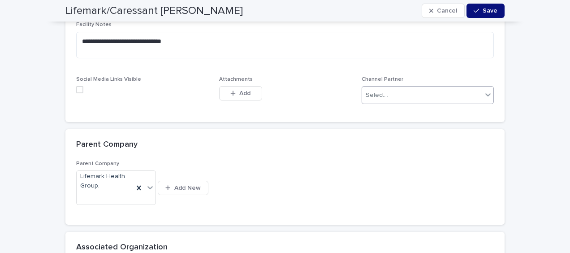
click at [382, 91] on div "Select..." at bounding box center [377, 95] width 22 height 9
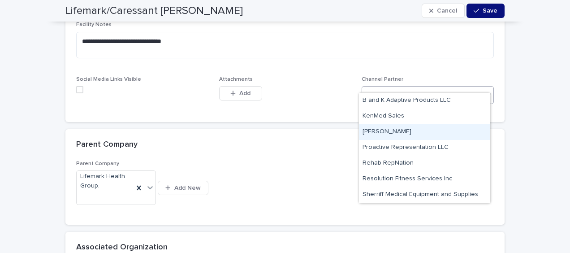
click at [386, 130] on div "[PERSON_NAME]" at bounding box center [424, 132] width 131 height 16
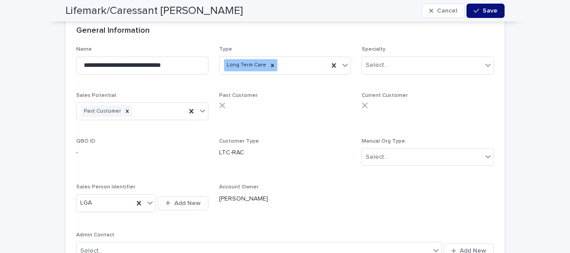
scroll to position [538, 0]
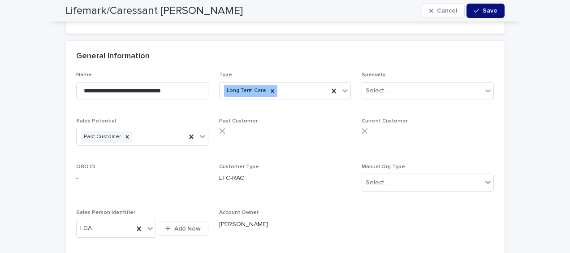
drag, startPoint x: 477, startPoint y: 9, endPoint x: 182, endPoint y: 51, distance: 297.5
click at [476, 10] on icon "button" at bounding box center [476, 11] width 5 height 6
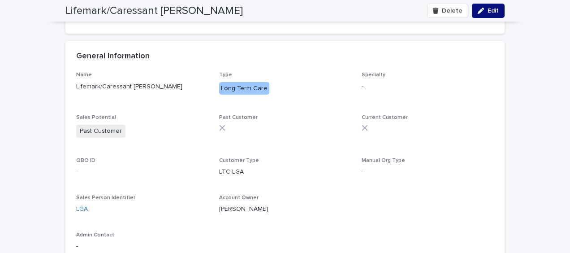
drag, startPoint x: 60, startPoint y: 9, endPoint x: 241, endPoint y: 12, distance: 181.1
click at [241, 12] on div "Lifemark/Caressant Care McLaughlin Delete Edit" at bounding box center [285, 11] width 482 height 22
drag, startPoint x: 241, startPoint y: 12, endPoint x: 220, endPoint y: 9, distance: 21.2
drag, startPoint x: 220, startPoint y: 9, endPoint x: 24, endPoint y: 77, distance: 207.3
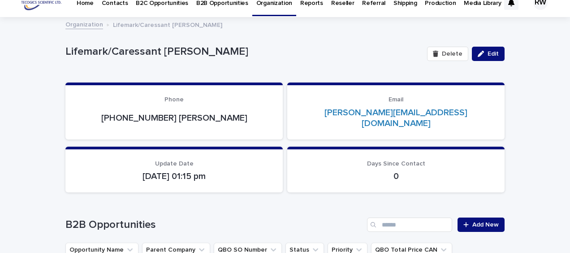
scroll to position [0, 0]
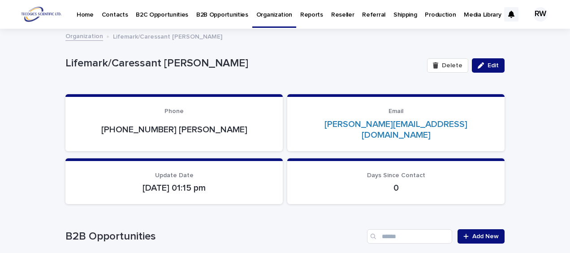
drag, startPoint x: 57, startPoint y: 62, endPoint x: 249, endPoint y: 69, distance: 192.0
drag, startPoint x: 249, startPoint y: 69, endPoint x: 213, endPoint y: 63, distance: 36.9
drag, startPoint x: 213, startPoint y: 63, endPoint x: 32, endPoint y: 105, distance: 186.0
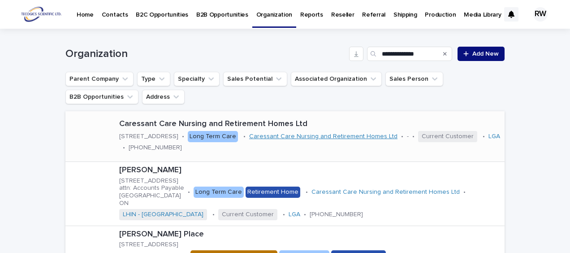
click at [301, 137] on link "Caressant Care Nursing and Retirement Homes Ltd" at bounding box center [323, 137] width 148 height 8
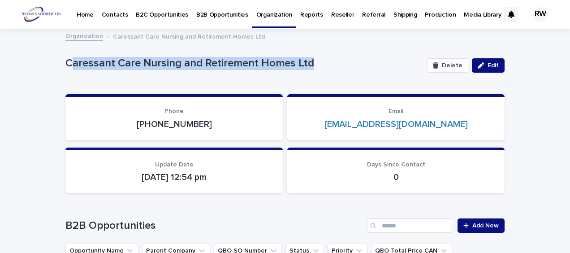
drag, startPoint x: 65, startPoint y: 63, endPoint x: 323, endPoint y: 69, distance: 257.4
click at [323, 69] on p "Caressant Care Nursing and Retirement Homes Ltd" at bounding box center [242, 63] width 355 height 13
drag, startPoint x: 323, startPoint y: 69, endPoint x: 315, endPoint y: 64, distance: 9.5
click at [322, 66] on p "Caressant Care Nursing and Retirement Homes Ltd" at bounding box center [242, 63] width 355 height 13
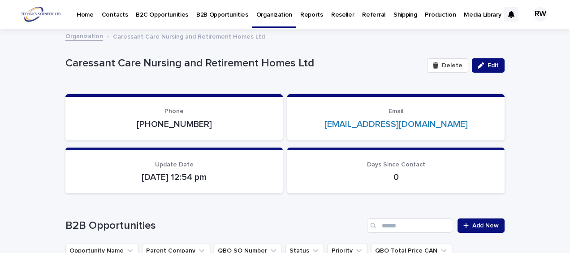
click at [65, 63] on p "Caressant Care Nursing and Retirement Homes Ltd" at bounding box center [242, 63] width 355 height 13
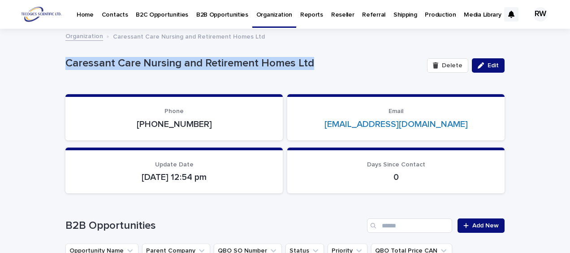
drag, startPoint x: 62, startPoint y: 63, endPoint x: 302, endPoint y: 68, distance: 239.4
click at [302, 68] on p "Caressant Care Nursing and Retirement Homes Ltd" at bounding box center [242, 63] width 355 height 13
drag, startPoint x: 302, startPoint y: 68, endPoint x: 299, endPoint y: 64, distance: 5.1
copy p "Caressant Care Nursing and Retirement Homes Ltd"
click at [268, 13] on p "Organization" at bounding box center [274, 9] width 36 height 19
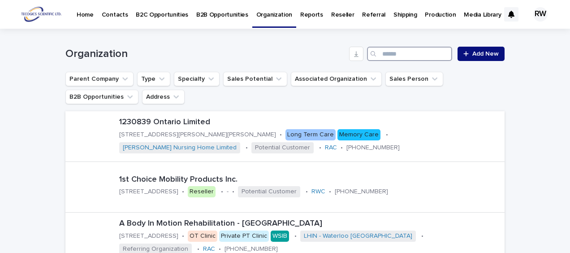
paste input "**********"
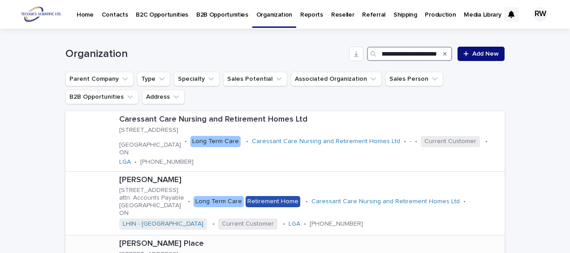
type input "**********"
